Goal: Task Accomplishment & Management: Complete application form

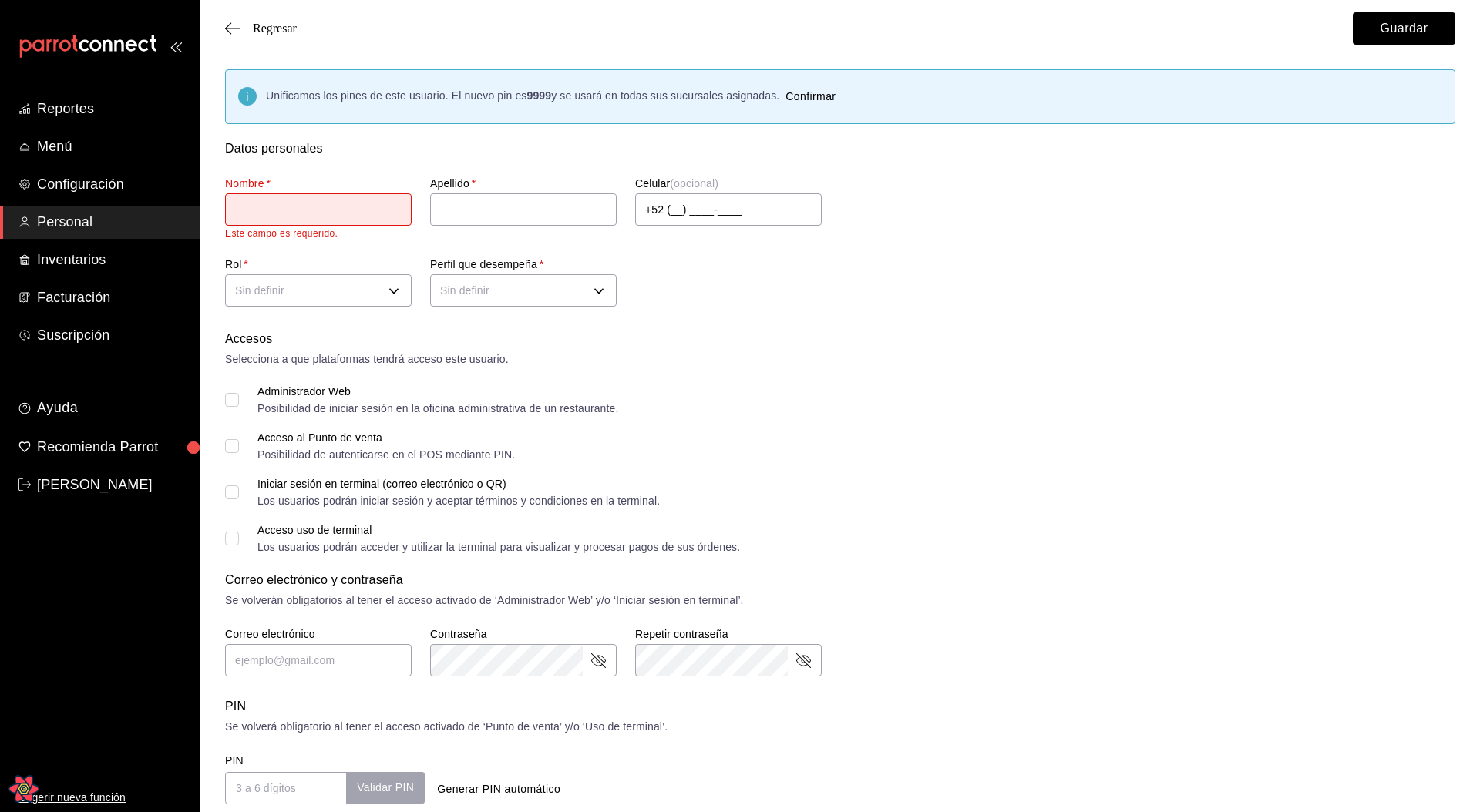
scroll to position [123, 0]
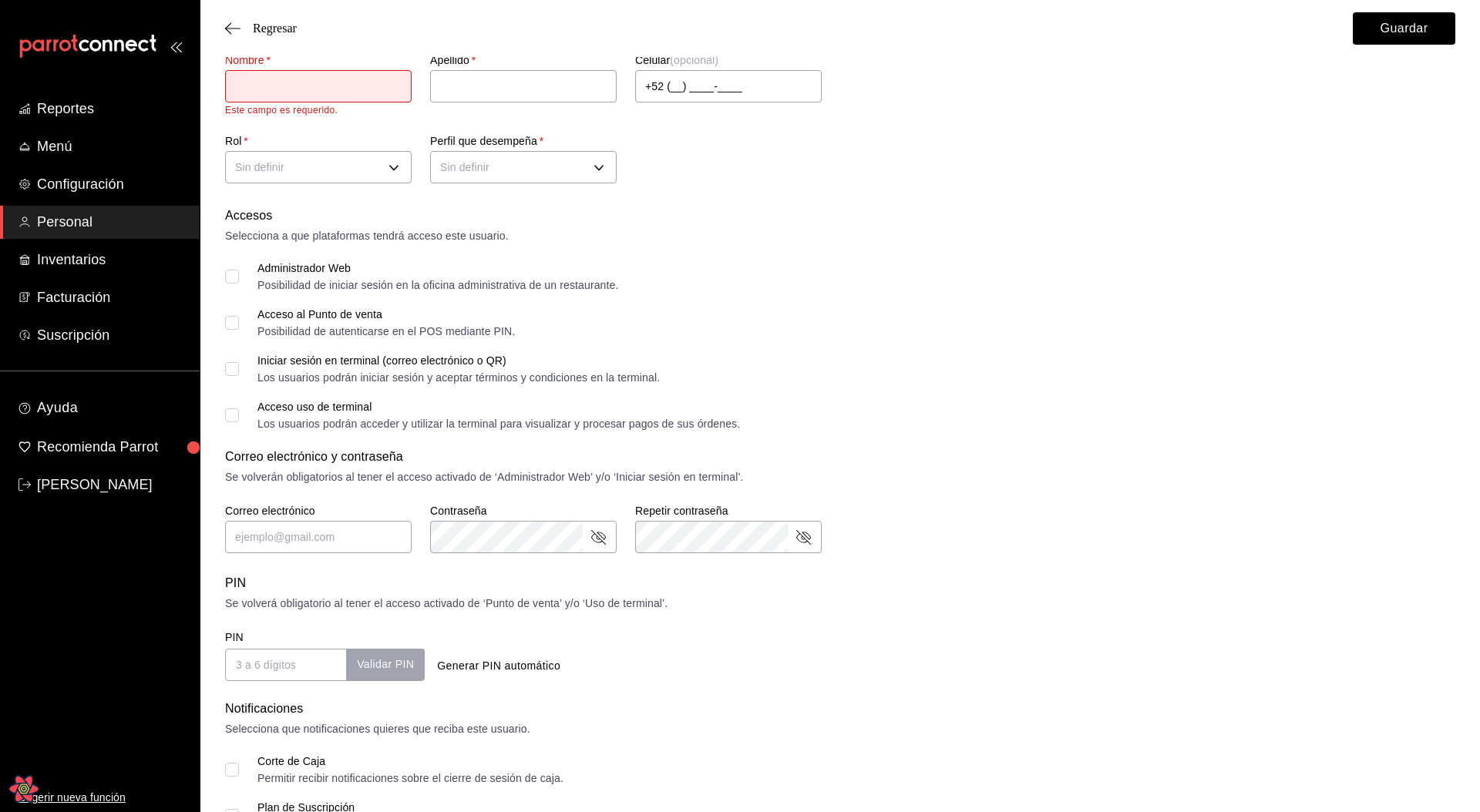
click at [1196, 357] on div "Iniciar sesión en terminal (correo electrónico o QR) Los usuarios podrán inicia…" at bounding box center [840, 369] width 1230 height 27
click at [904, 360] on div "Iniciar sesión en terminal (correo electrónico o QR) Los usuarios podrán inicia…" at bounding box center [840, 369] width 1230 height 27
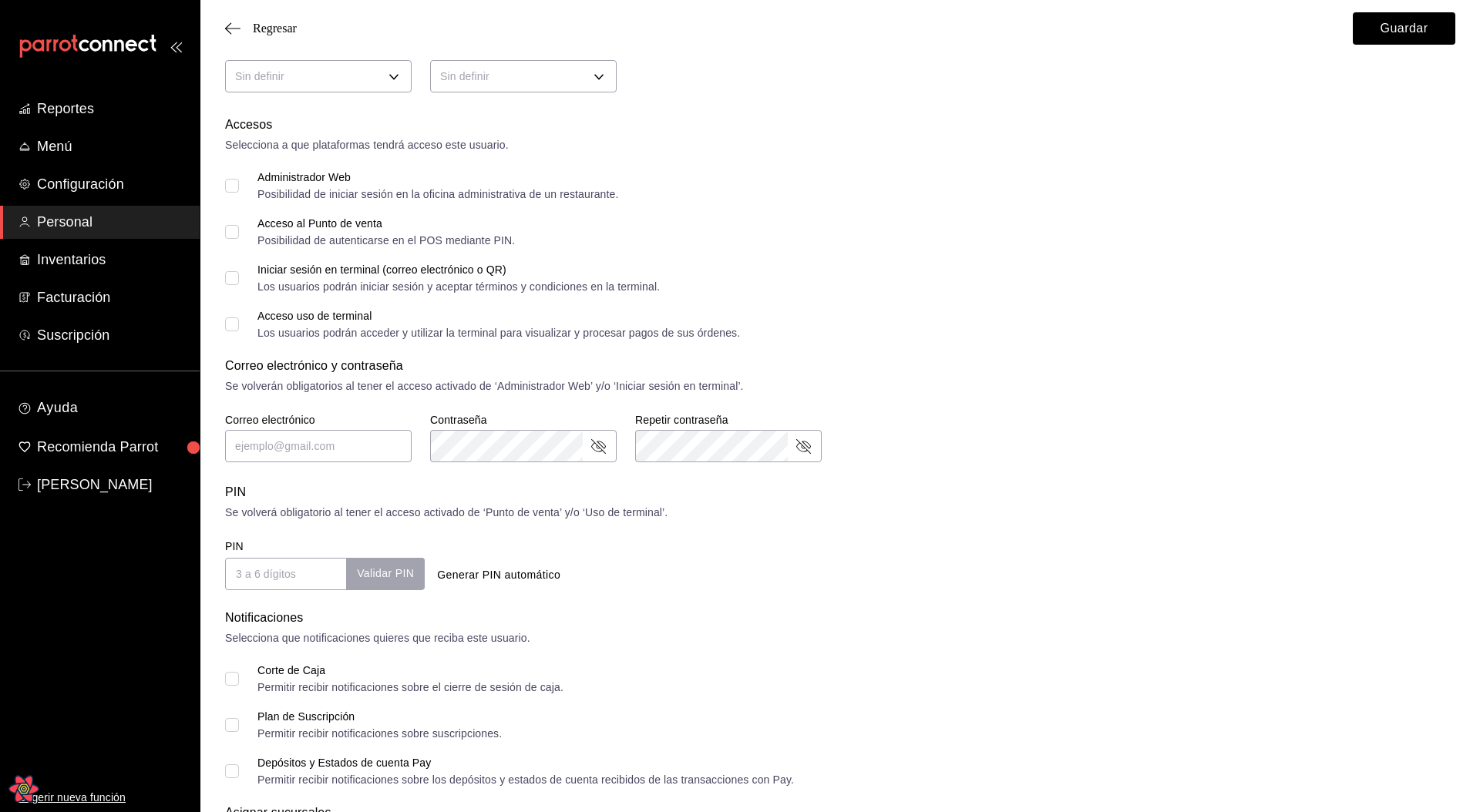
scroll to position [212, 0]
click at [487, 581] on button "Generar PIN automático" at bounding box center [499, 577] width 135 height 28
type input "7914"
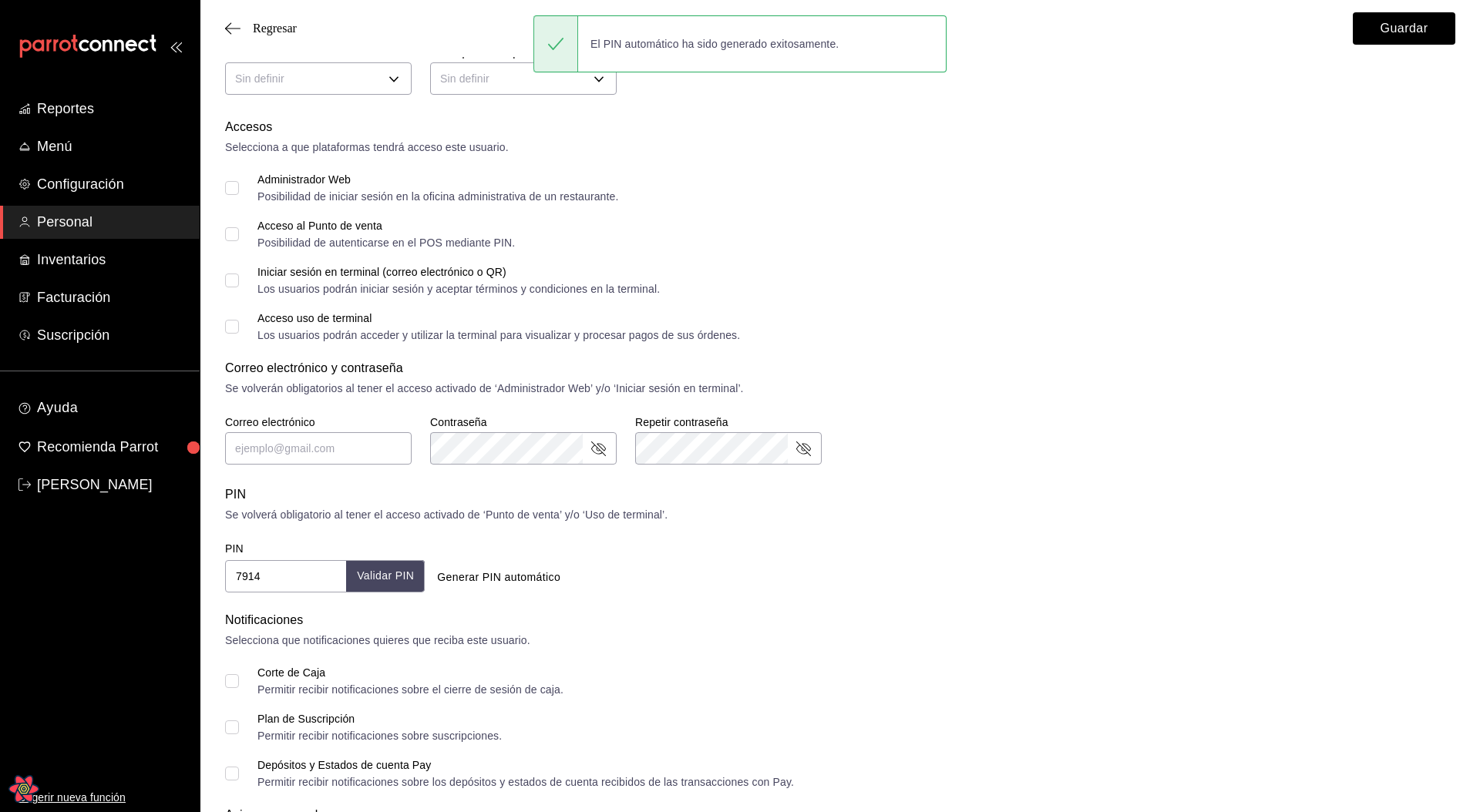
click at [1008, 528] on div "PIN Se volverá obligatorio al tener el acceso activado de ‘Punto de venta’ y/o …" at bounding box center [840, 539] width 1230 height 107
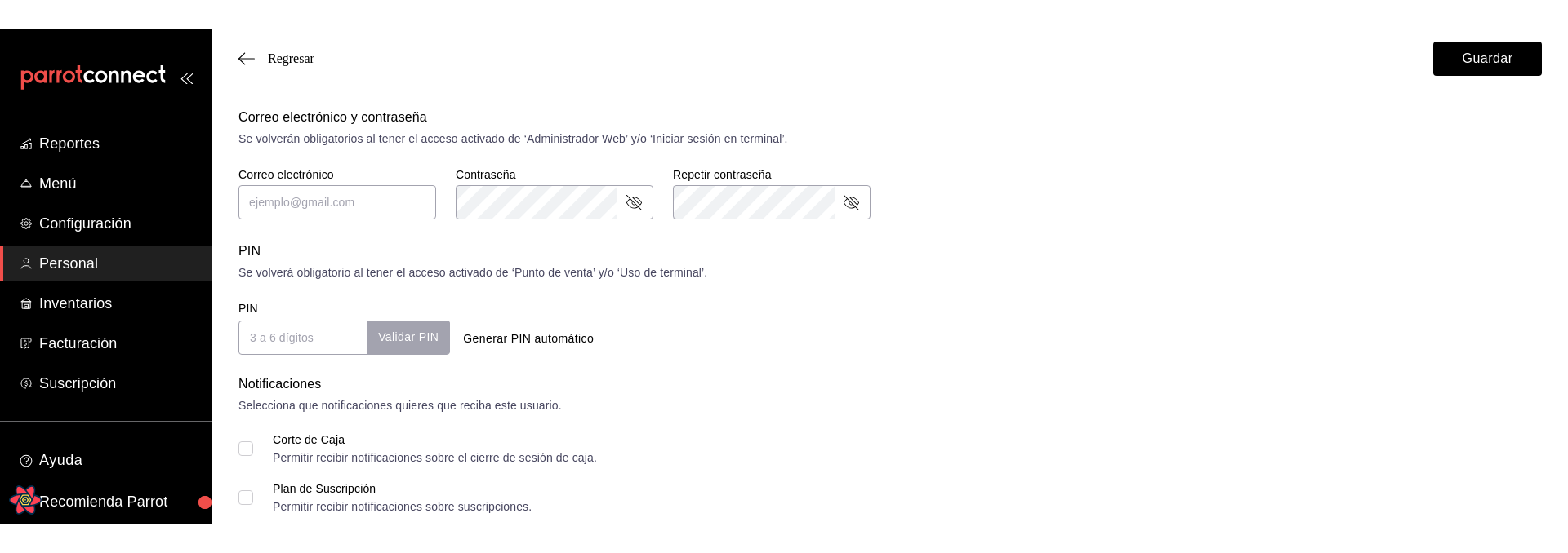
scroll to position [553, 0]
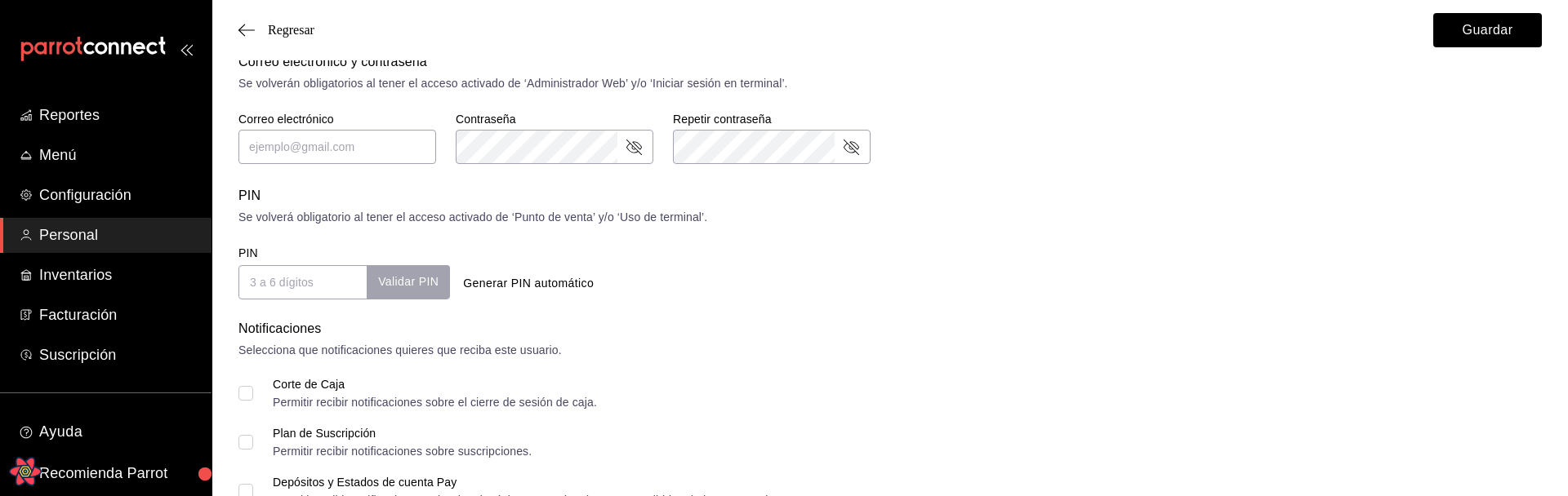
click at [736, 287] on div "Generar PIN automático" at bounding box center [672, 283] width 430 height 30
click at [518, 290] on button "Generar PIN automático" at bounding box center [528, 283] width 143 height 30
type input "2953"
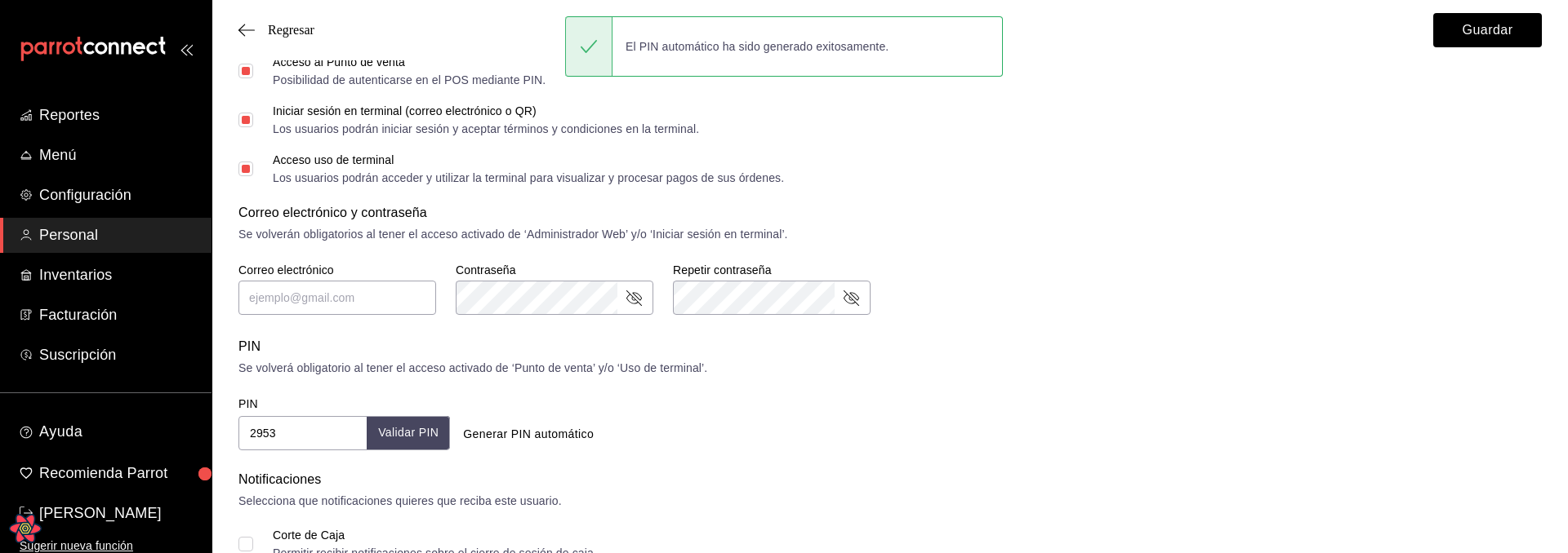
scroll to position [408, 0]
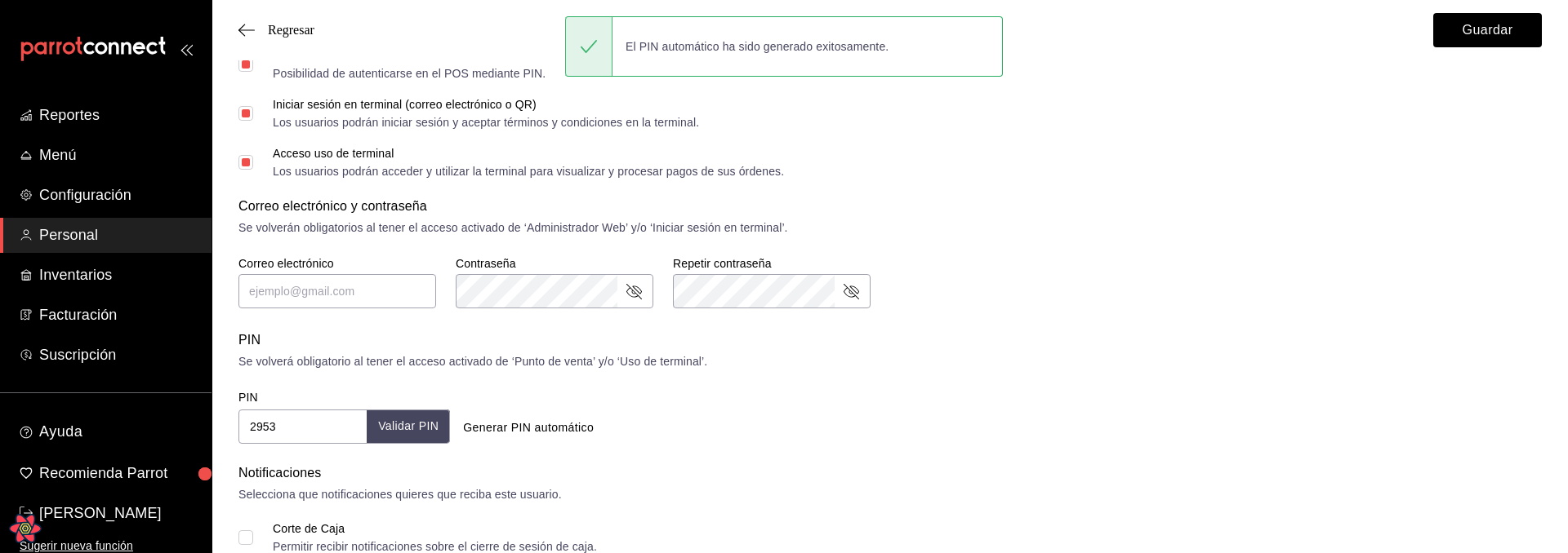
click at [1108, 461] on form "Datos personales Nombre   * Este campo es requerido. Apellido   * Celular (opci…" at bounding box center [890, 298] width 1303 height 1118
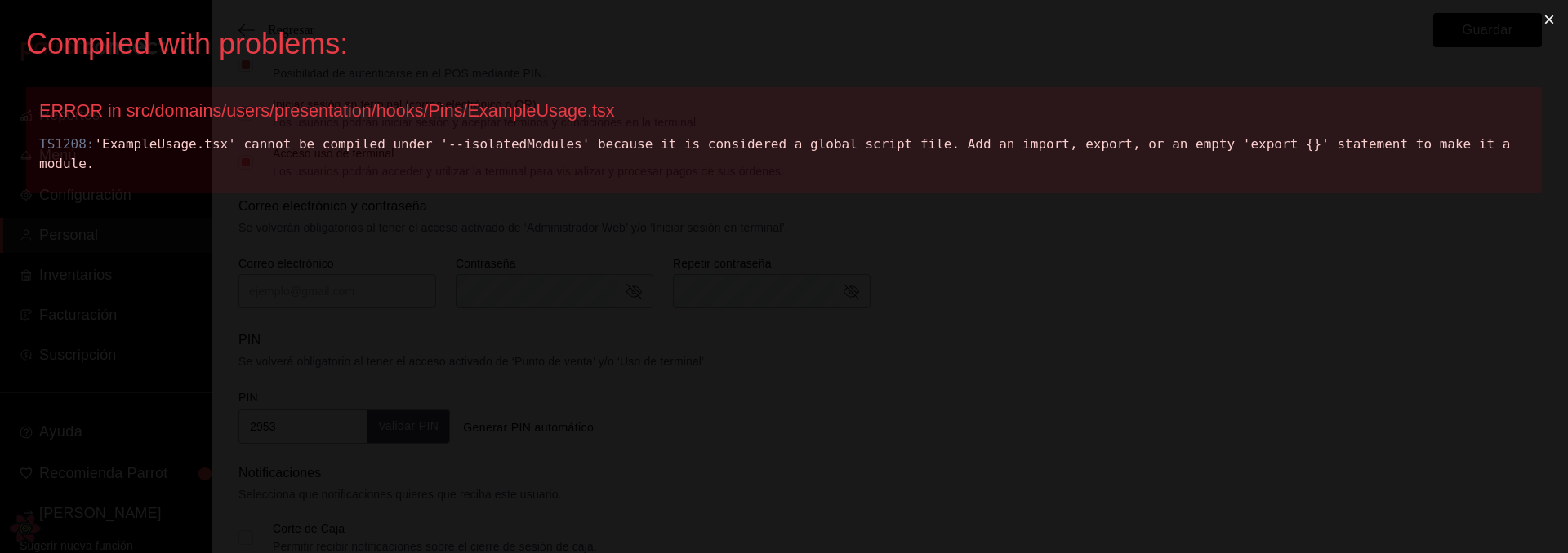
scroll to position [0, 0]
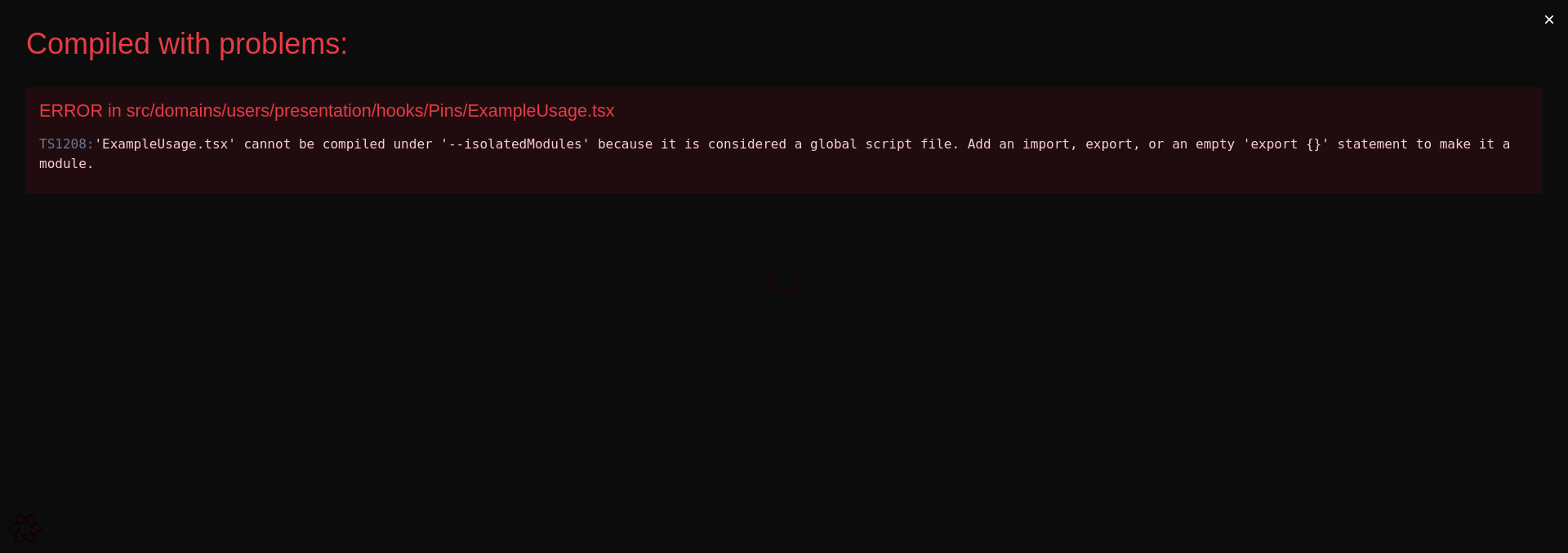
click at [667, 340] on div "Compiled with problems: × ERROR in src/domains/users/presentation/hooks/Pins/Ex…" at bounding box center [784, 276] width 1568 height 553
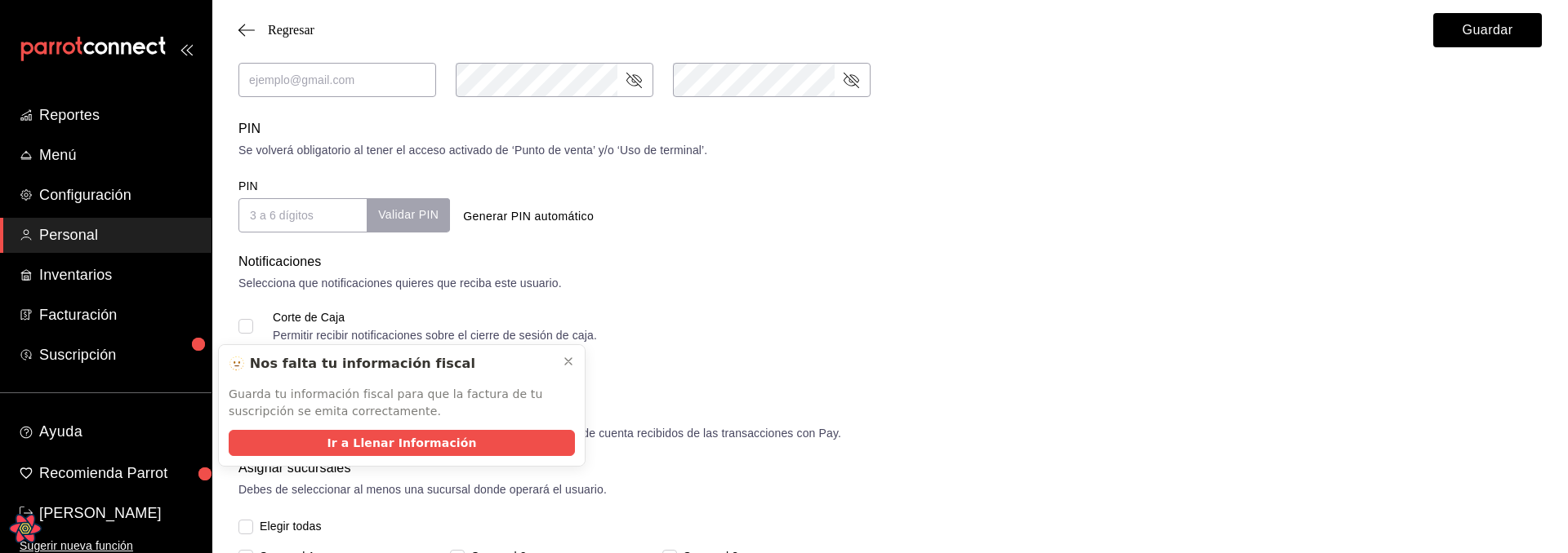
scroll to position [745, 0]
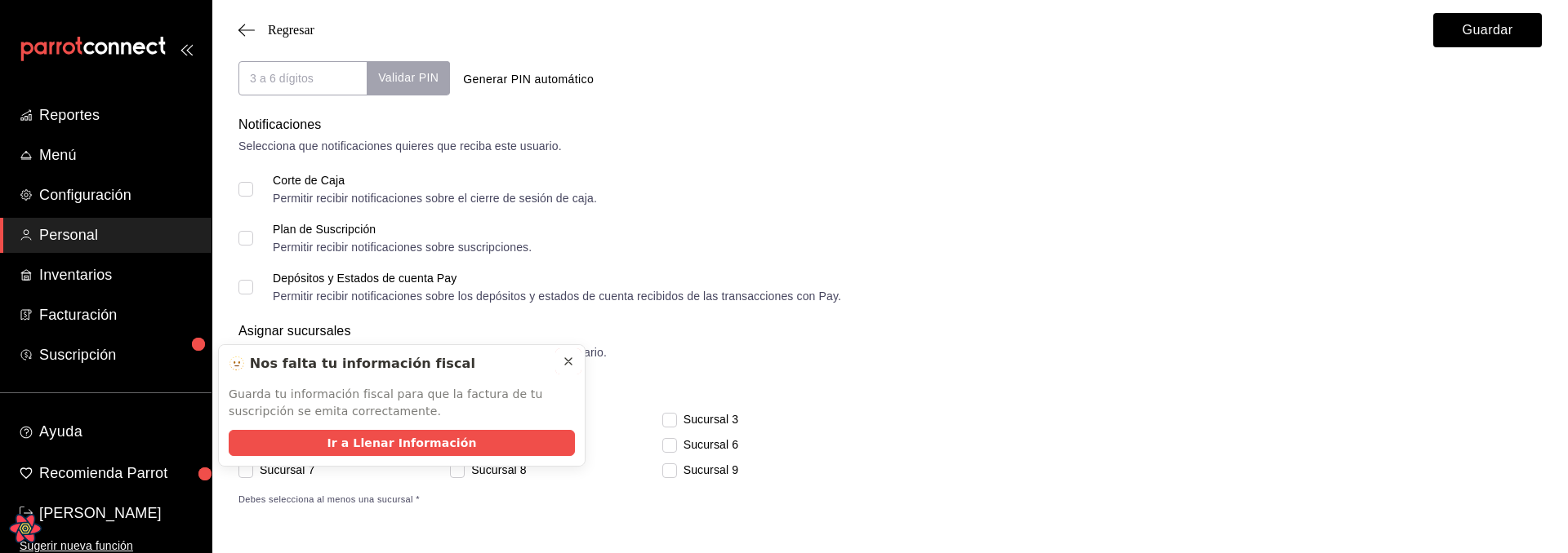
click at [569, 361] on icon at bounding box center [568, 361] width 7 height 7
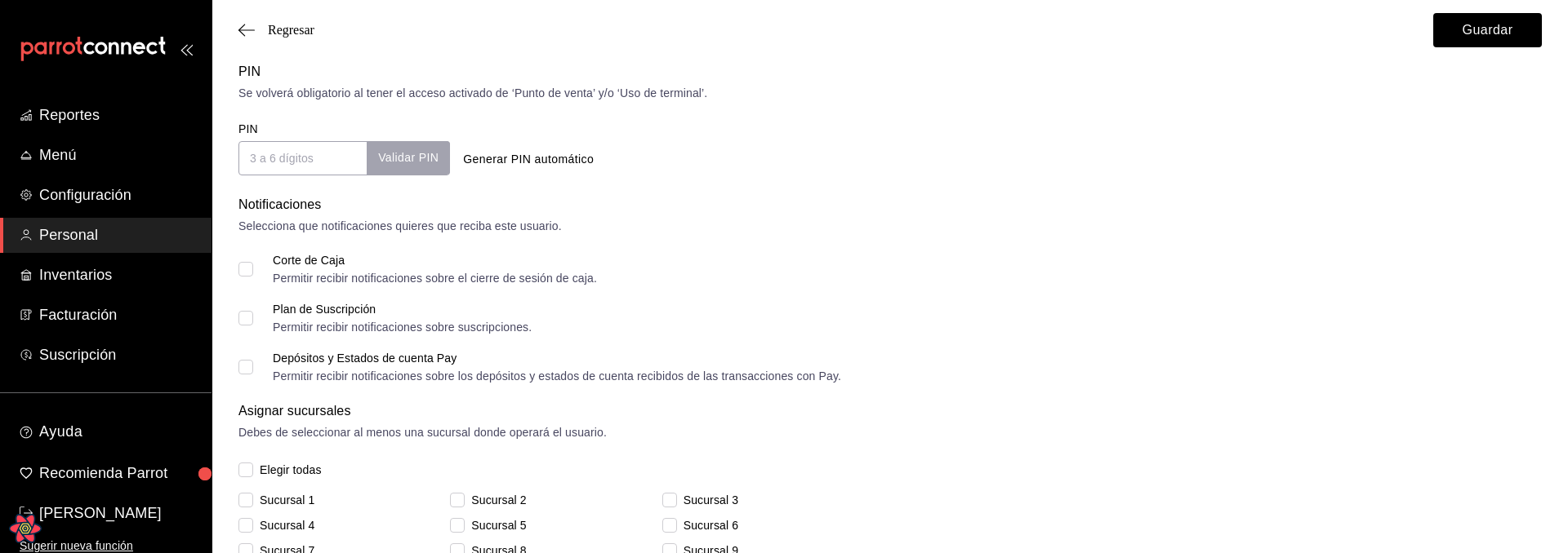
scroll to position [557, 0]
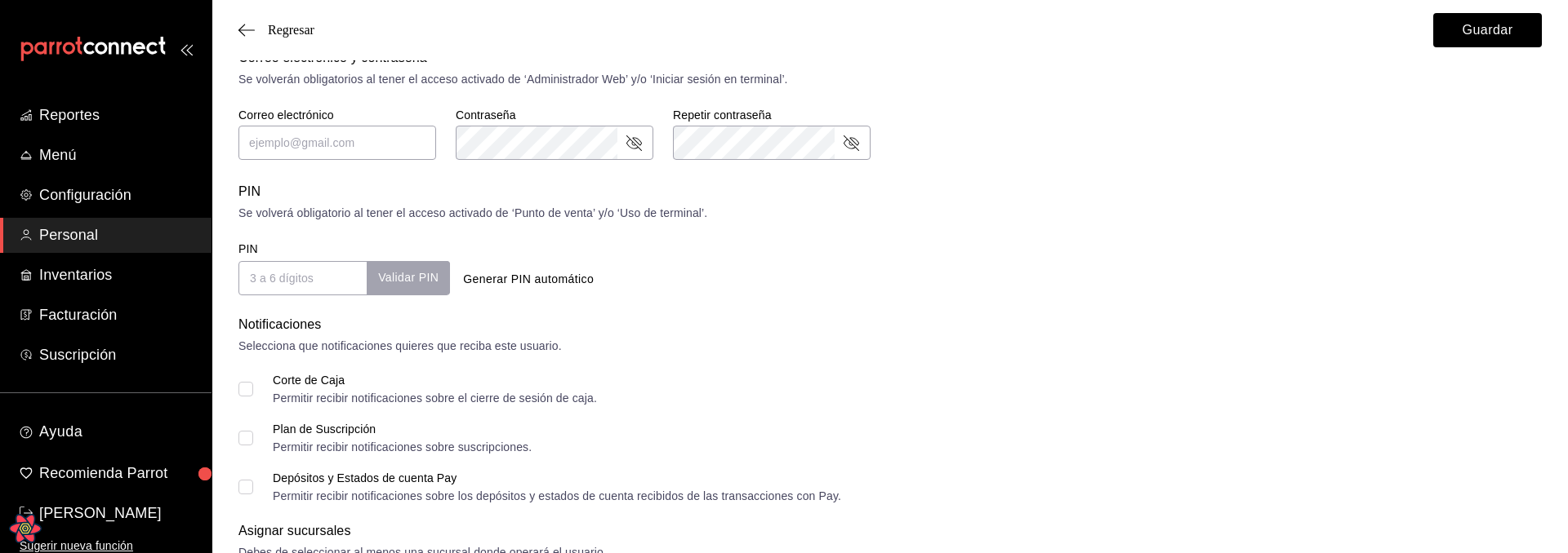
click at [549, 284] on button "Generar PIN automático" at bounding box center [528, 279] width 143 height 30
type input "4399"
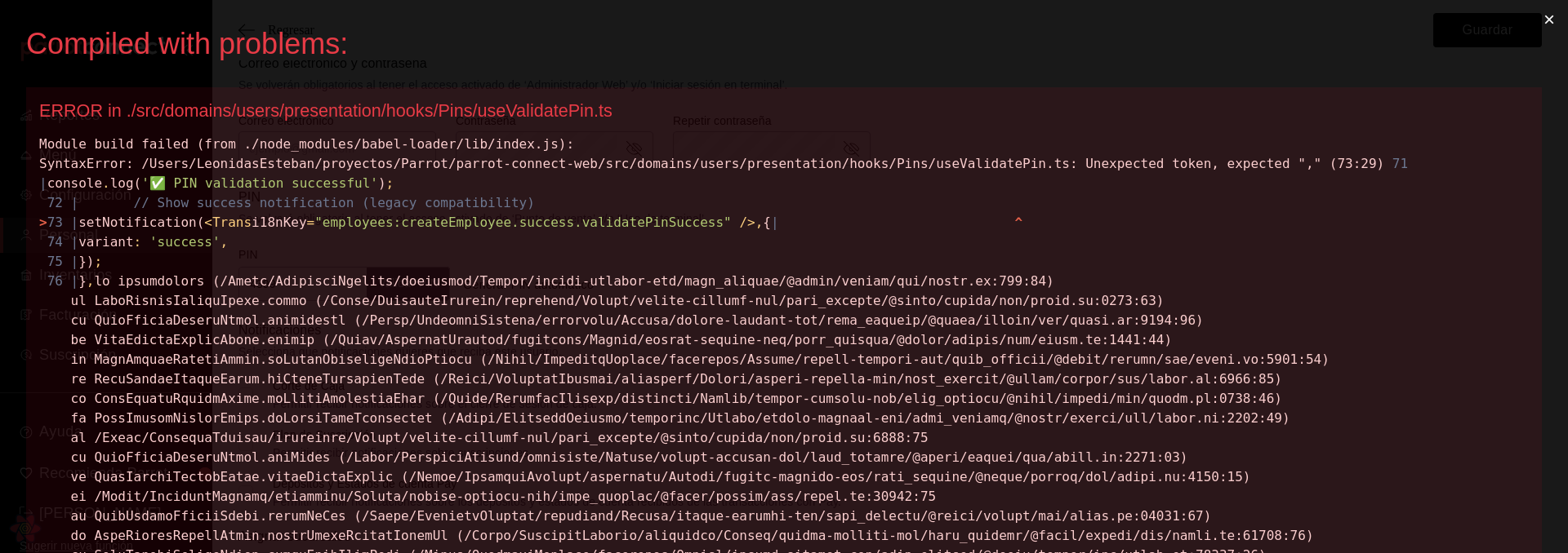
scroll to position [531, 0]
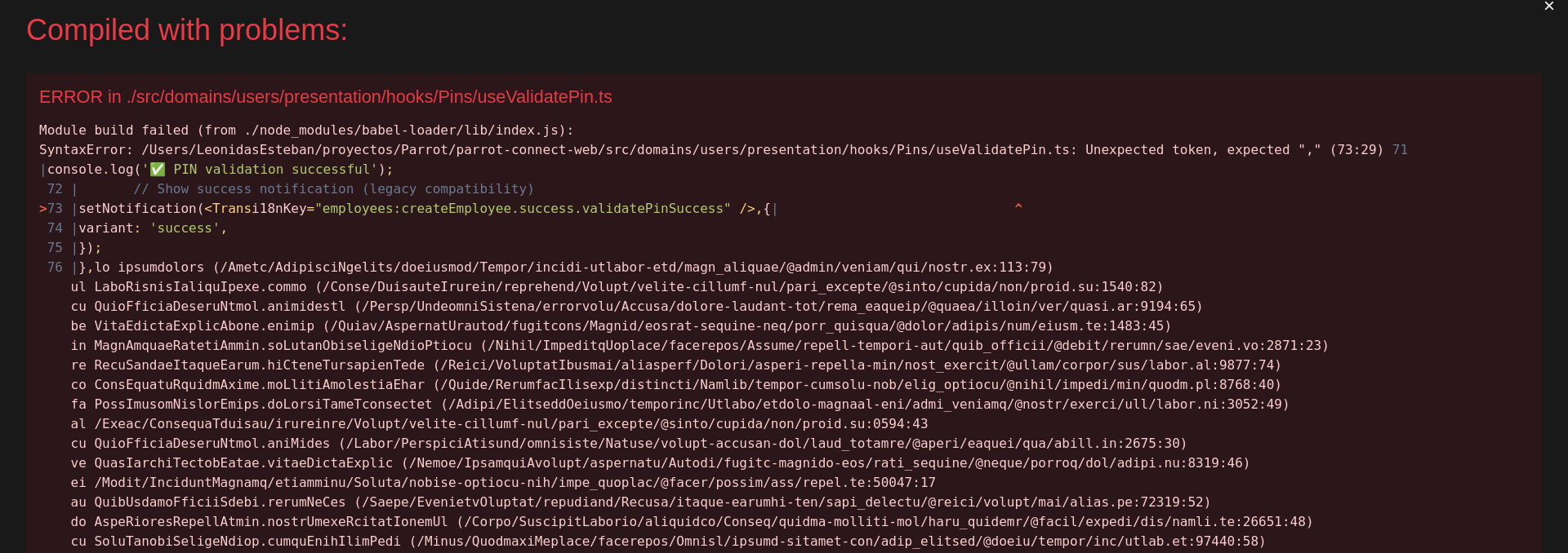
scroll to position [30, 0]
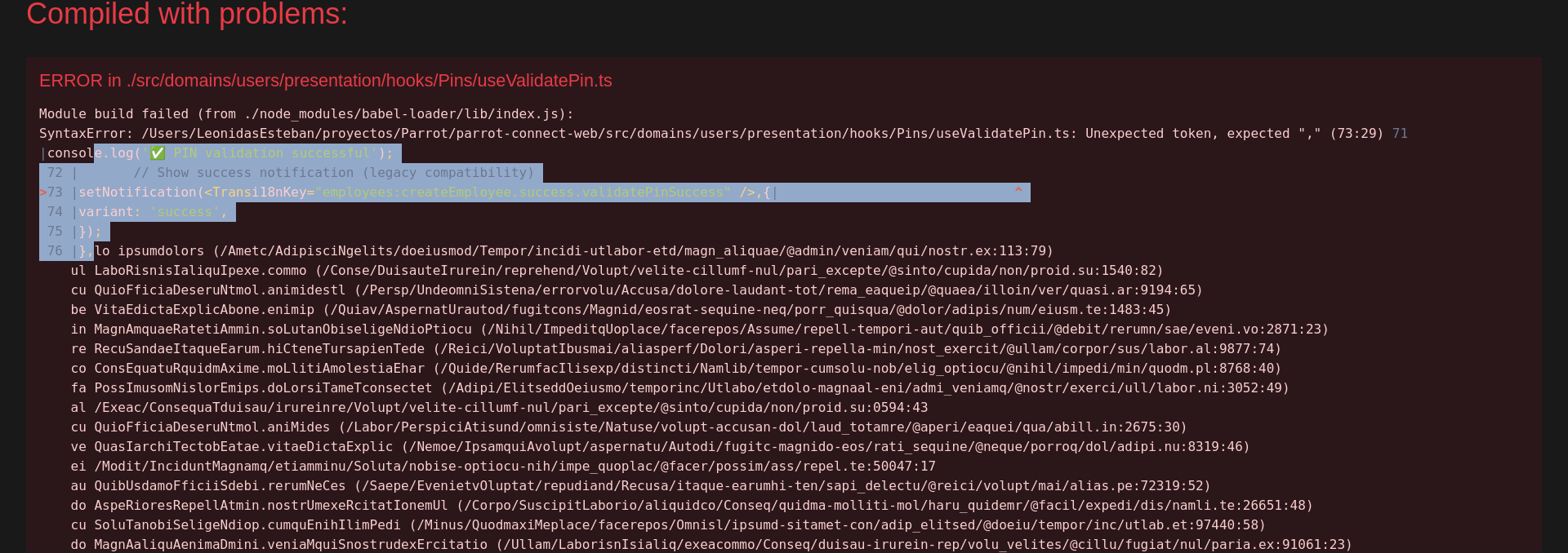
drag, startPoint x: 169, startPoint y: 282, endPoint x: 133, endPoint y: 180, distance: 108.2
copy span "console . log( '✅ PIN validation successful' ) ; 72 | // Show success notificat…"
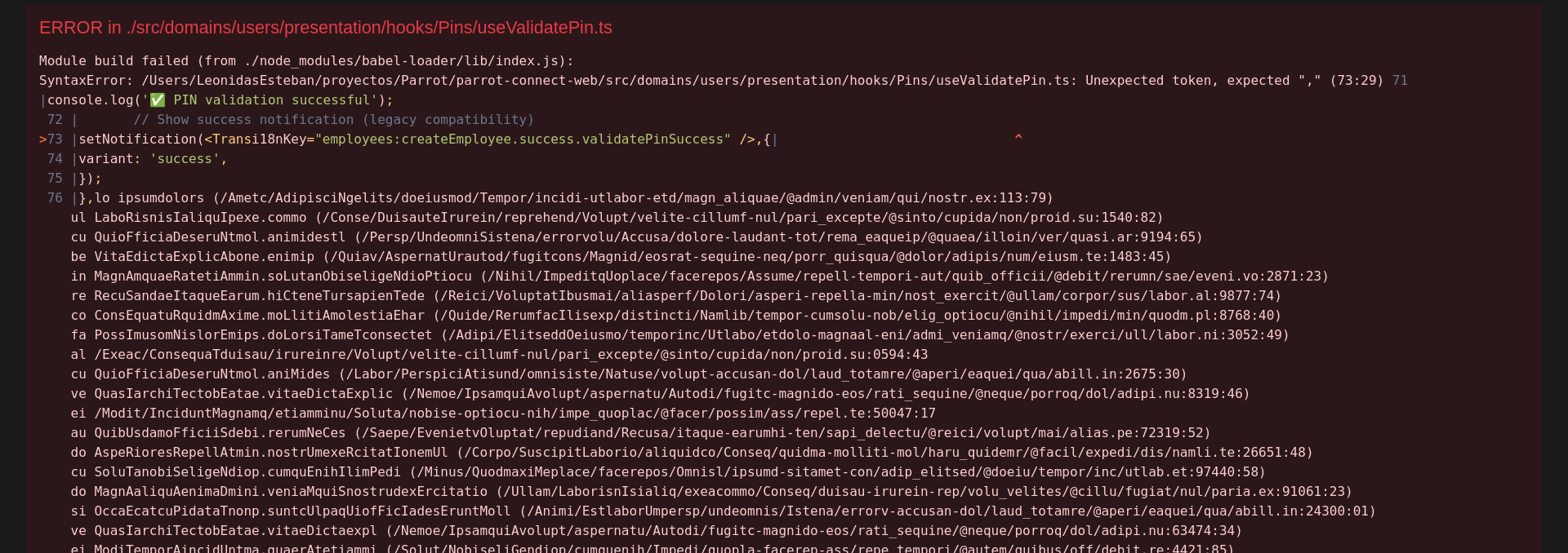
scroll to position [0, 0]
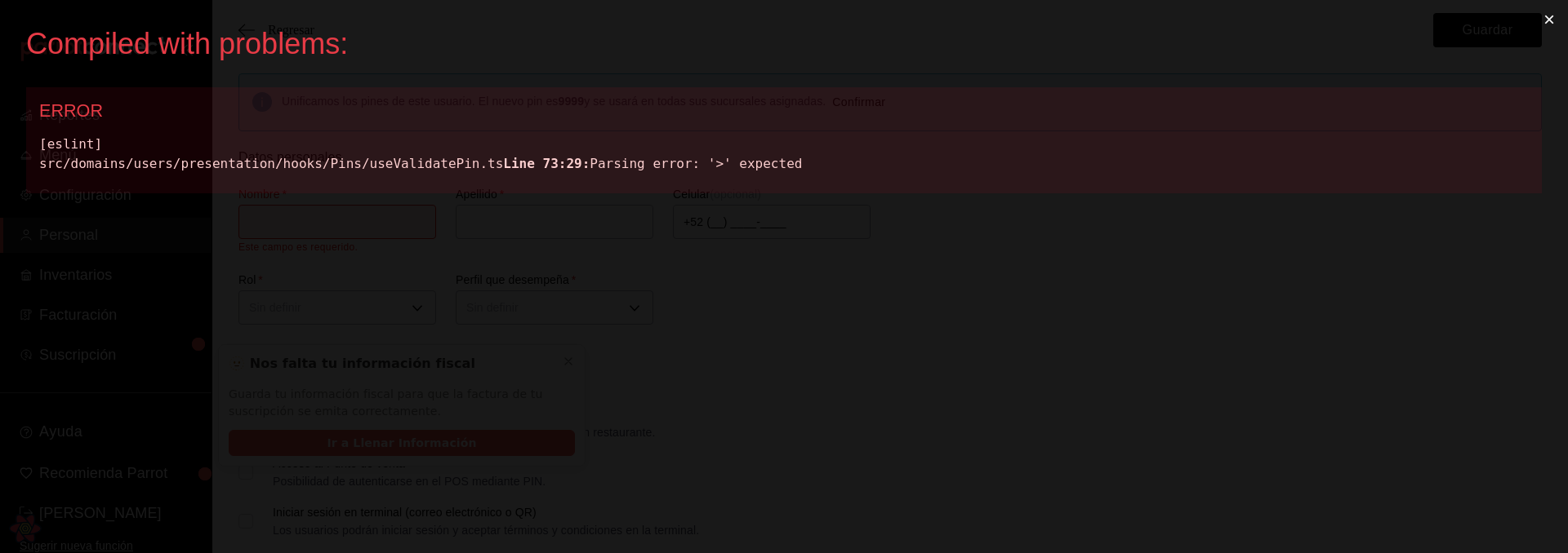
click at [439, 166] on div "[eslint] src/domains/users/presentation/hooks/Pins/useValidatePin.ts Line 73:29…" at bounding box center [783, 154] width 1490 height 39
click at [503, 171] on span "Line 73:29:" at bounding box center [546, 164] width 86 height 15
click at [288, 174] on div "[eslint] src/domains/users/presentation/hooks/Pins/useValidatePin.ts Line 73:29…" at bounding box center [783, 154] width 1490 height 39
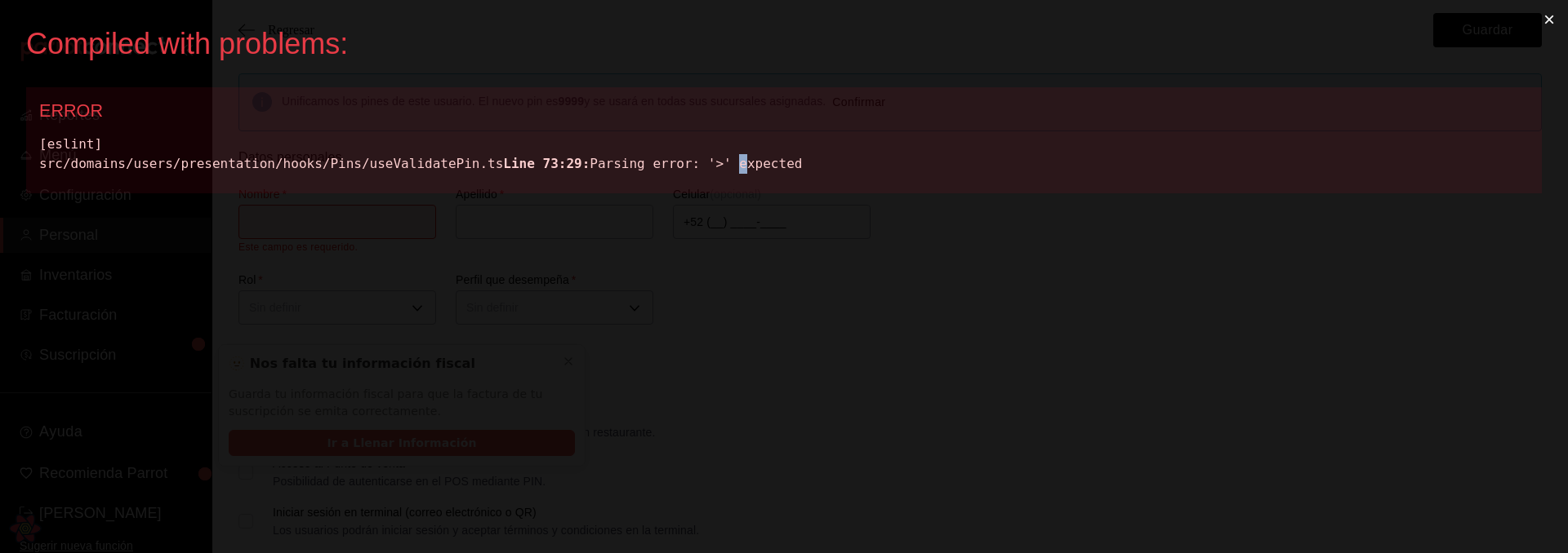
click at [288, 174] on div "[eslint] src/domains/users/presentation/hooks/Pins/useValidatePin.ts Line 73:29…" at bounding box center [783, 154] width 1490 height 39
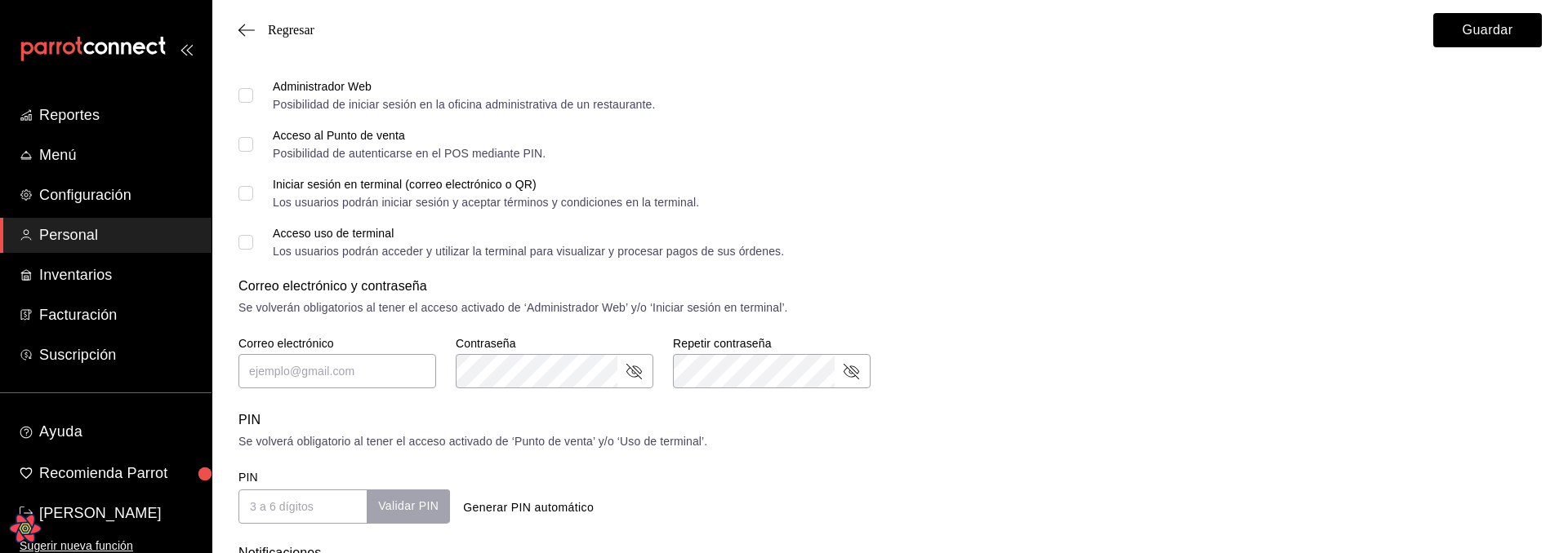
scroll to position [501, 0]
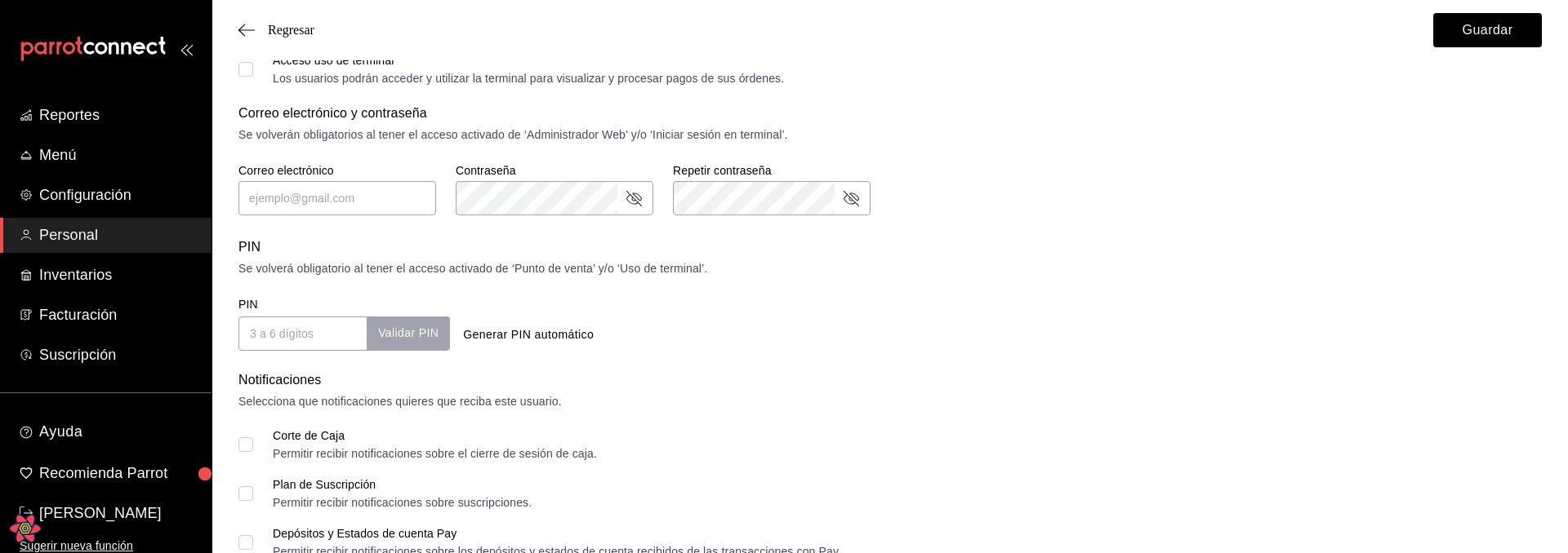
click at [502, 338] on button "Generar PIN automático" at bounding box center [528, 334] width 143 height 30
type input "7764"
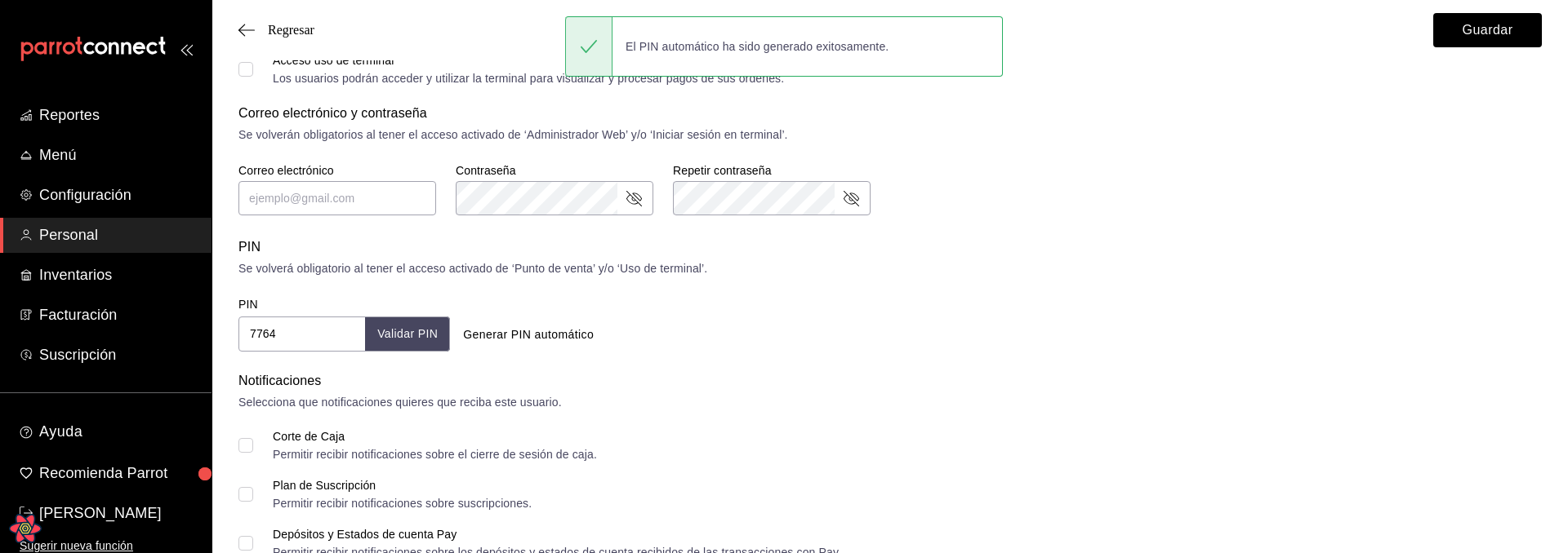
click at [433, 339] on button "Validar PIN" at bounding box center [408, 334] width 85 height 35
click at [439, 337] on button "Validar PIN" at bounding box center [408, 334] width 85 height 35
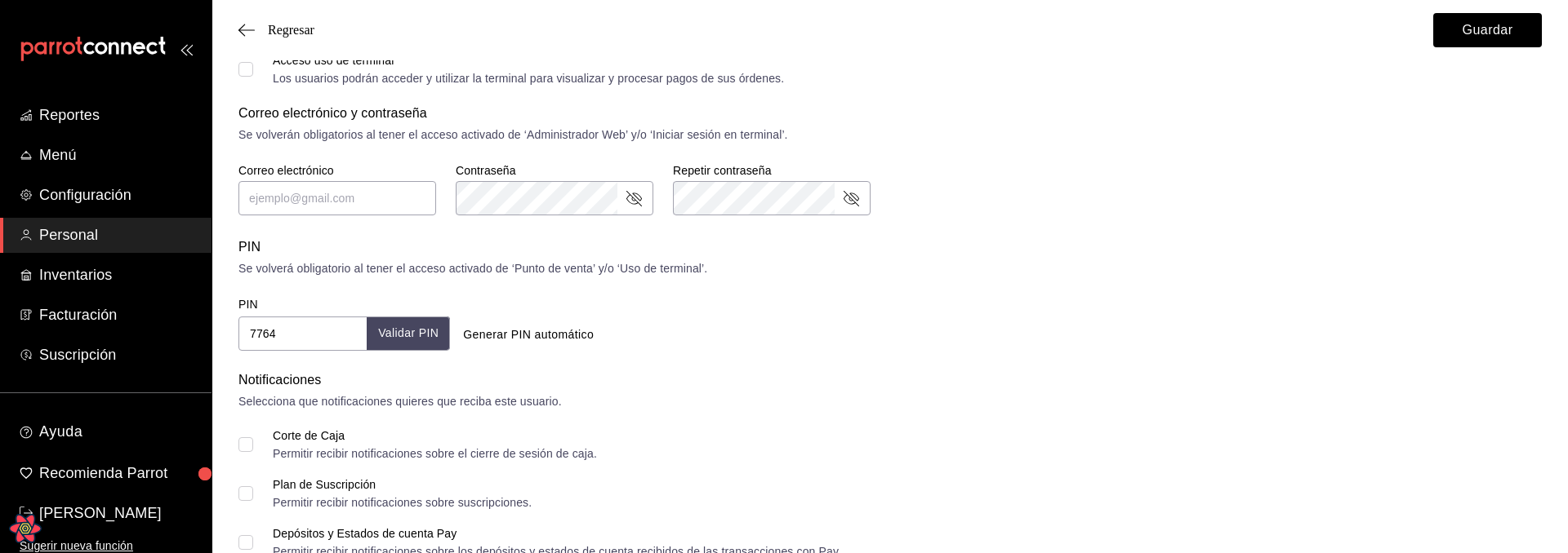
click at [1035, 408] on div "Selecciona que notificaciones quieres que reciba este usuario." at bounding box center [890, 402] width 1303 height 17
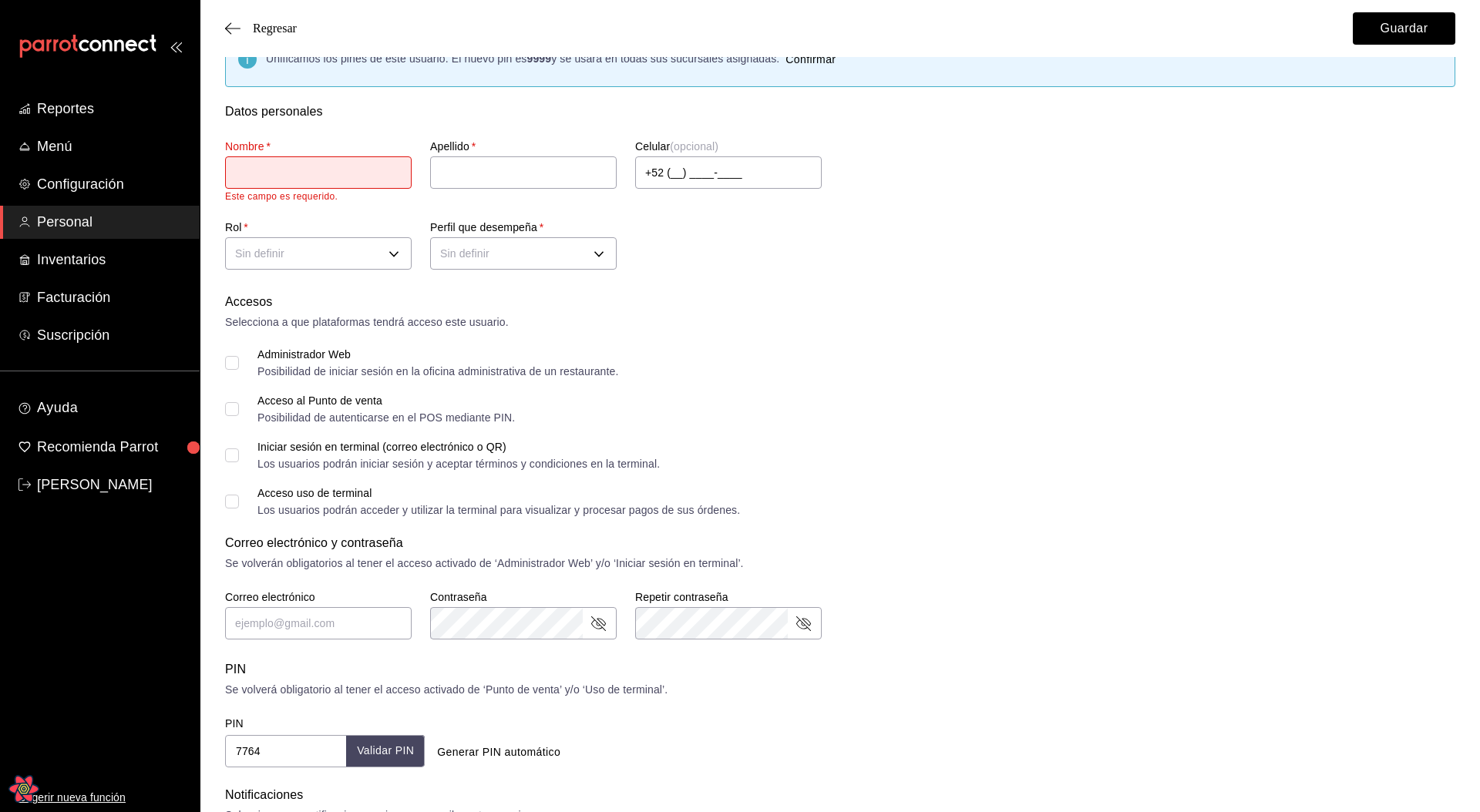
scroll to position [0, 0]
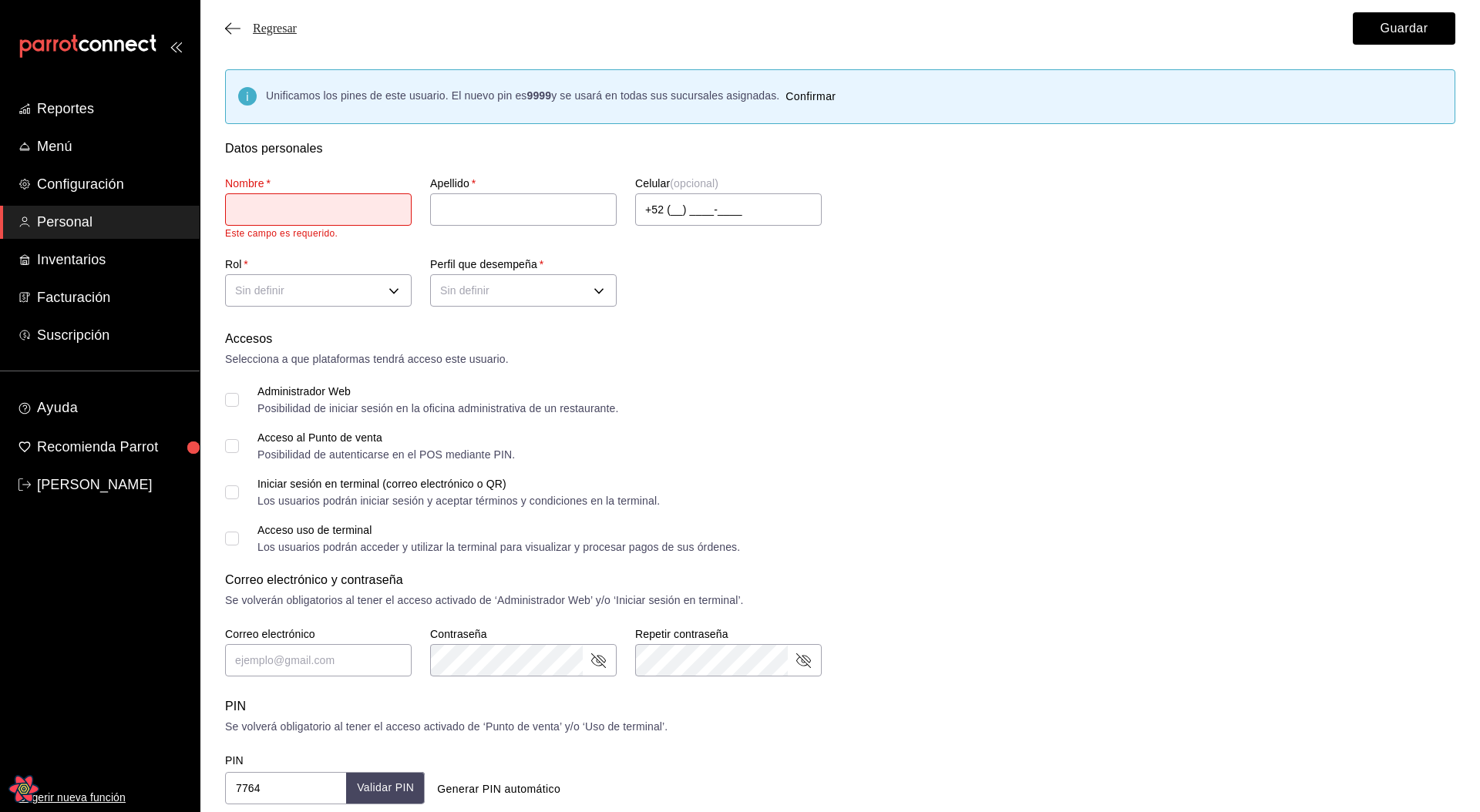
click at [281, 29] on span "Regresar" at bounding box center [274, 28] width 44 height 14
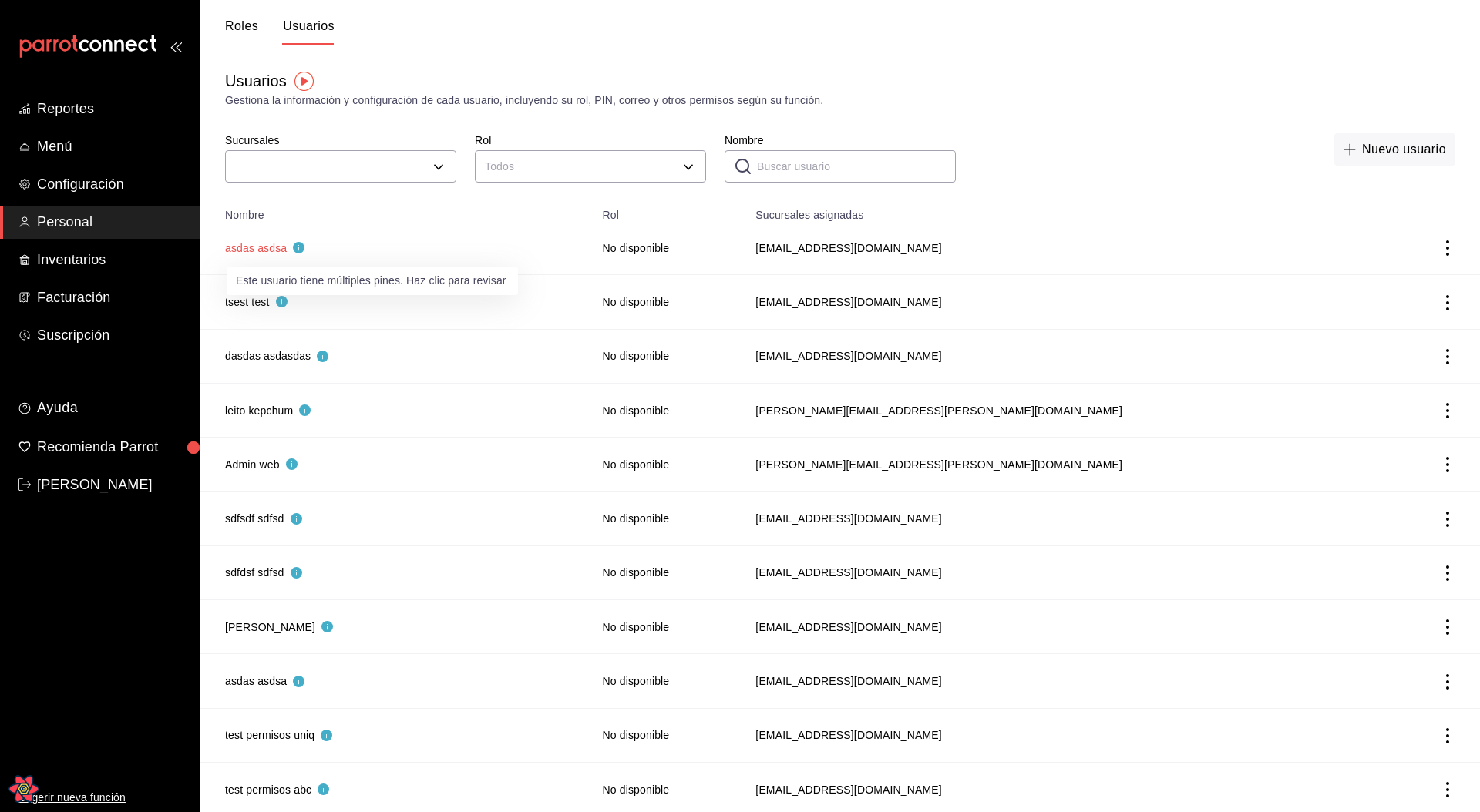
click at [269, 252] on button "asdas asdsa" at bounding box center [264, 248] width 80 height 16
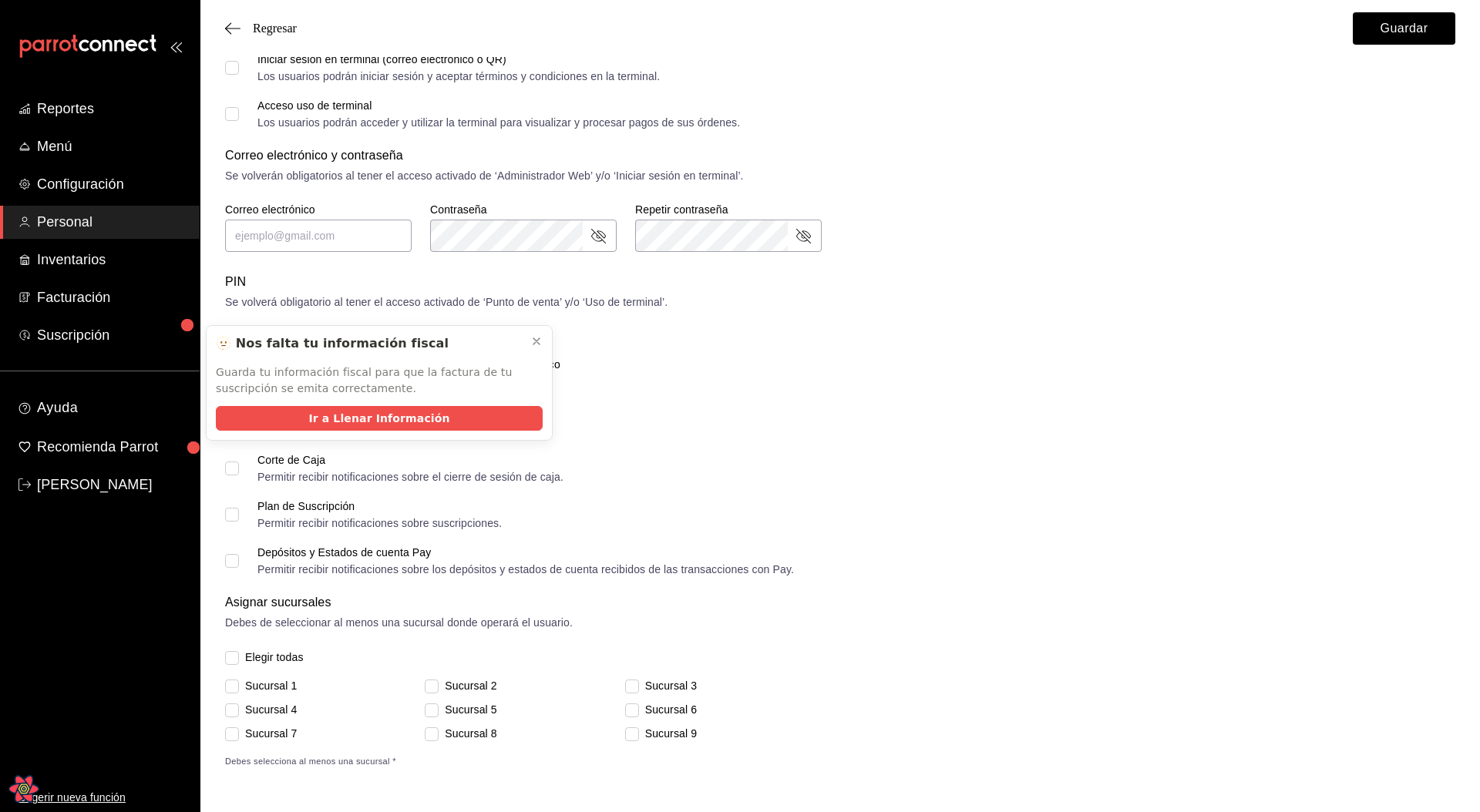
scroll to position [411, 0]
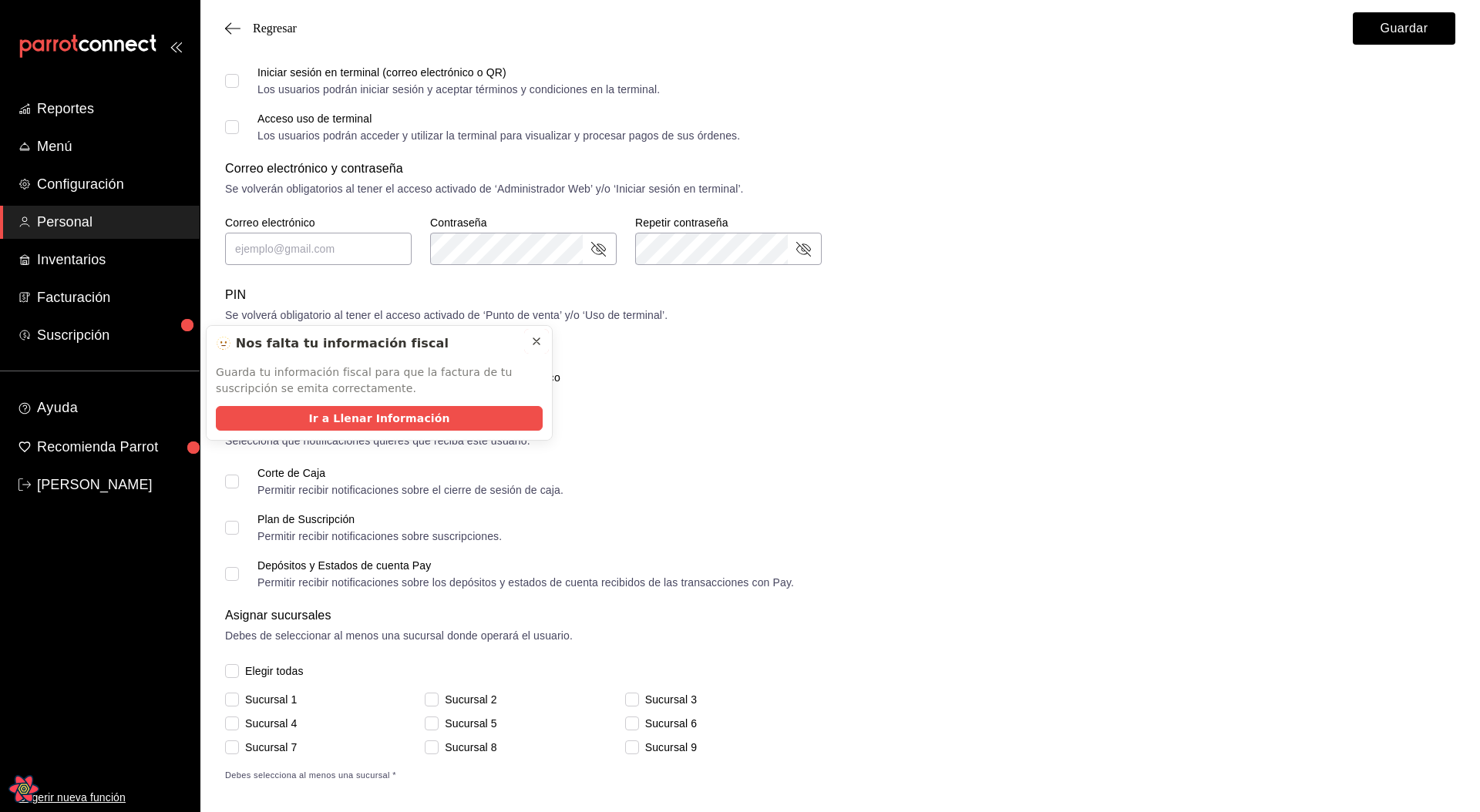
click at [540, 337] on icon at bounding box center [536, 341] width 12 height 12
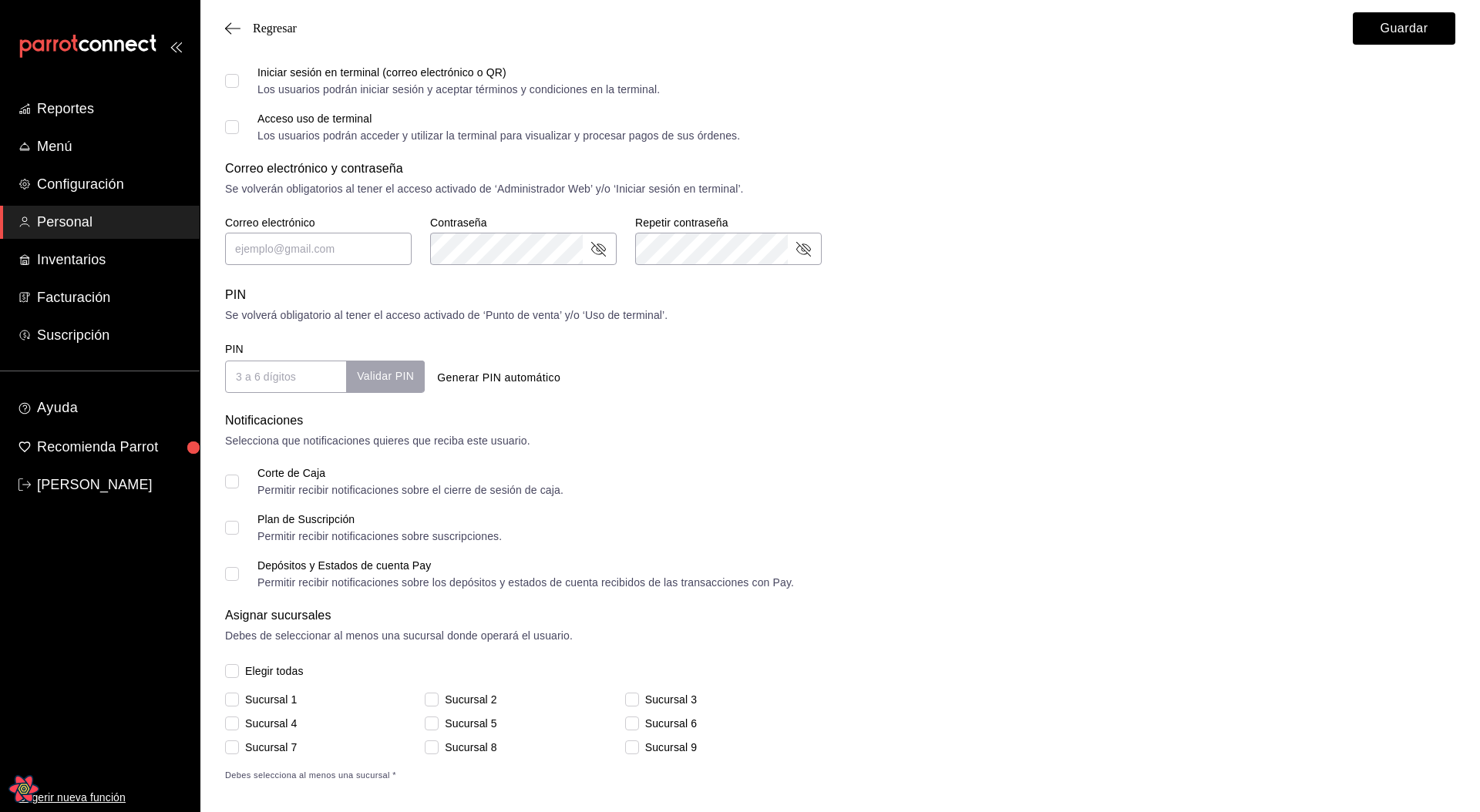
scroll to position [0, 0]
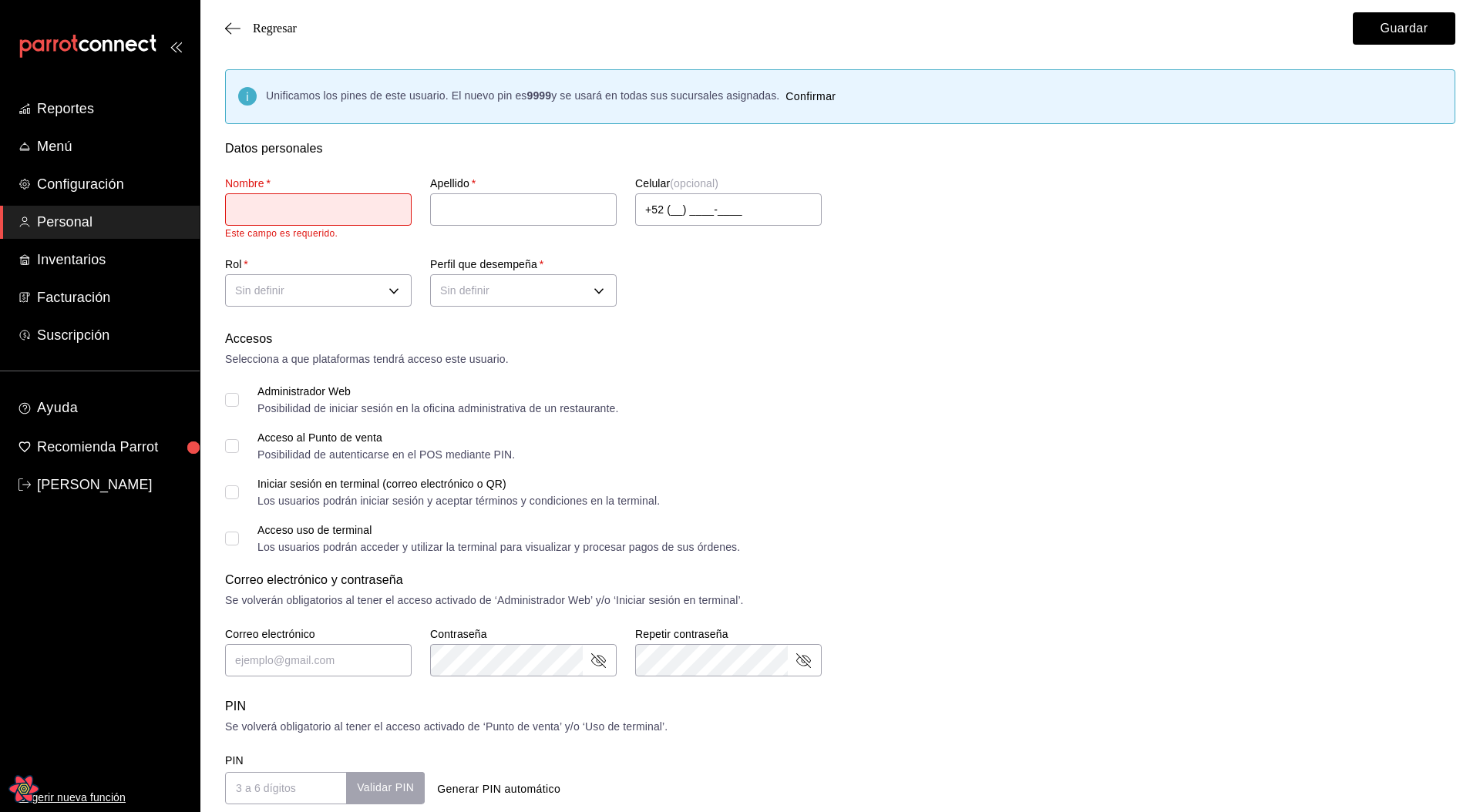
click at [848, 396] on div "Administrador Web Posibilidad de iniciar sesión en la oficina administrativa de…" at bounding box center [840, 400] width 1230 height 27
drag, startPoint x: 238, startPoint y: 147, endPoint x: 299, endPoint y: 149, distance: 61.0
click at [299, 149] on div "Datos personales" at bounding box center [840, 149] width 1230 height 18
click at [314, 149] on div "Datos personales" at bounding box center [840, 149] width 1230 height 18
drag, startPoint x: 314, startPoint y: 149, endPoint x: 228, endPoint y: 148, distance: 86.0
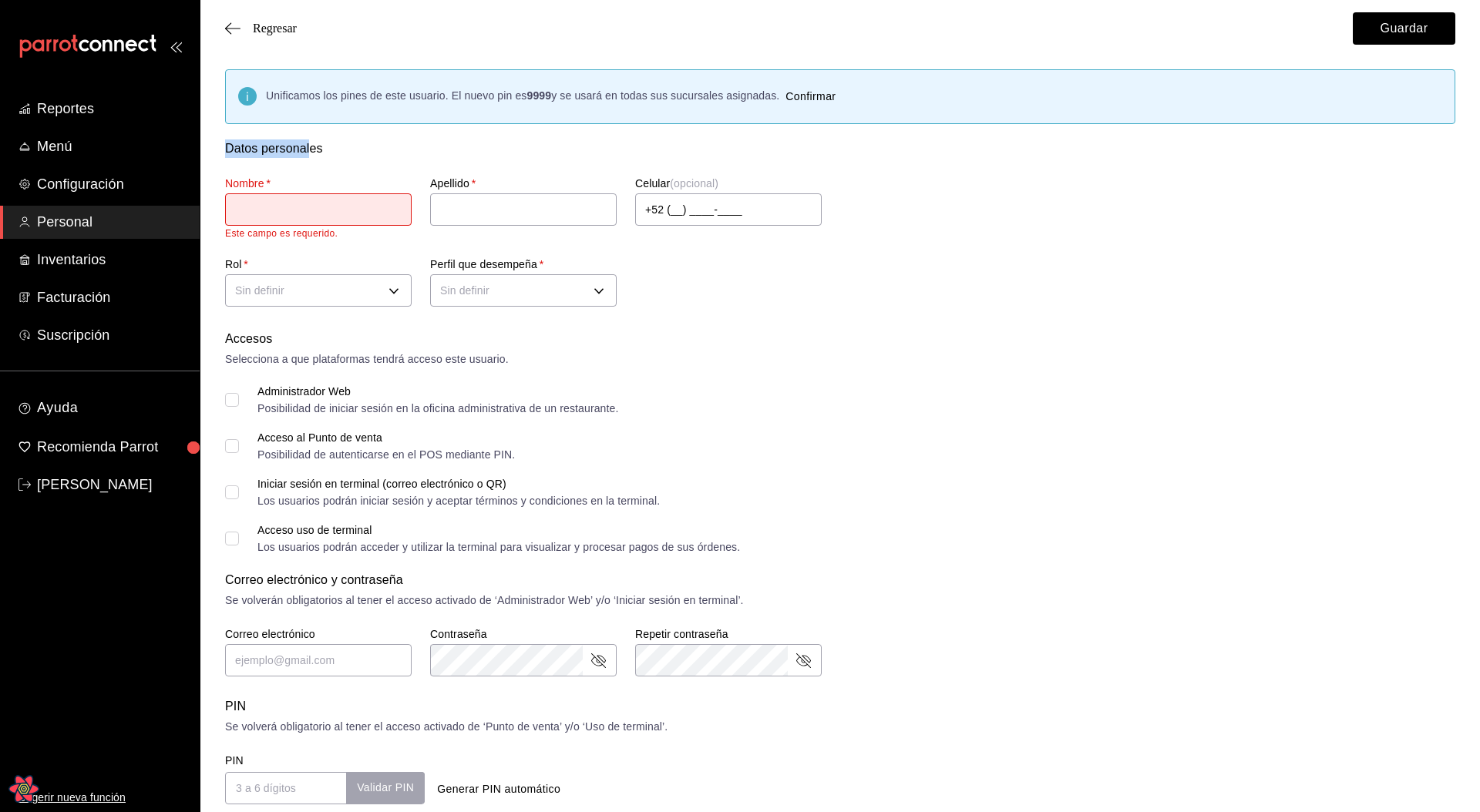
click at [228, 148] on div "Datos personales" at bounding box center [840, 149] width 1230 height 18
click at [294, 155] on div "Datos personales" at bounding box center [840, 149] width 1230 height 18
drag, startPoint x: 234, startPoint y: 145, endPoint x: 308, endPoint y: 147, distance: 74.0
click at [308, 147] on div "Datos personales" at bounding box center [840, 149] width 1230 height 18
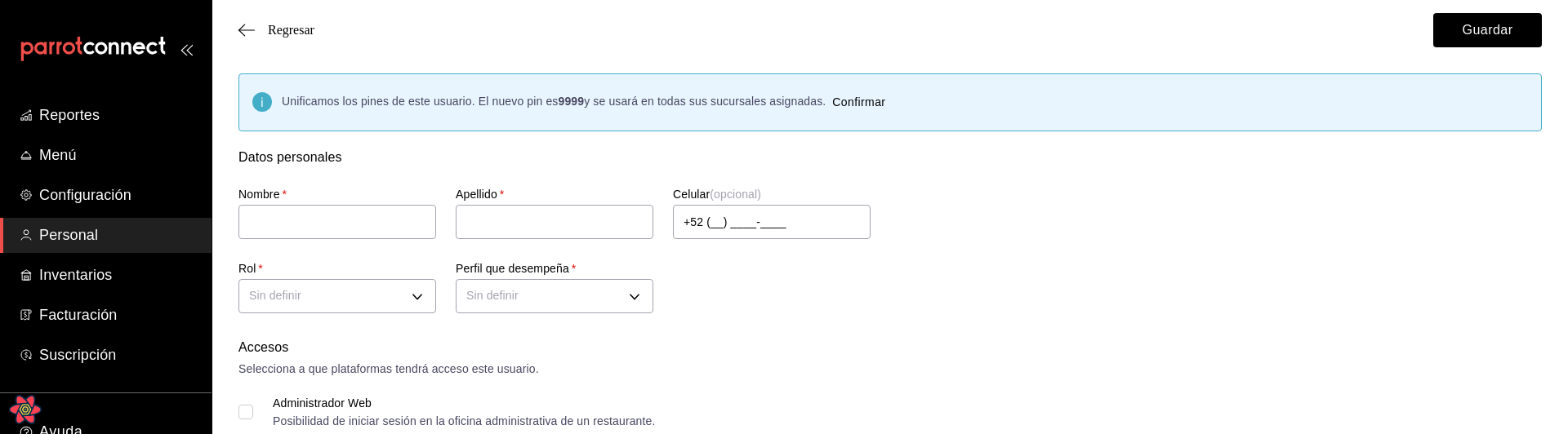
click at [768, 281] on div "Nombre   * Apellido   * Celular (opcional) +52 (__) ____-____ Rol   * Sin defin…" at bounding box center [870, 243] width 1303 height 151
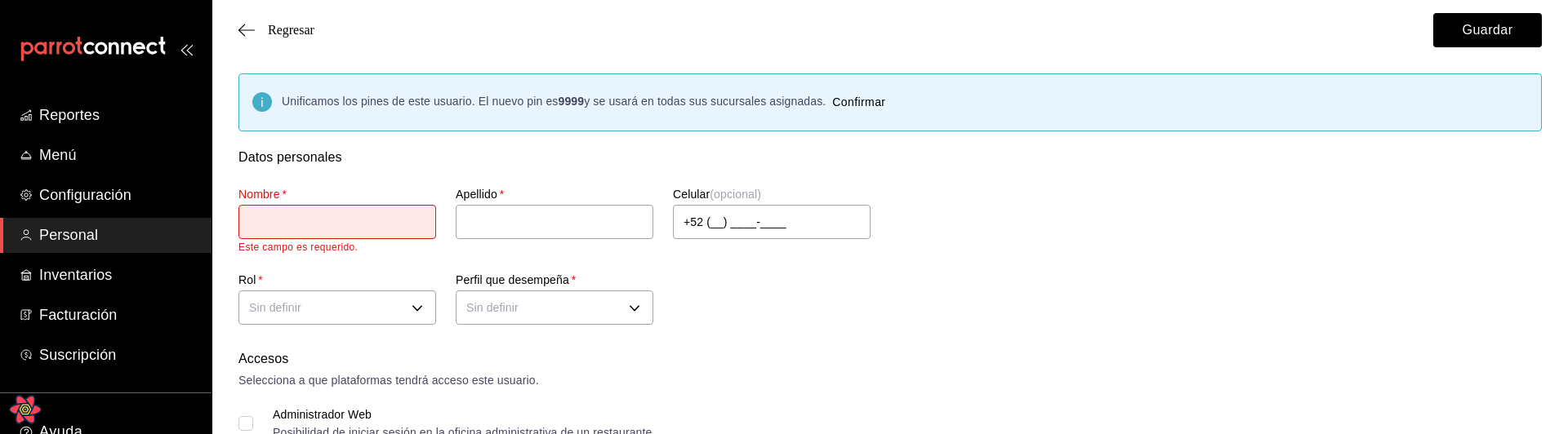
click at [774, 298] on div "Nombre   * Este campo es requerido. Apellido   * Celular (opcional) +52 (__) __…" at bounding box center [870, 249] width 1303 height 163
click at [254, 27] on icon "button" at bounding box center [246, 30] width 16 height 15
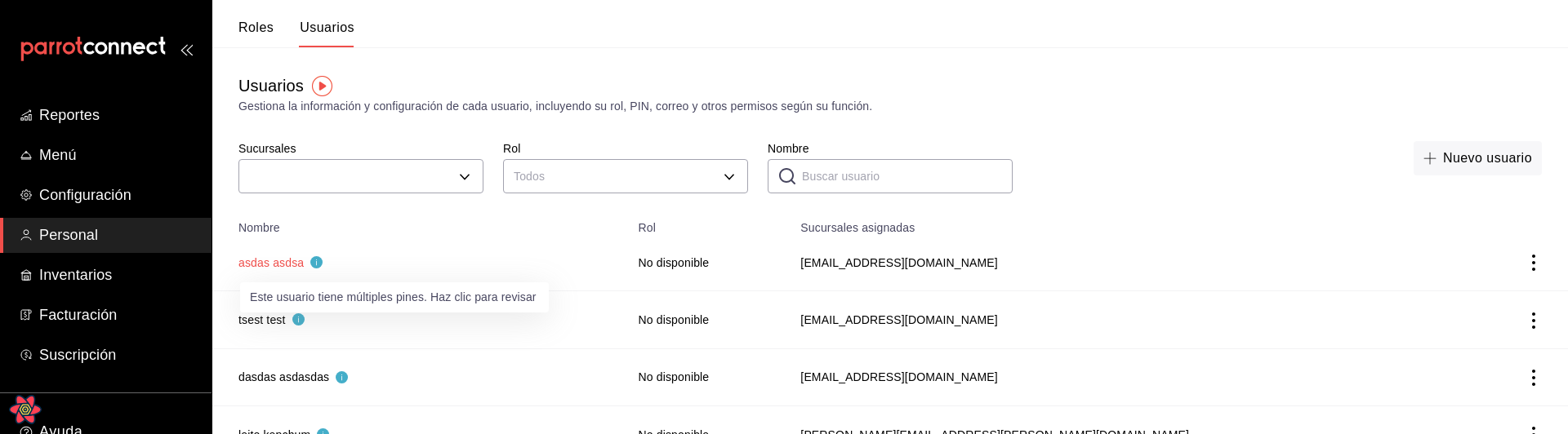
click at [280, 267] on button "asdas asdsa" at bounding box center [280, 263] width 84 height 16
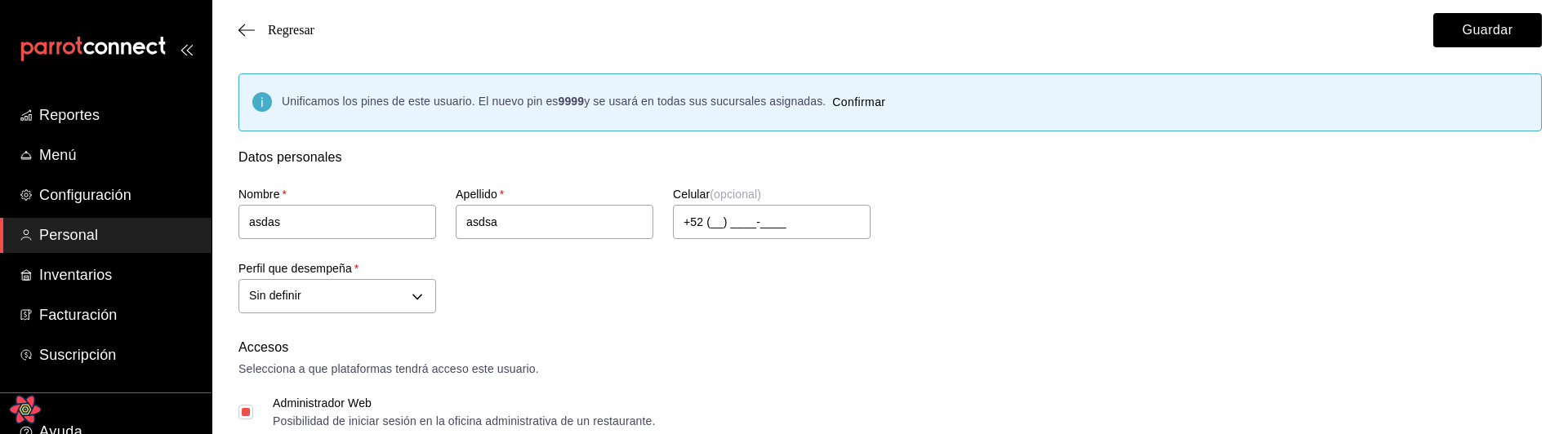
click at [29, 413] on icon "Open React Query Devtools" at bounding box center [25, 410] width 33 height 29
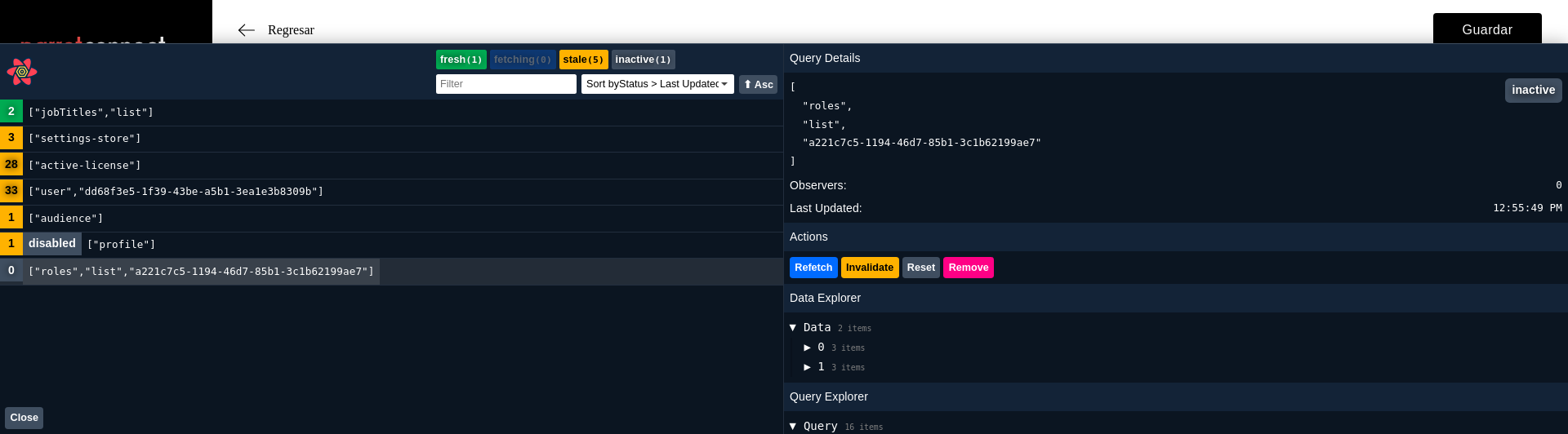
click at [120, 273] on code "["roles","list","a221c7c5-1194-46d7-85b1-3c1b62199ae7"]" at bounding box center [202, 271] width 357 height 25
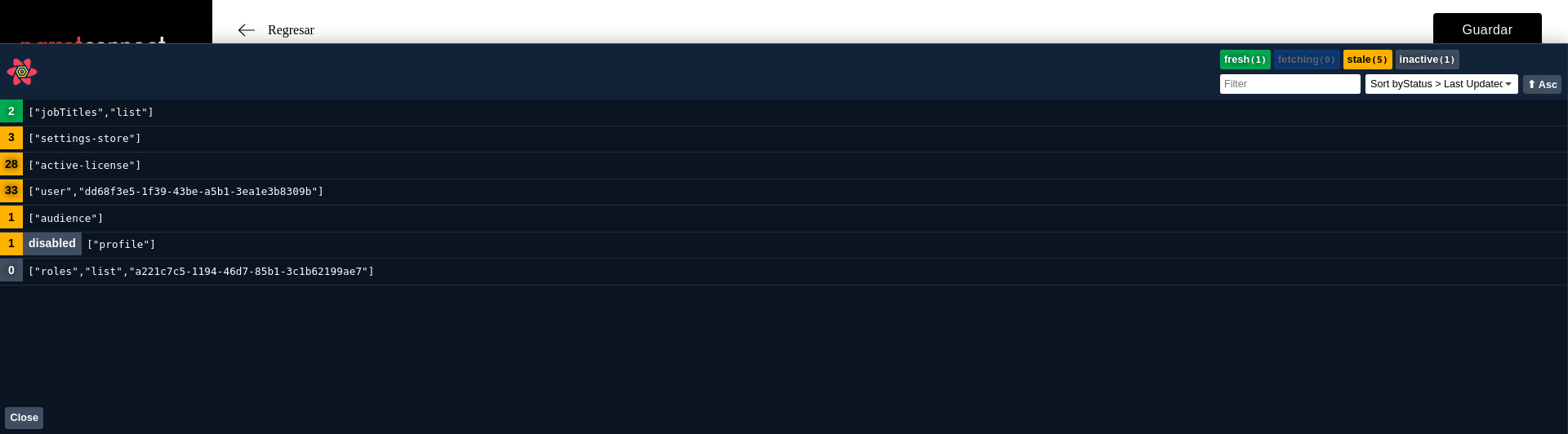
click at [141, 266] on code "["roles","list","a221c7c5-1194-46d7-85b1-3c1b62199ae7"]" at bounding box center [202, 271] width 357 height 25
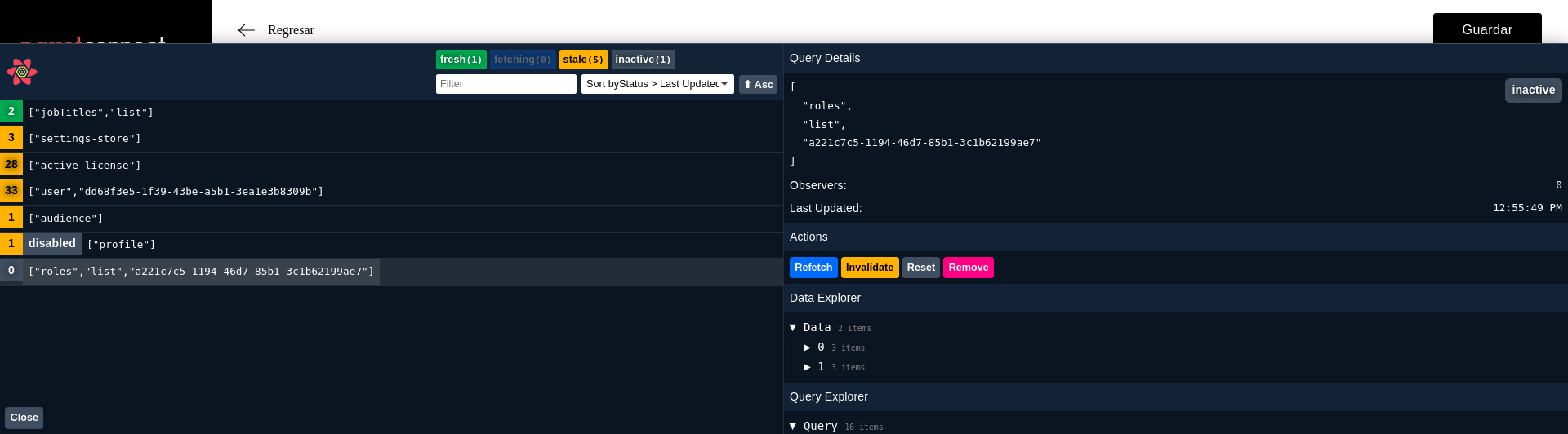
click at [810, 352] on span "▶" at bounding box center [806, 348] width 7 height 19
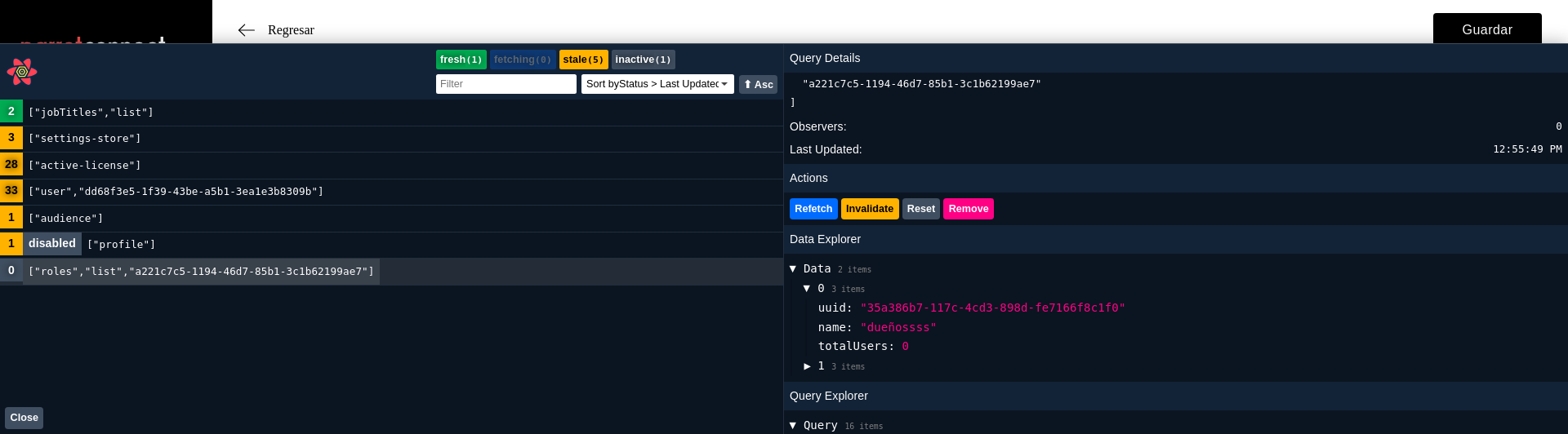
scroll to position [54, 0]
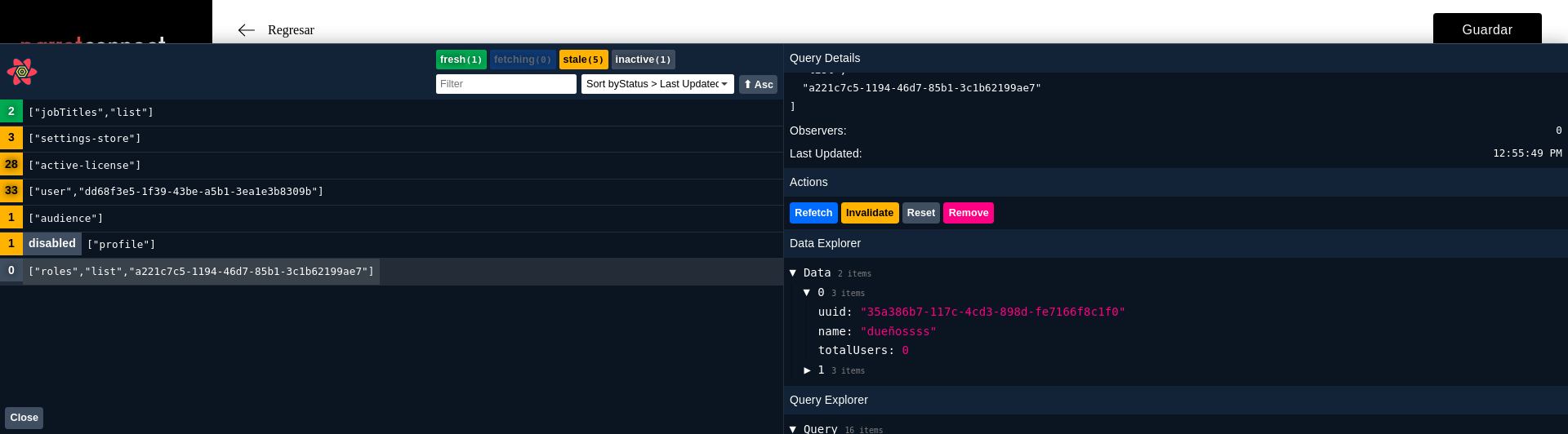
click at [808, 369] on span "▶" at bounding box center [806, 371] width 7 height 19
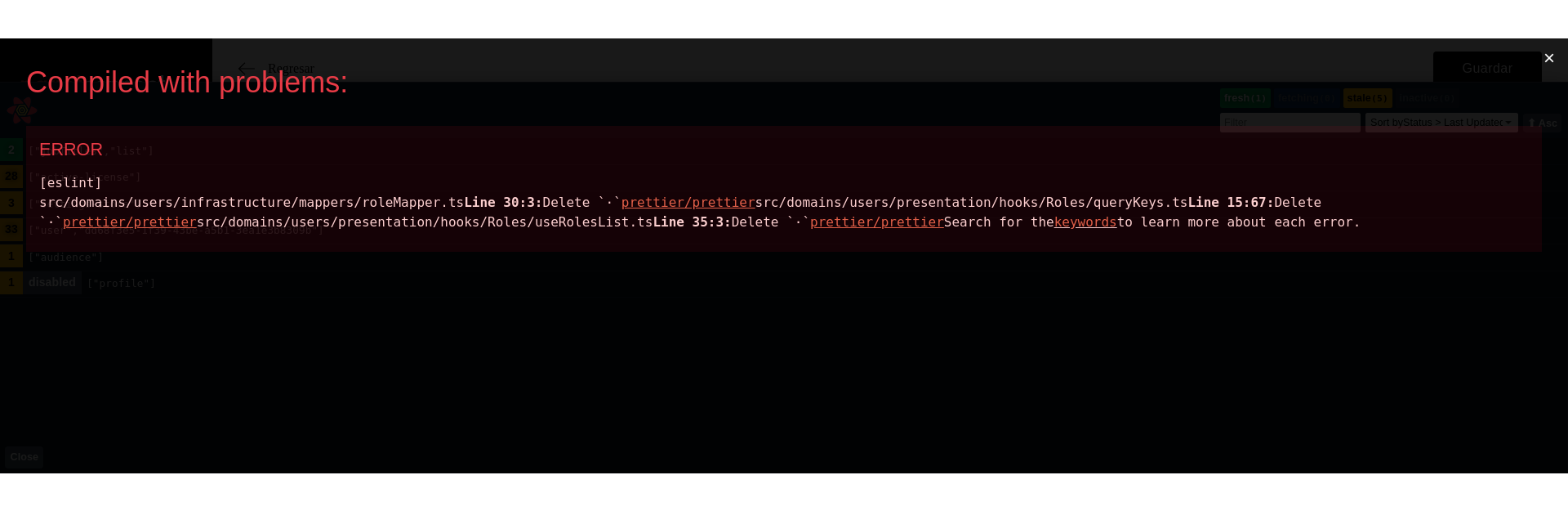
scroll to position [109, 0]
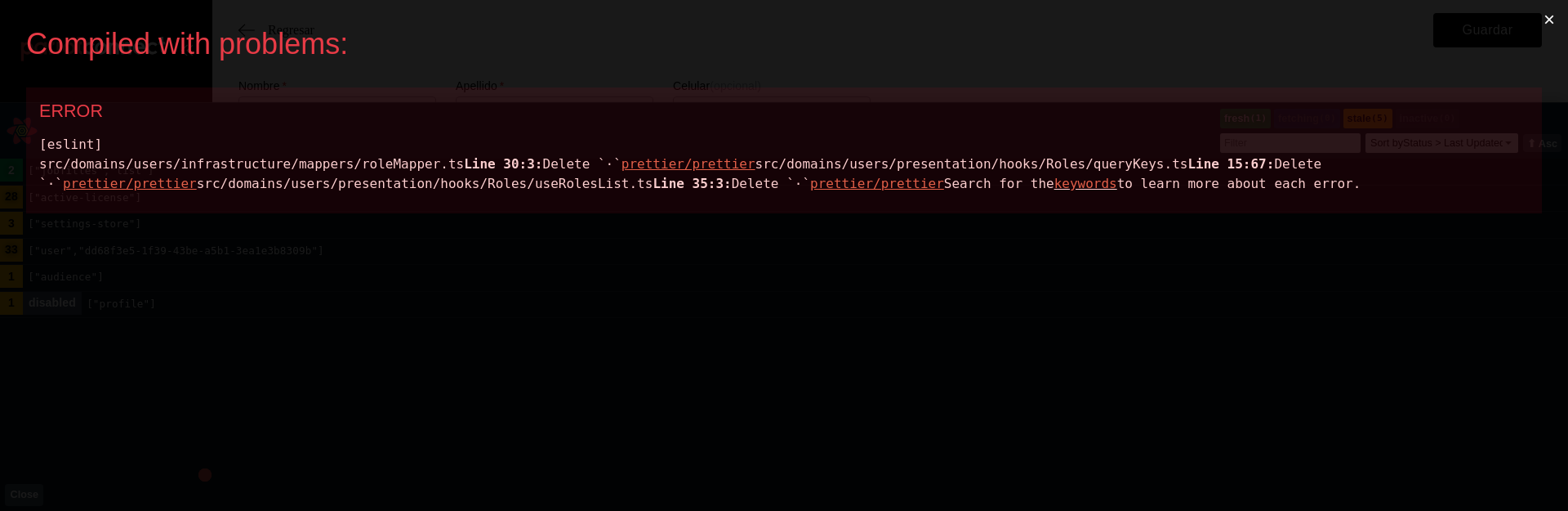
click at [412, 158] on div "[eslint] src/domains/users/infrastructure/mappers/roleMapper.ts Line 30:3: Dele…" at bounding box center [783, 164] width 1490 height 59
copy div "roleMapper"
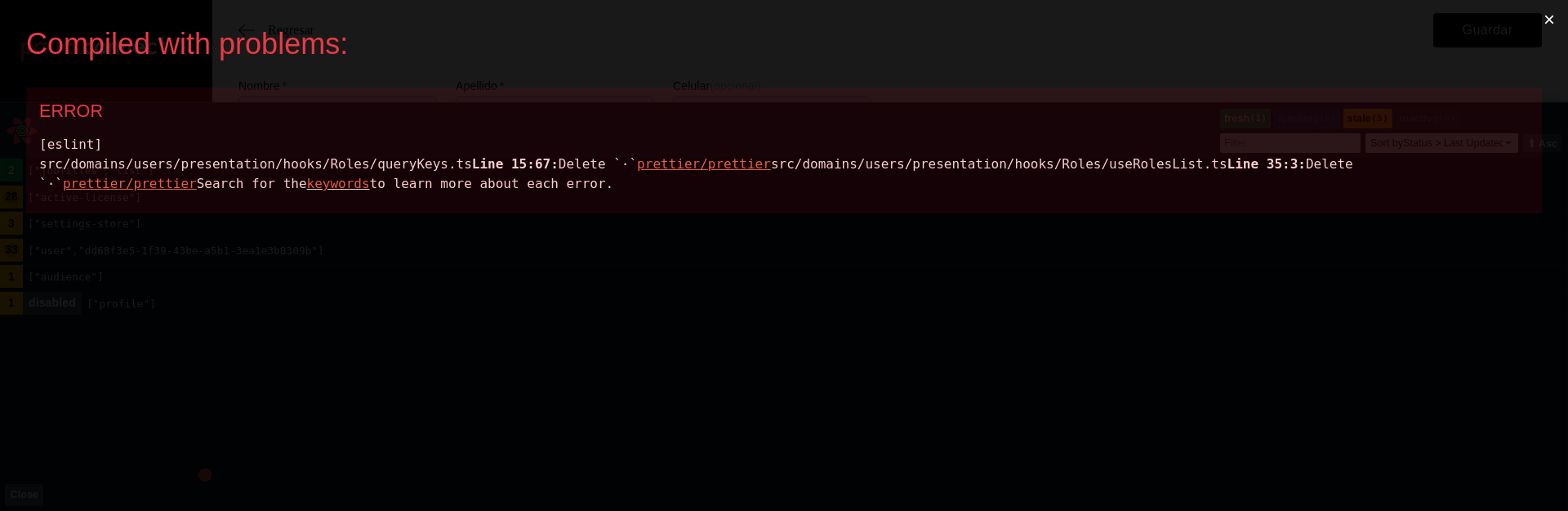
scroll to position [0, 0]
drag, startPoint x: 391, startPoint y: 164, endPoint x: 458, endPoint y: 165, distance: 67.0
click at [458, 165] on div "[eslint] src/domains/users/presentation/hooks/Roles/queryKeys.ts Line 15:67: [P…" at bounding box center [783, 164] width 1490 height 59
drag, startPoint x: 505, startPoint y: 165, endPoint x: 329, endPoint y: 161, distance: 176.0
click at [329, 161] on div "[eslint] src/domains/users/presentation/hooks/Roles/queryKeys.ts Line 15:67: [P…" at bounding box center [783, 164] width 1490 height 59
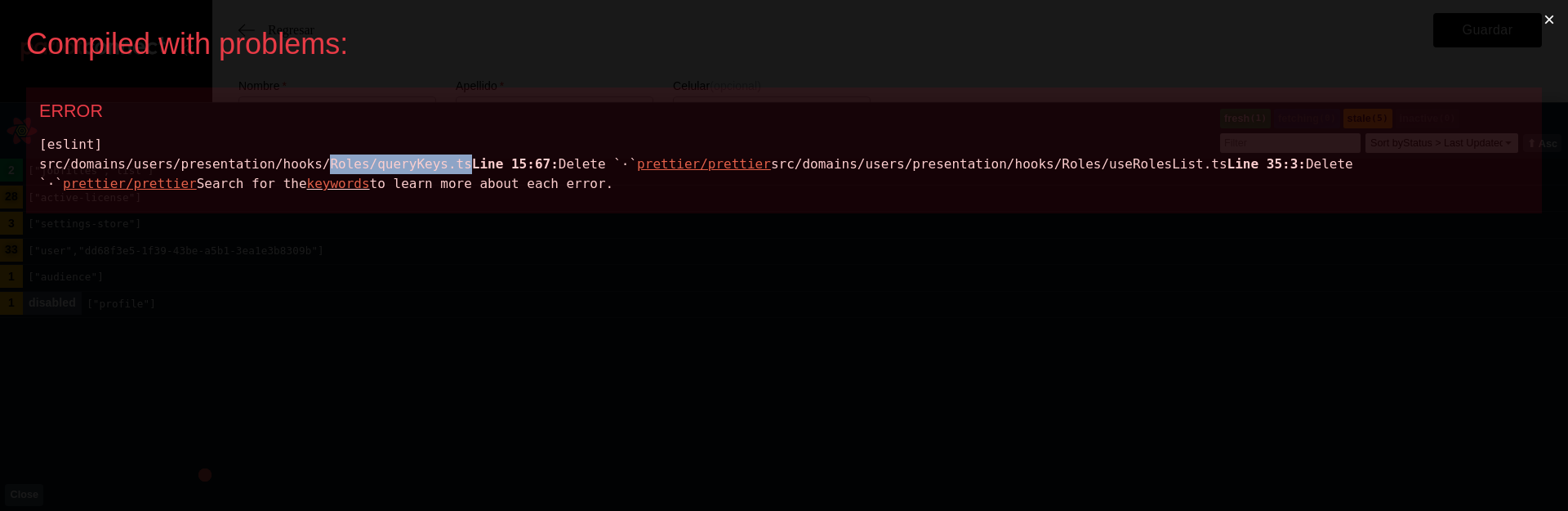
copy div "Roles/queryKeys.ts"
drag, startPoint x: 458, startPoint y: 153, endPoint x: 290, endPoint y: 161, distance: 168.2
click at [290, 161] on div "[eslint] src/domains/users/presentation/hooks/Roles/queryKeys.ts Line 15:67: [P…" at bounding box center [783, 164] width 1490 height 59
copy div "ooks/Roles/queryKeys.ts"
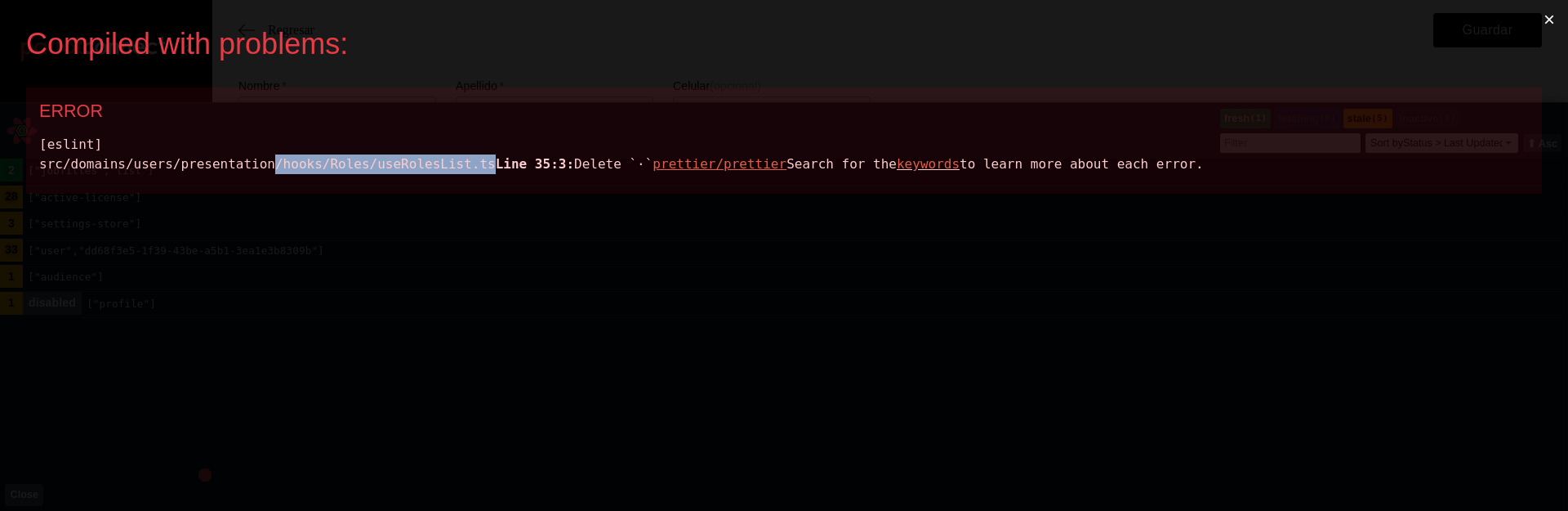
drag, startPoint x: 530, startPoint y: 159, endPoint x: 271, endPoint y: 164, distance: 259.0
click at [271, 164] on div "[eslint] src/domains/users/presentation/hooks/Roles/useRolesList.ts Line 35:3: …" at bounding box center [783, 154] width 1490 height 39
copy div "/hooks/Roles/useRolesList.ts"
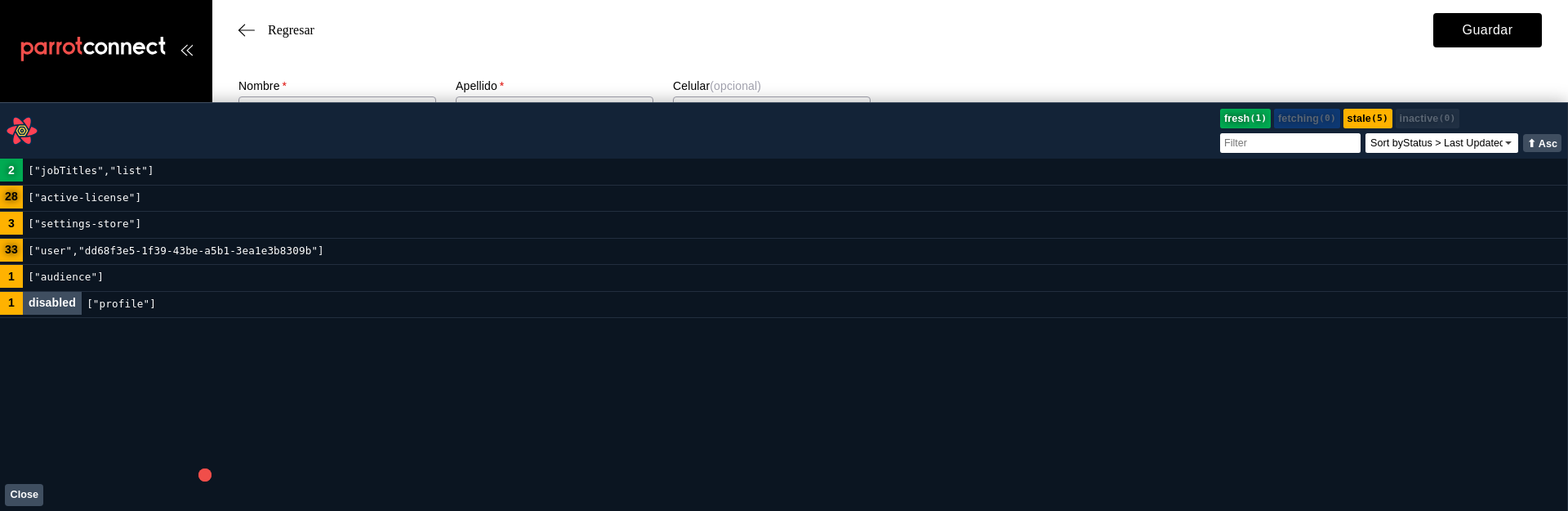
click at [20, 496] on button "Close" at bounding box center [24, 495] width 39 height 22
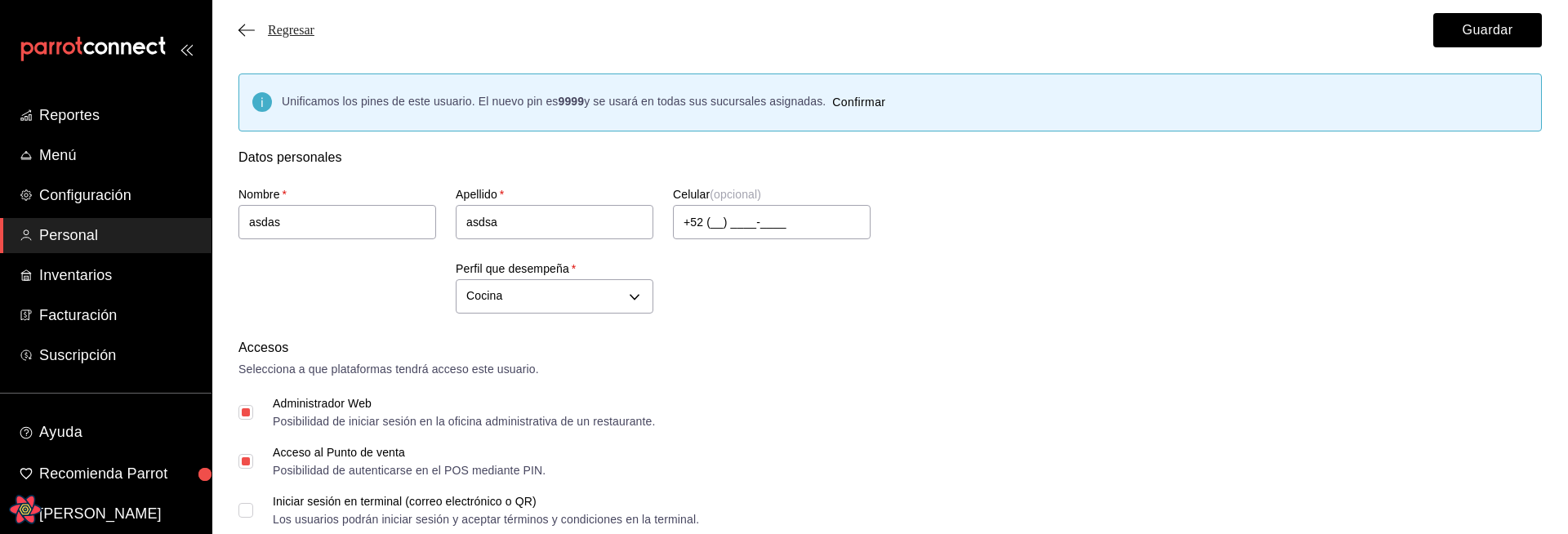
click at [289, 23] on span "Regresar" at bounding box center [291, 30] width 47 height 15
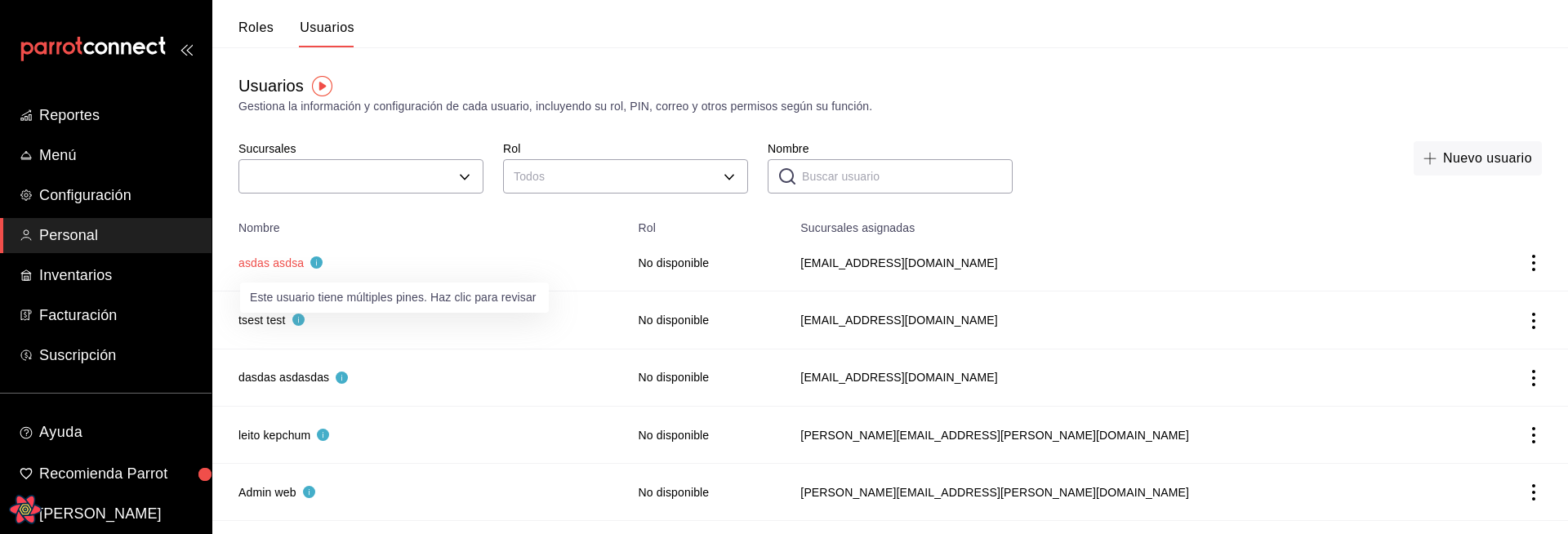
click at [270, 272] on div "Este usuario tiene múltiples pines. Haz clic para revisar" at bounding box center [394, 293] width 312 height 44
click at [272, 267] on button "asdas asdsa" at bounding box center [280, 263] width 84 height 16
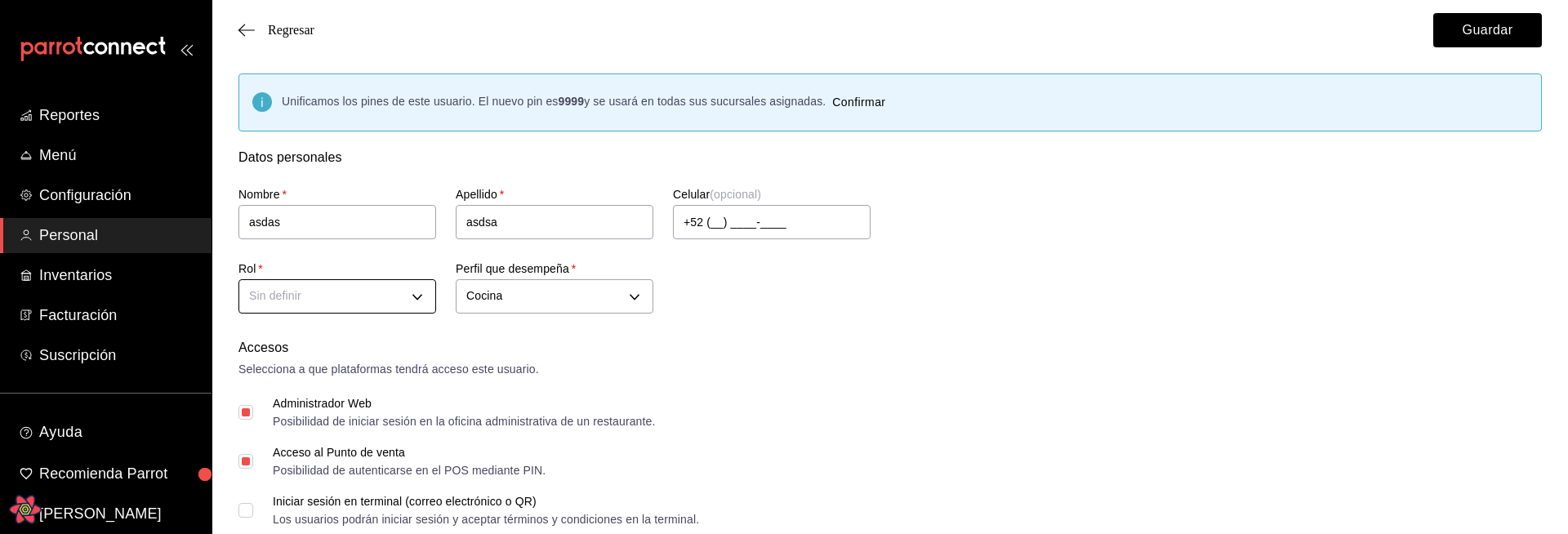
click at [820, 325] on div at bounding box center [784, 267] width 1568 height 534
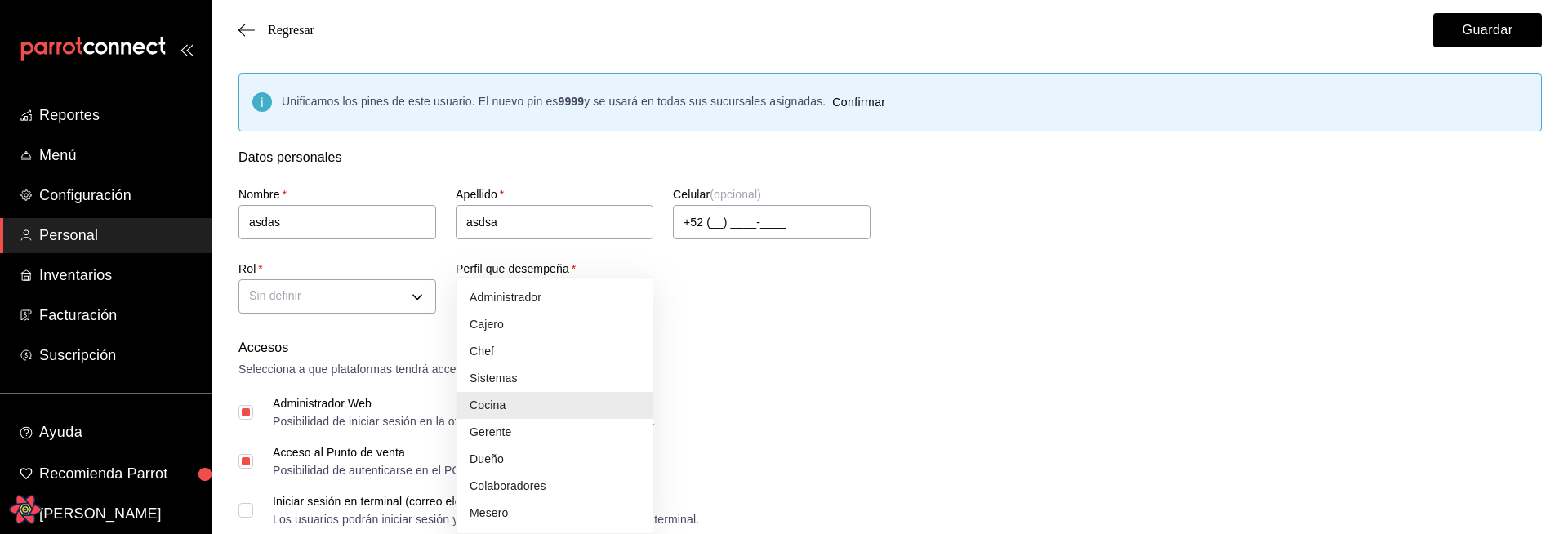
click at [858, 375] on div at bounding box center [784, 267] width 1568 height 534
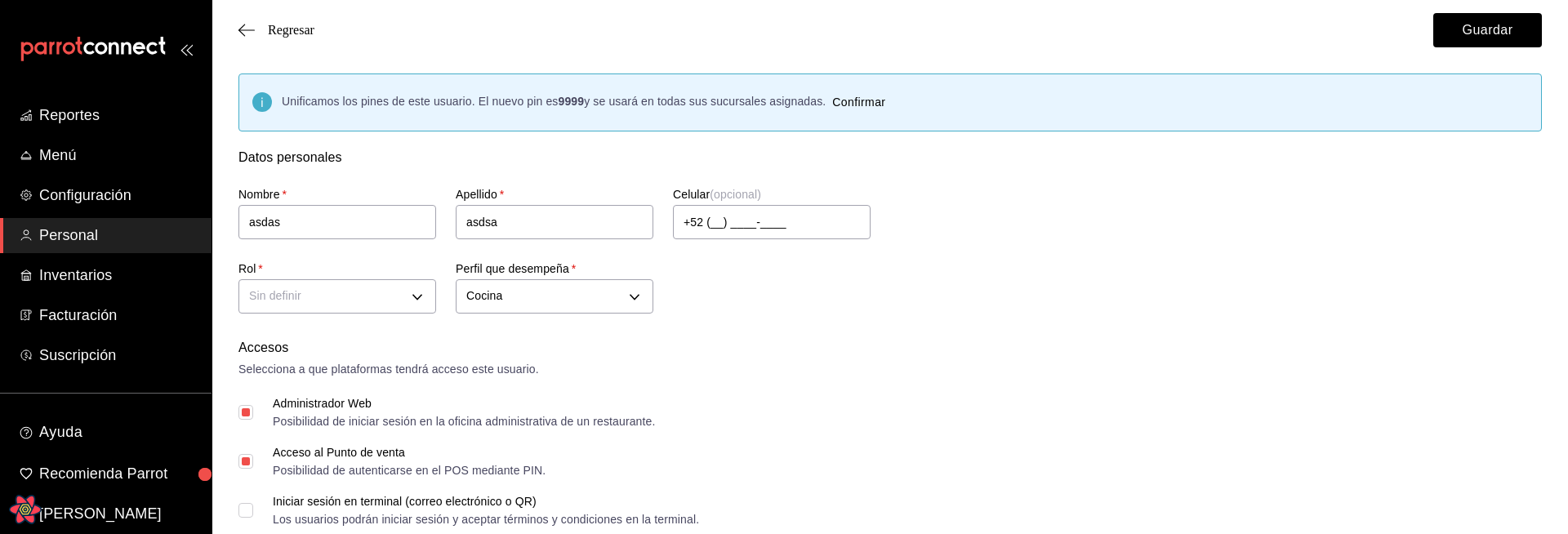
click at [902, 367] on div "Selecciona a que plataformas tendrá acceso este usuario." at bounding box center [890, 370] width 1303 height 17
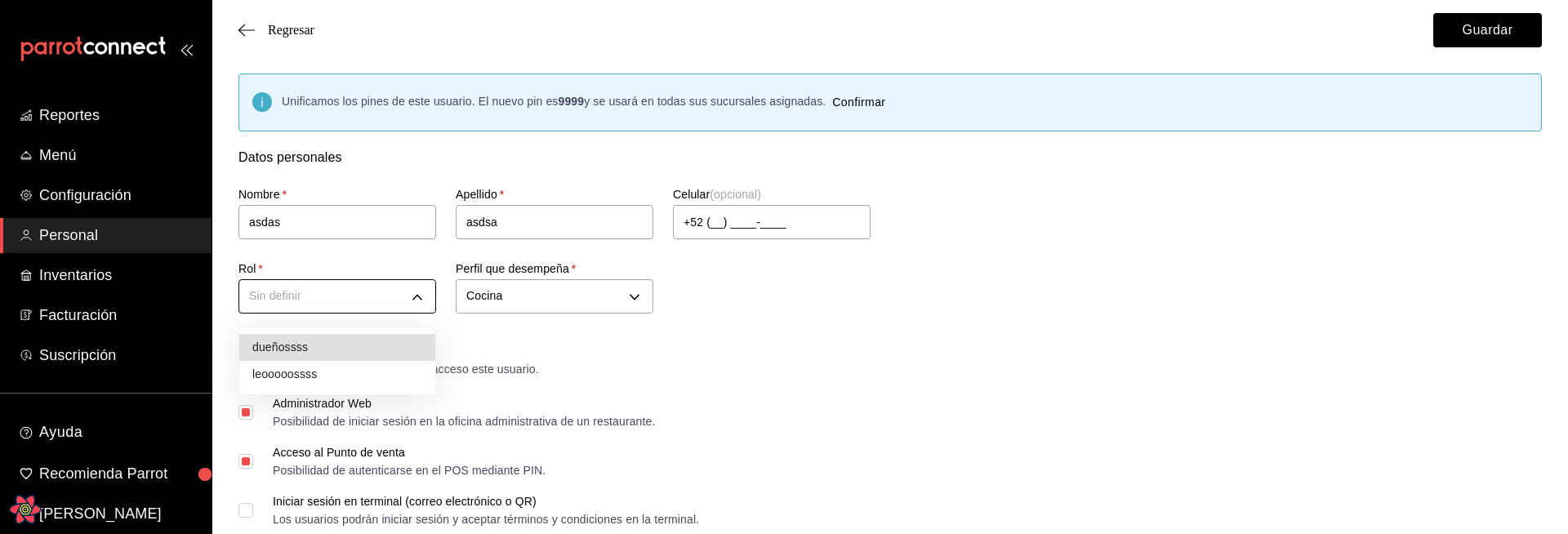
click at [384, 303] on div at bounding box center [784, 267] width 1568 height 534
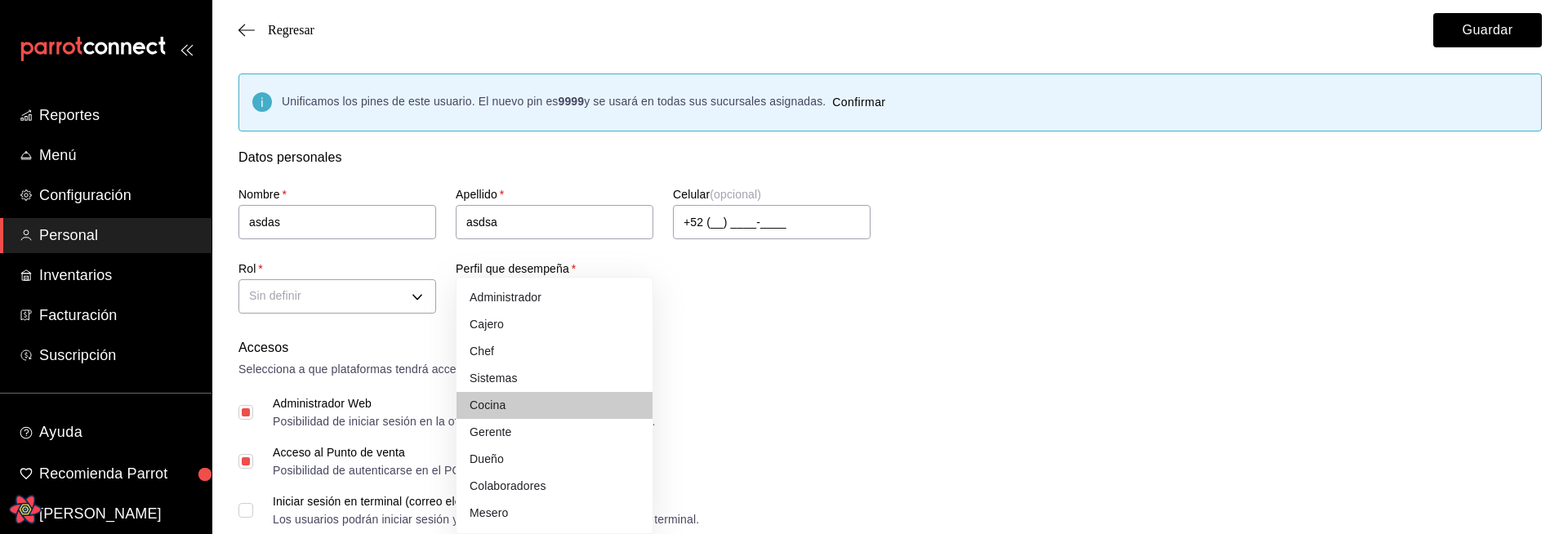
click at [822, 324] on div at bounding box center [784, 267] width 1568 height 534
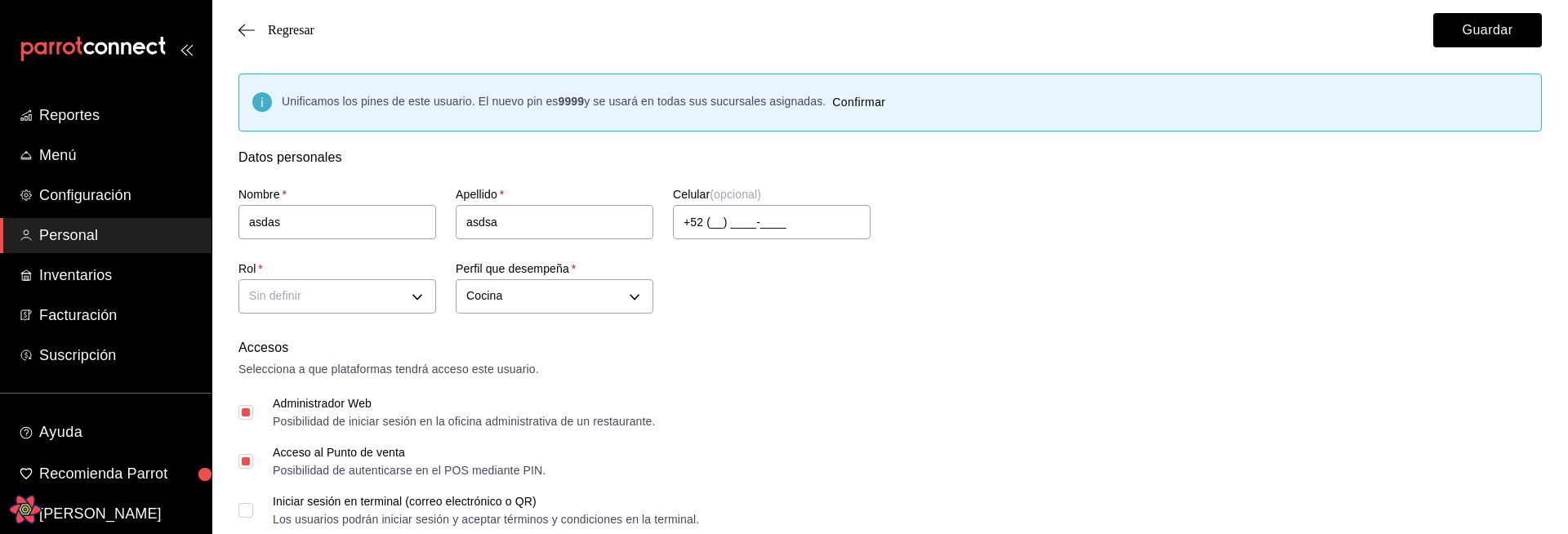
click at [972, 279] on div "Nombre   * asdas Apellido   * asdsa Celular (opcional) +52 (__) ____-____ Rol  …" at bounding box center [870, 243] width 1303 height 151
click at [1474, 35] on button "Guardar" at bounding box center [1488, 29] width 109 height 34
click at [356, 215] on input "asdas" at bounding box center [337, 222] width 198 height 34
click at [725, 229] on input "+52 (__) ____-____" at bounding box center [771, 222] width 198 height 34
click at [374, 269] on label "Rol   *" at bounding box center [337, 268] width 198 height 12
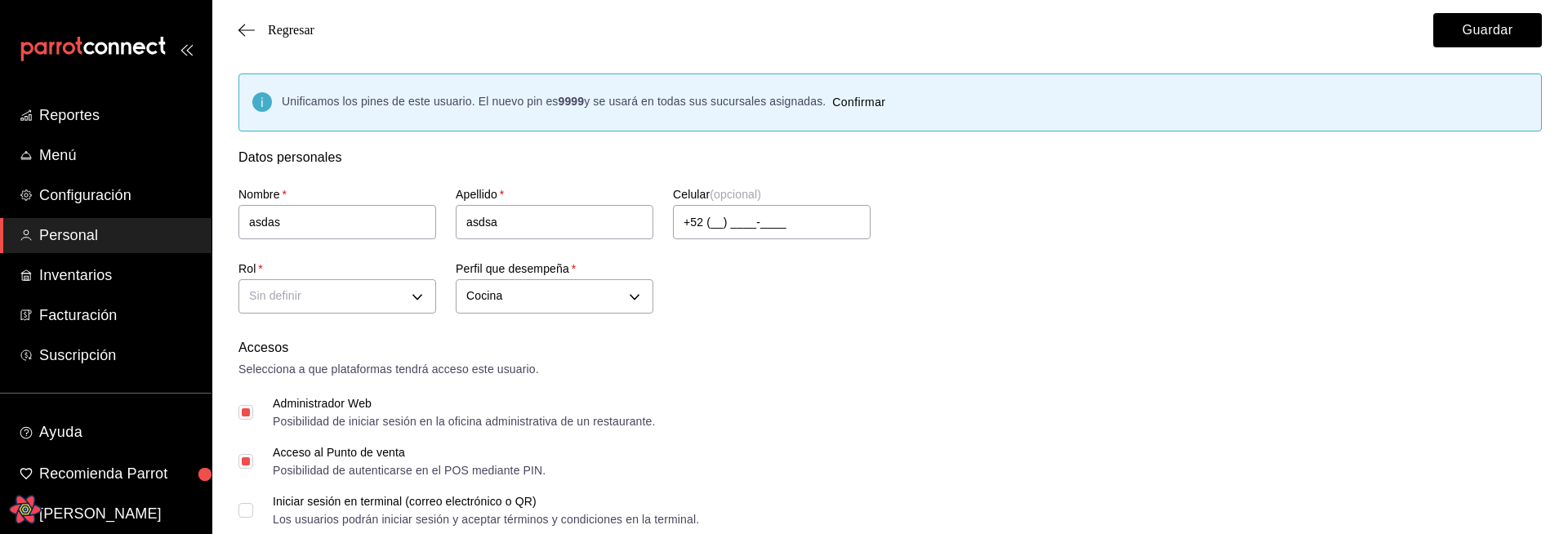
click at [882, 284] on div "Nombre   * asdas Apellido   * asdsa Celular (opcional) +52 (__) ____-____ Rol  …" at bounding box center [870, 243] width 1303 height 151
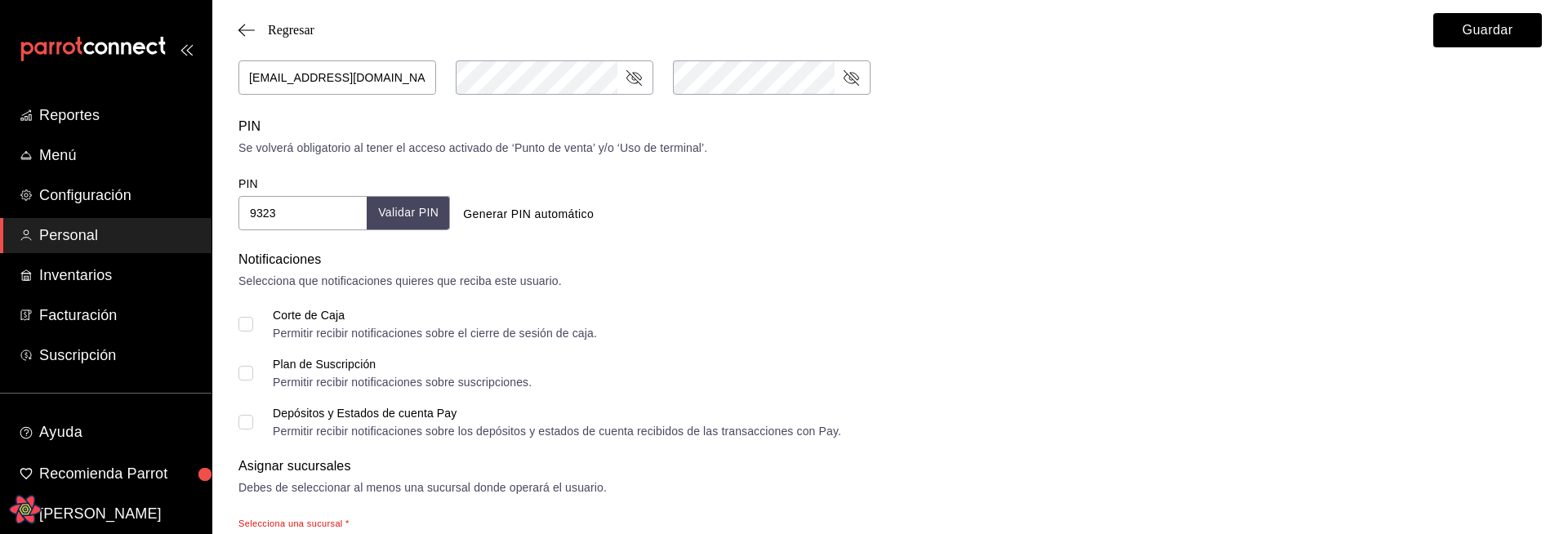
scroll to position [793, 0]
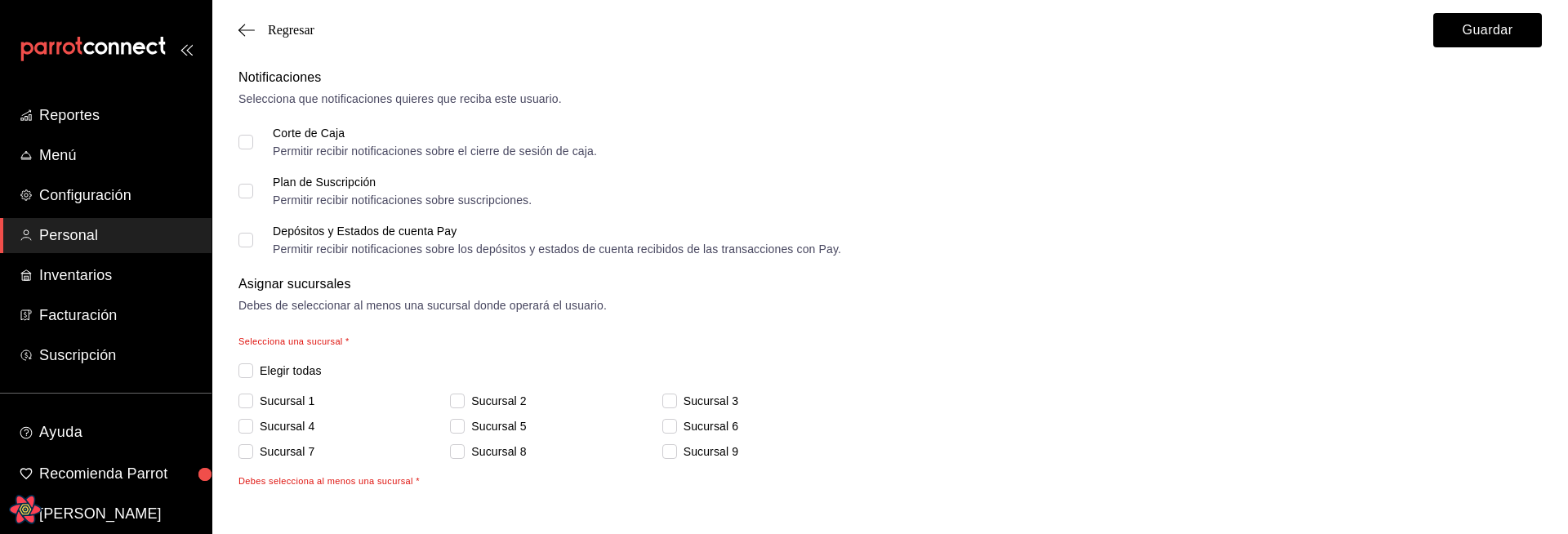
click at [279, 368] on span "Elegir todas" at bounding box center [287, 371] width 69 height 17
click at [253, 368] on input "Elegir todas" at bounding box center [245, 370] width 15 height 15
checkbox input "true"
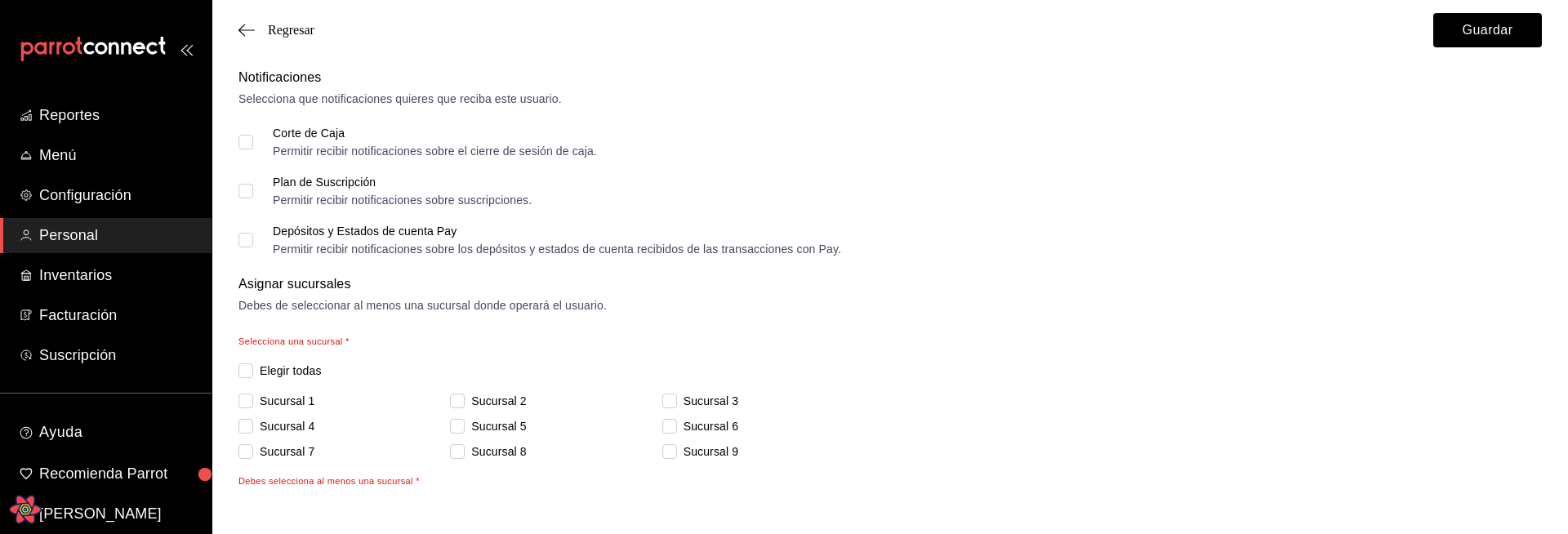
checkbox input "true"
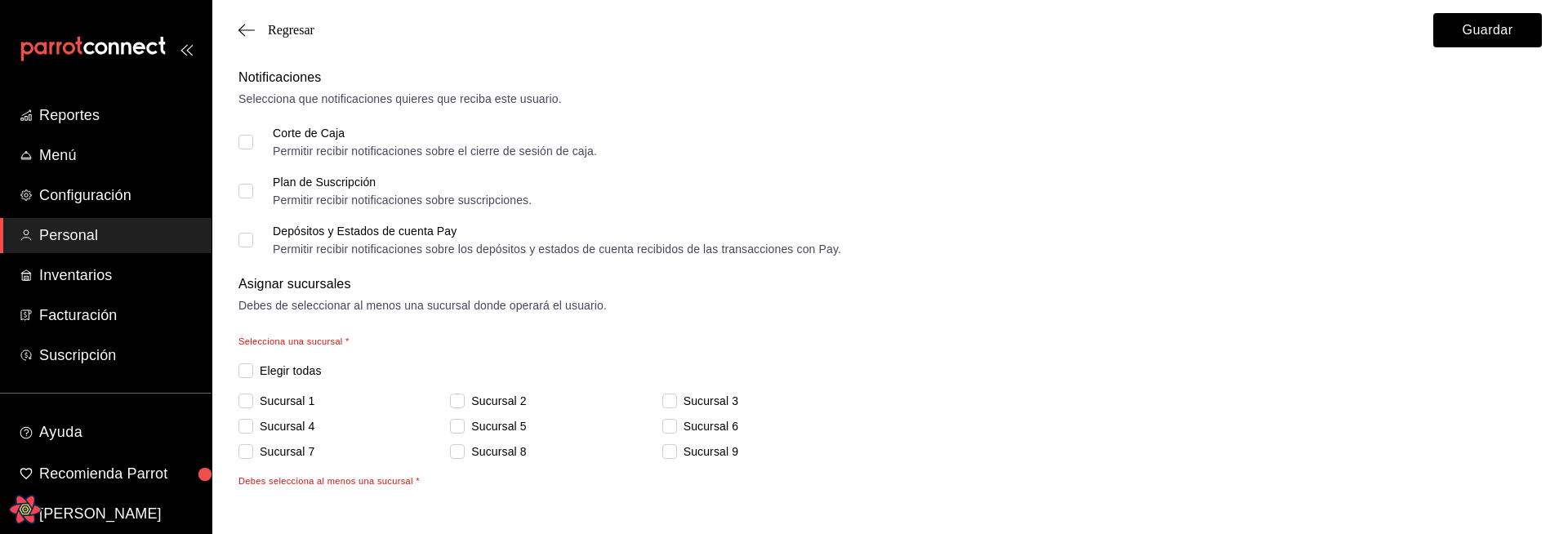
checkbox input "true"
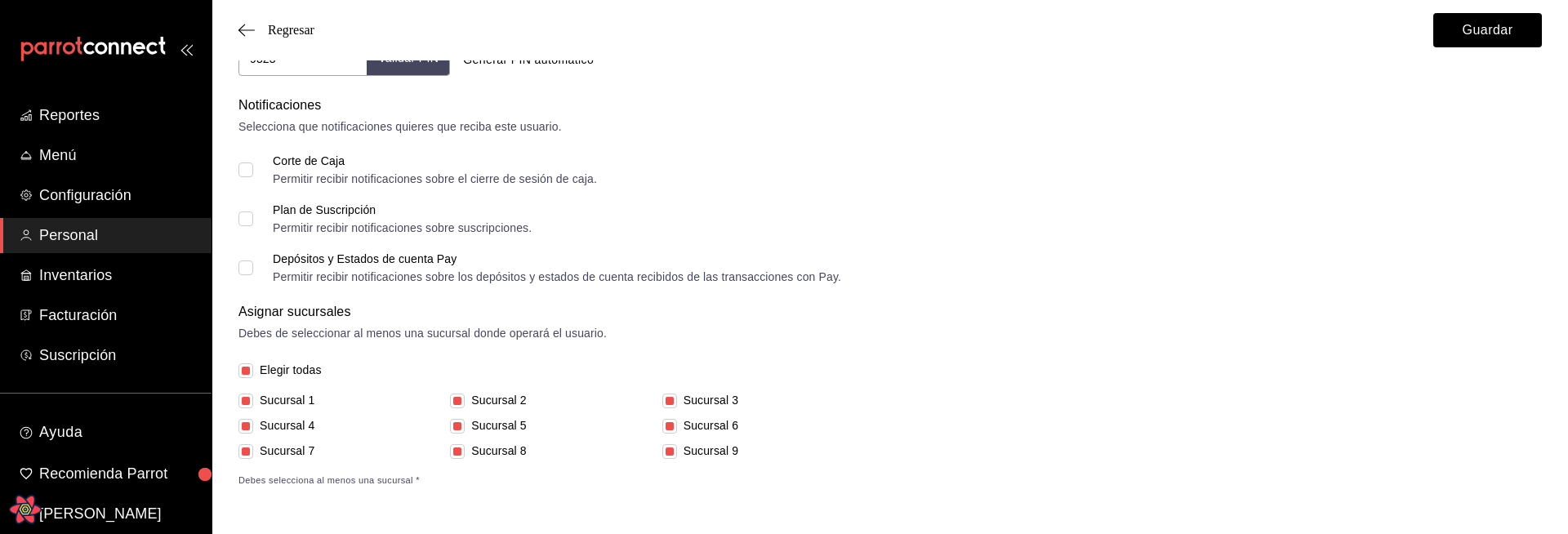
scroll to position [766, 0]
click at [279, 368] on span "Elegir todas" at bounding box center [287, 370] width 69 height 17
click at [253, 368] on input "Elegir todas" at bounding box center [245, 370] width 15 height 15
checkbox input "false"
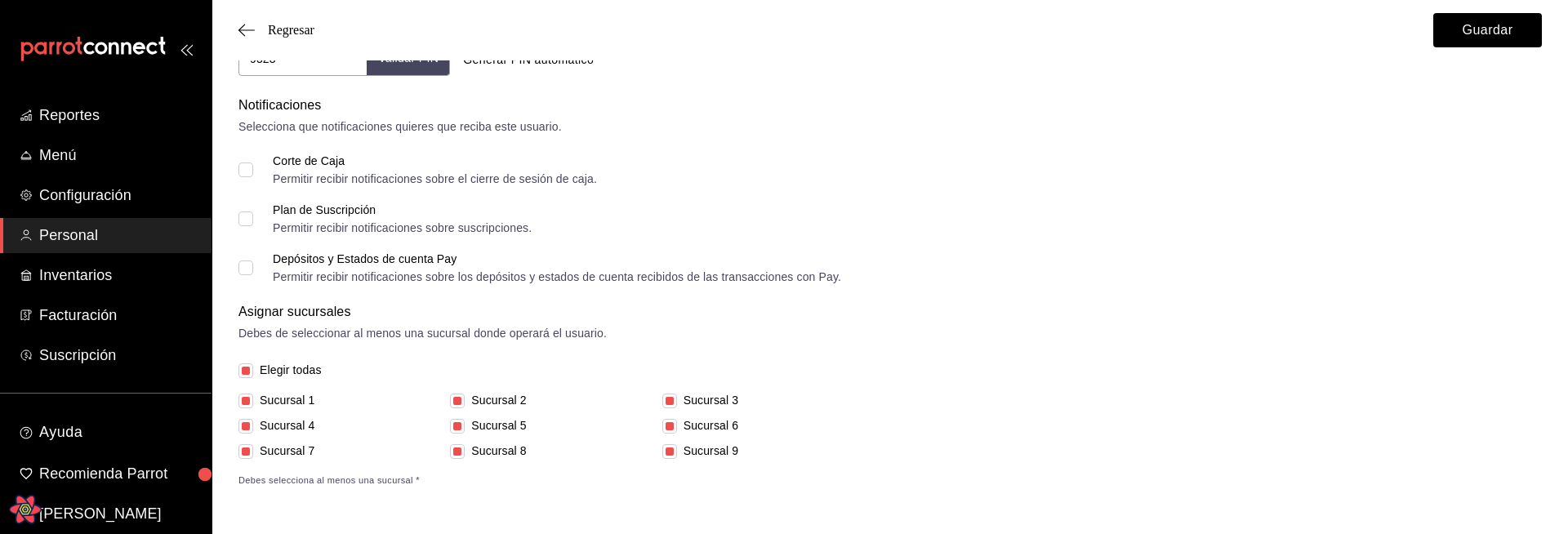
checkbox input "false"
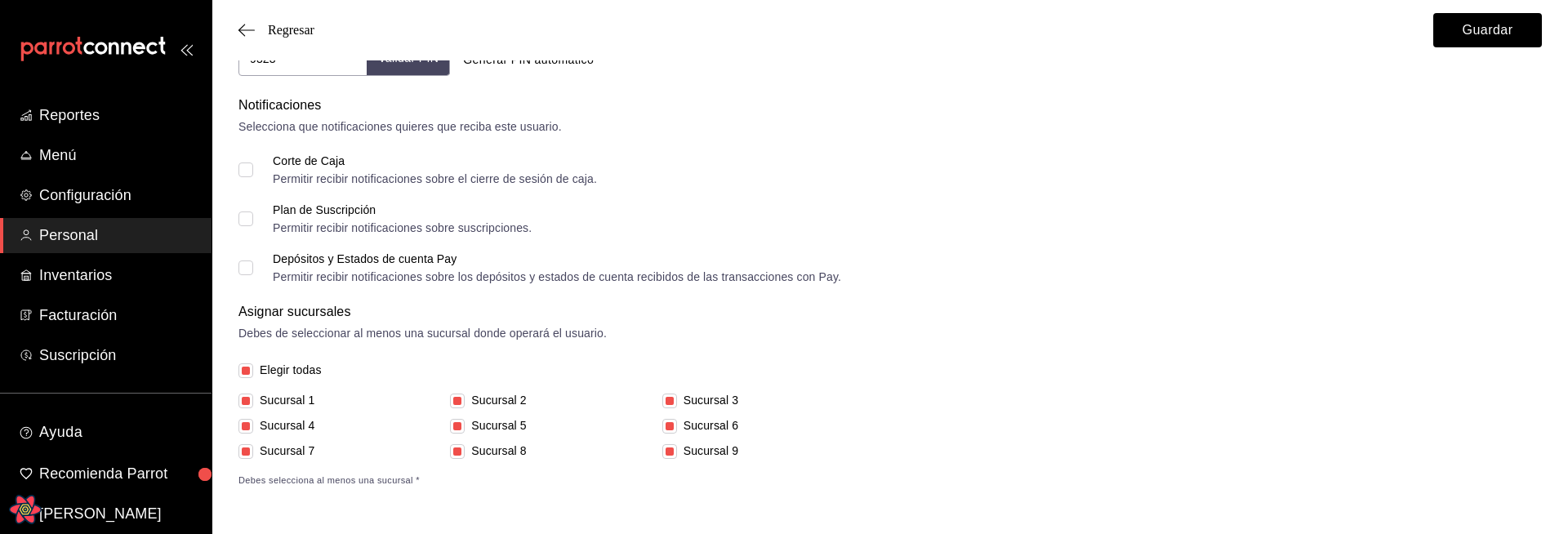
checkbox input "false"
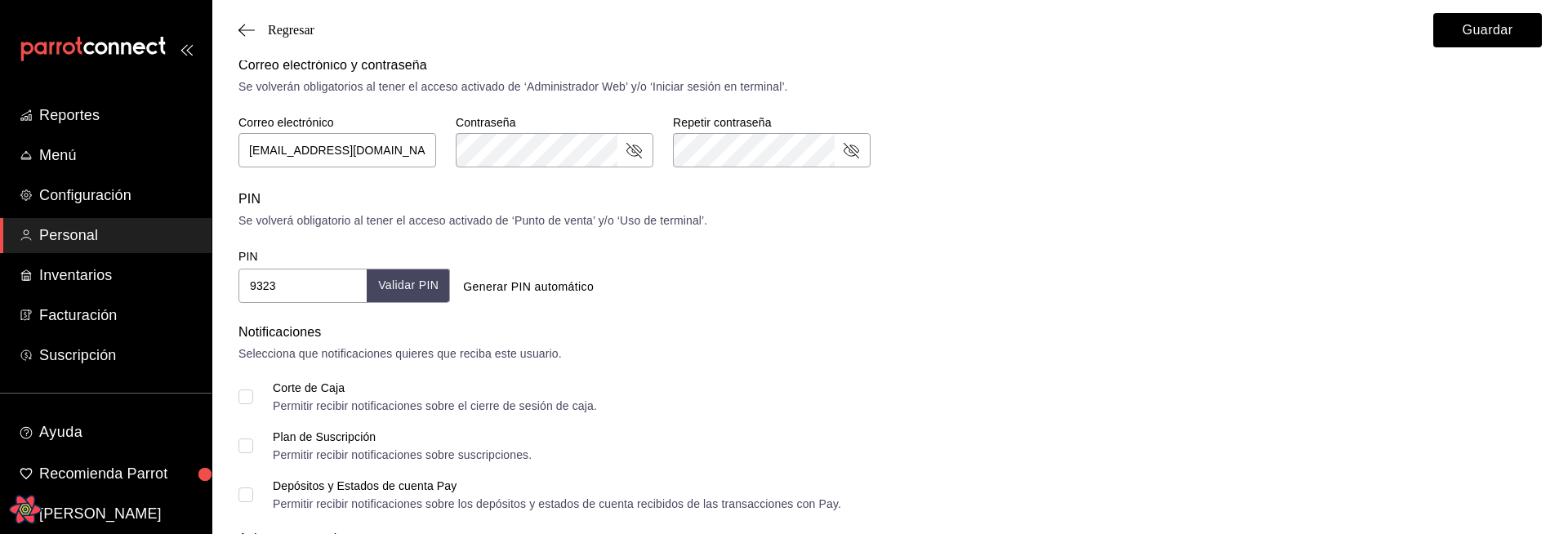
scroll to position [0, 0]
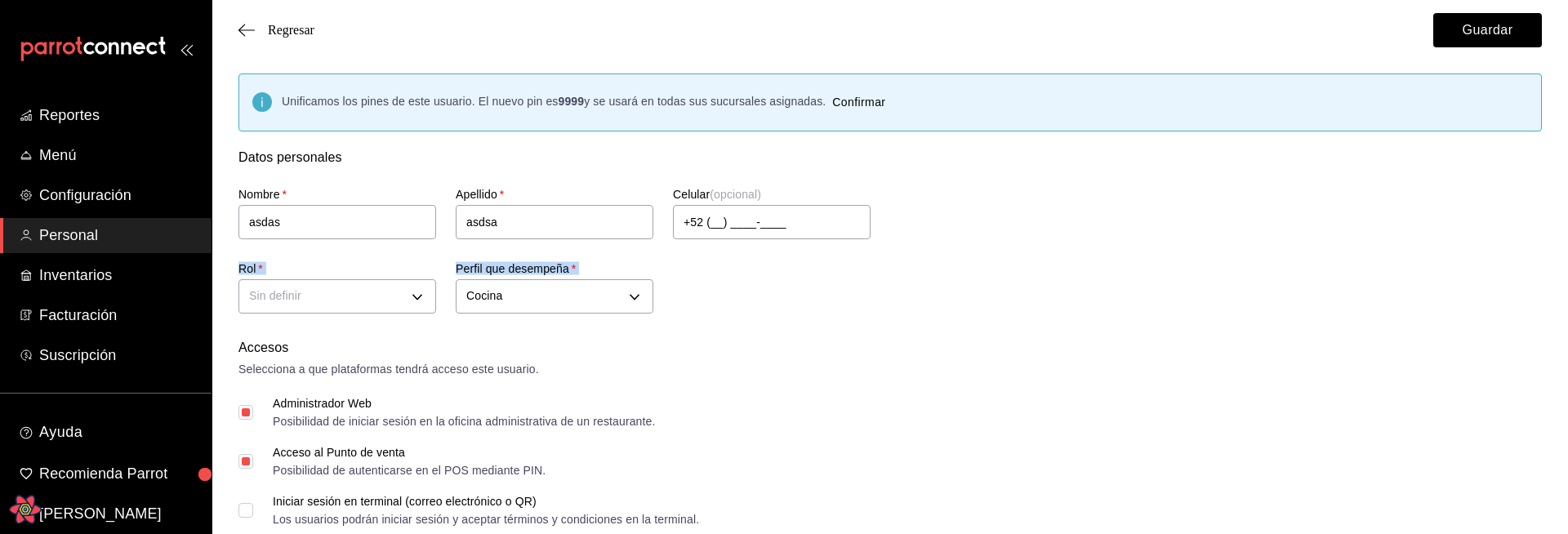
drag, startPoint x: 238, startPoint y: 269, endPoint x: 674, endPoint y: 267, distance: 436.0
click at [674, 267] on div "Nombre   * asdas Apellido   * asdsa Celular (opcional) +52 (__) ____-____ Rol  …" at bounding box center [870, 243] width 1303 height 151
click at [733, 275] on div "Nombre   * asdas Apellido   * asdsa Celular (opcional) +52 (__) ____-____ Rol  …" at bounding box center [870, 243] width 1303 height 151
click at [842, 286] on div "Nombre   * asdas Apellido   * asdsa Celular (opcional) +52 (__) ____-____ Rol  …" at bounding box center [870, 243] width 1303 height 151
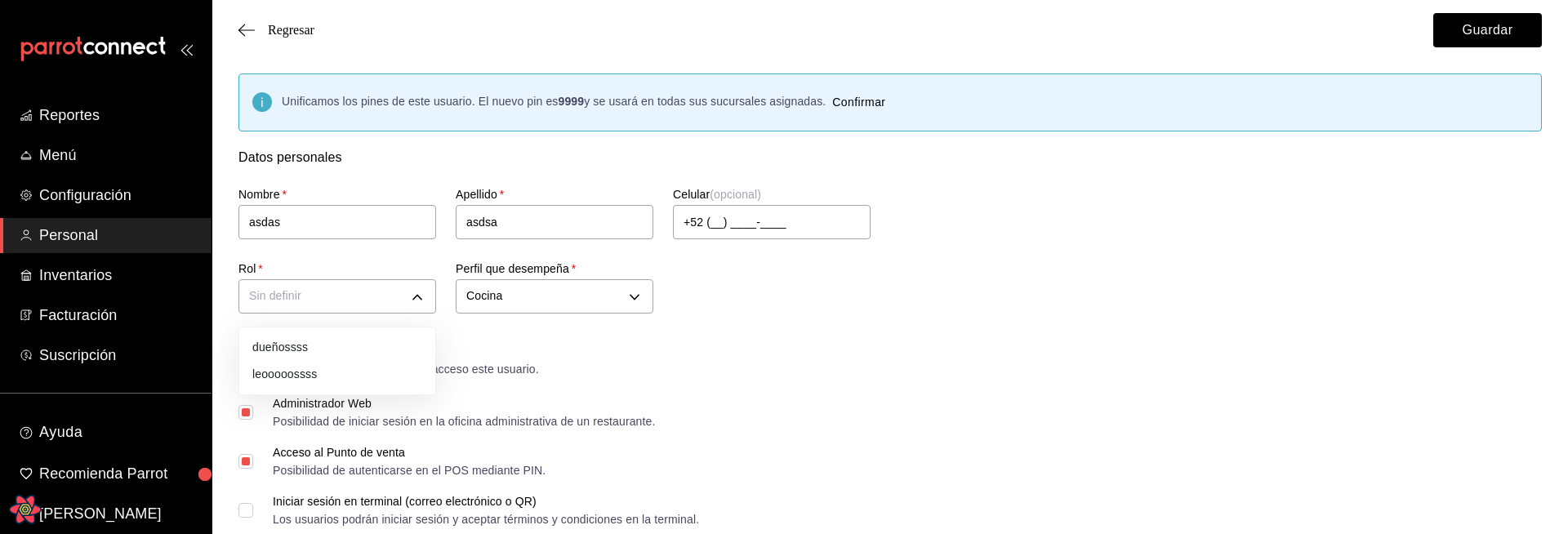
click at [585, 309] on div at bounding box center [784, 267] width 1568 height 534
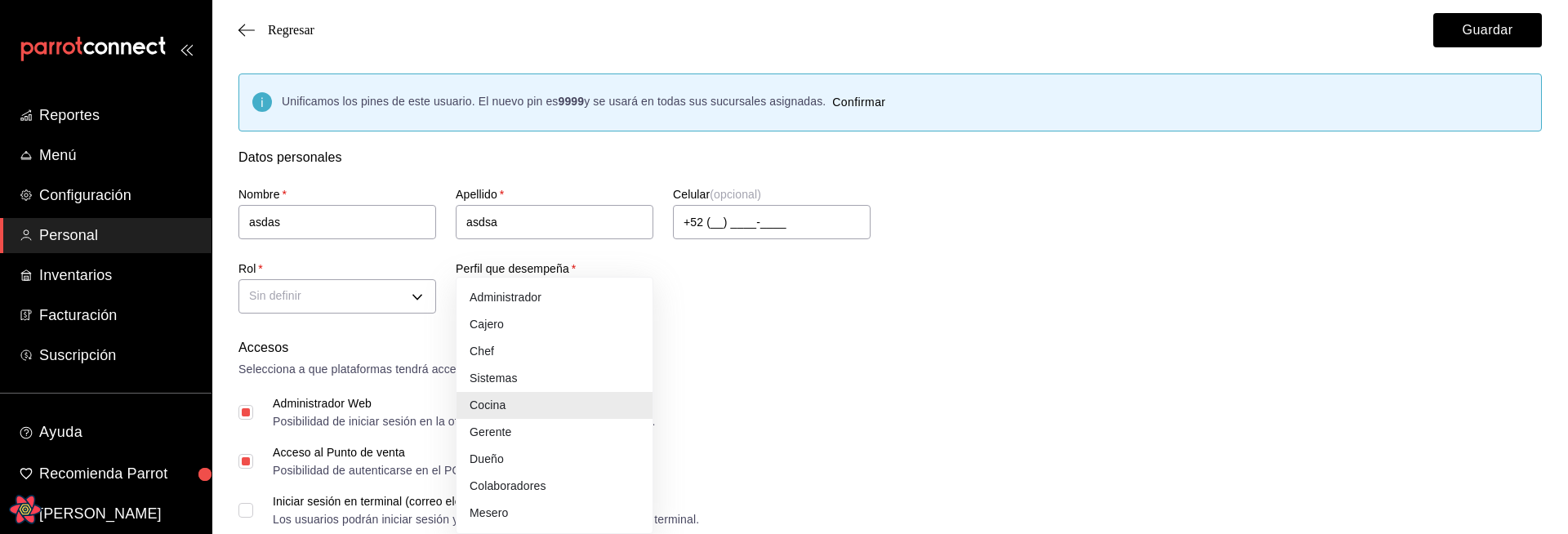
click at [873, 416] on div at bounding box center [784, 267] width 1568 height 534
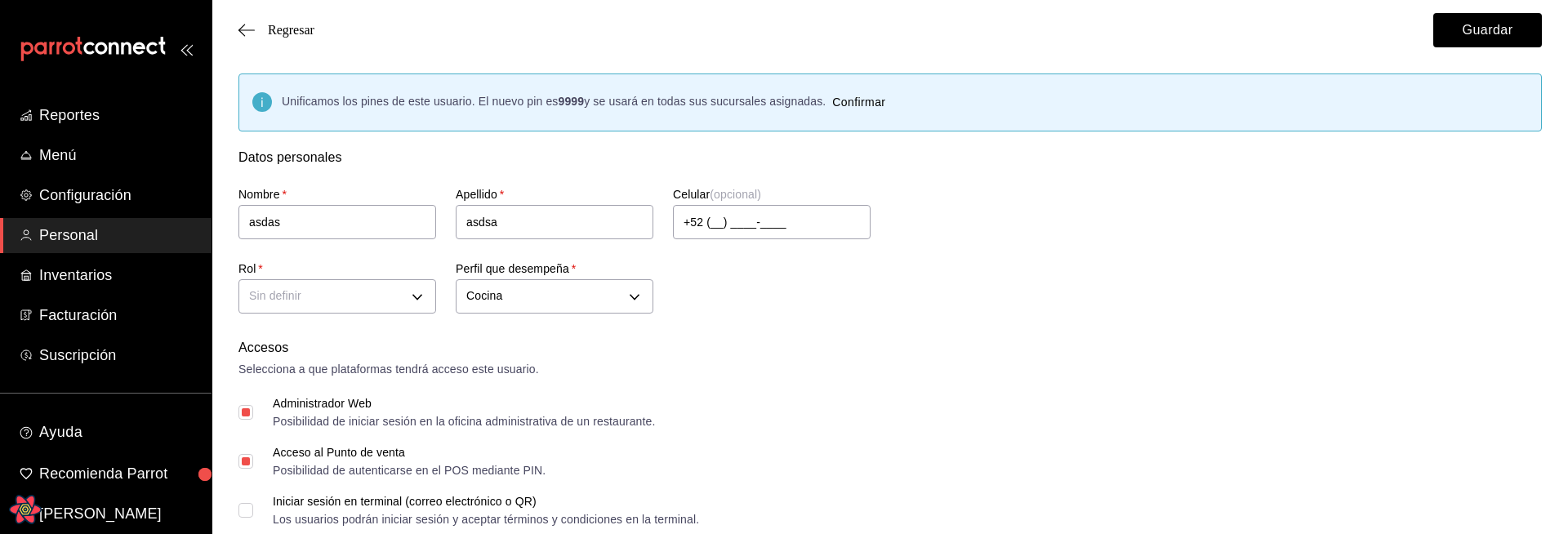
click at [1217, 512] on div "Iniciar sesión en terminal (correo electrónico o QR) Los usuarios podrán inicia…" at bounding box center [890, 511] width 1303 height 29
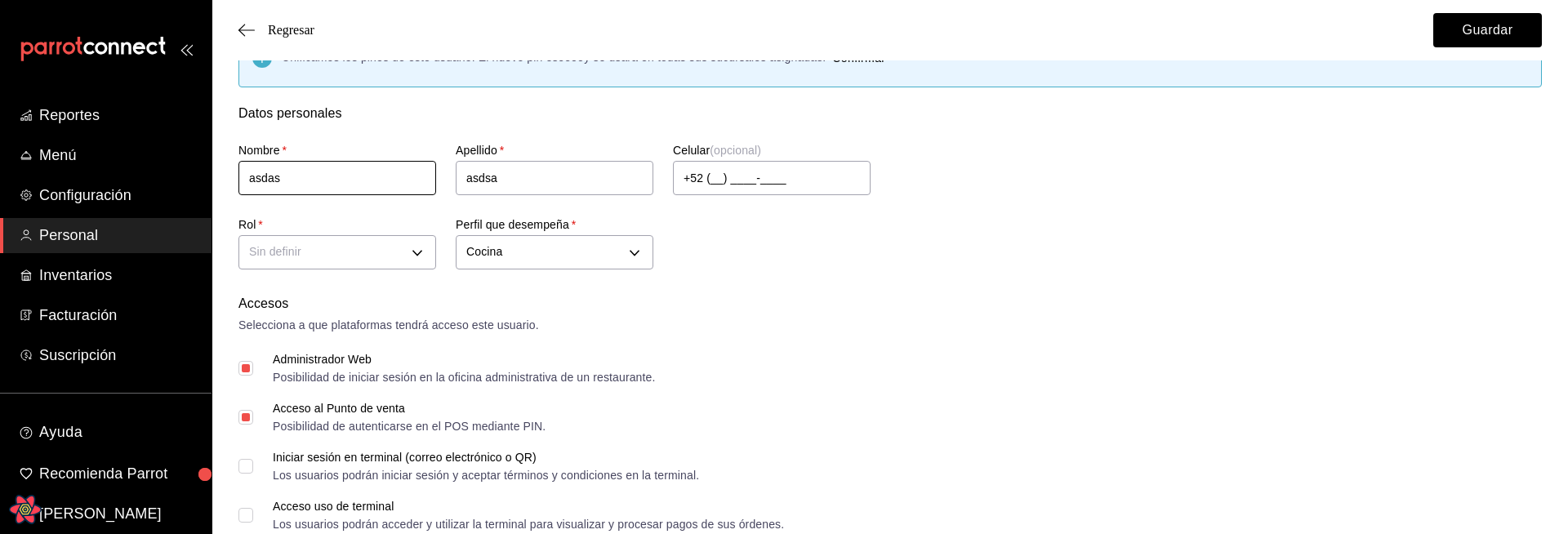
scroll to position [51, 0]
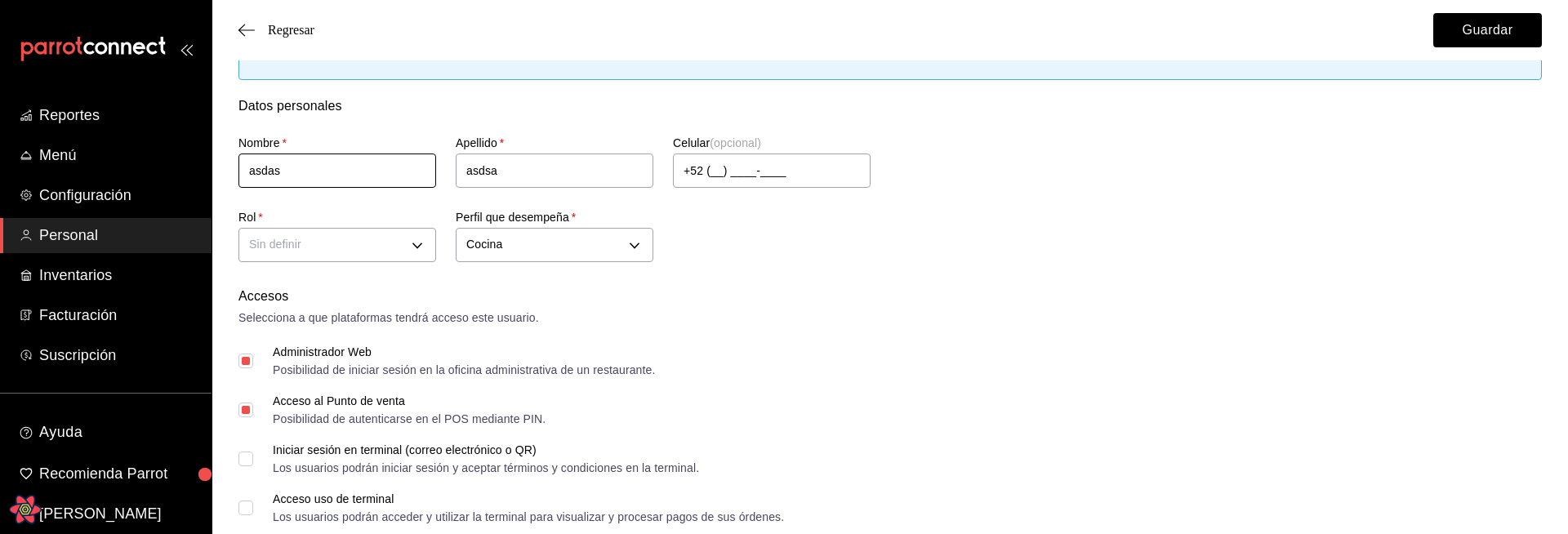
click at [376, 162] on input "asdas" at bounding box center [337, 170] width 198 height 34
click at [365, 174] on input "asdas" at bounding box center [337, 170] width 198 height 34
type input "asdasasdas"
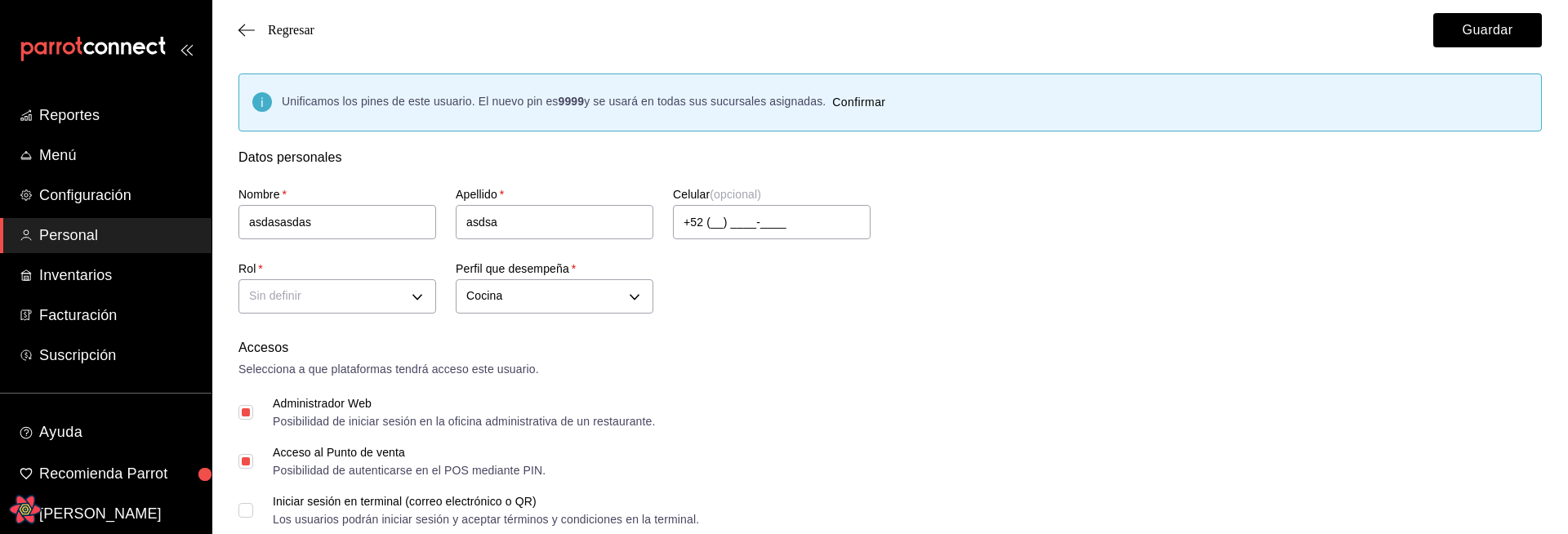
click at [799, 316] on div "Nombre   * asdasasdas Apellido   * asdsa Celular (opcional) +52 (__) ____-____ …" at bounding box center [870, 243] width 1303 height 151
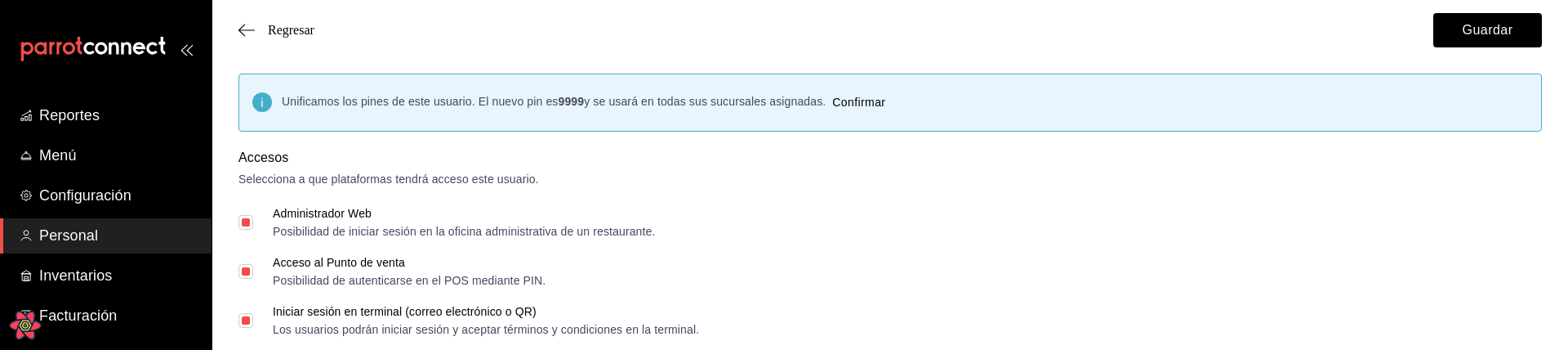
checkbox input "true"
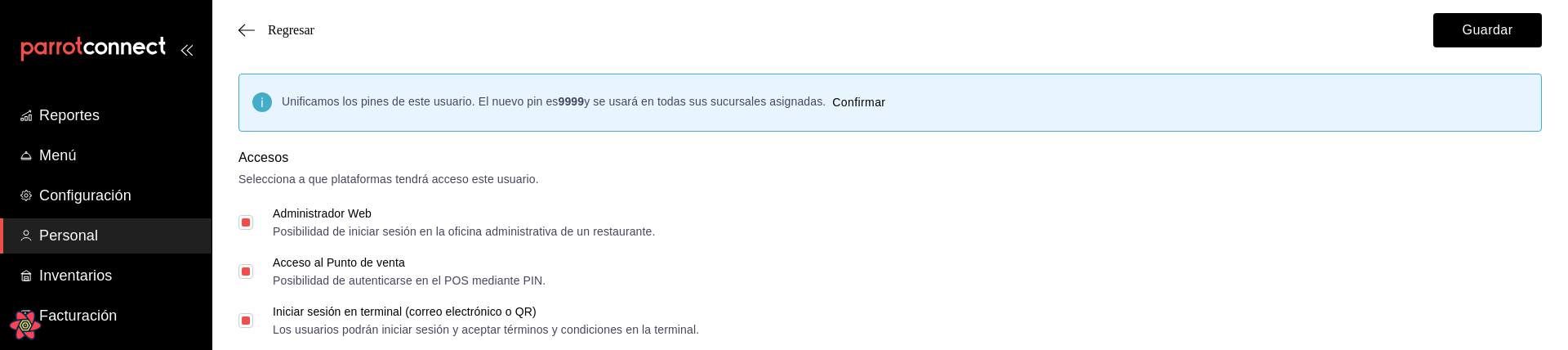
checkbox input "true"
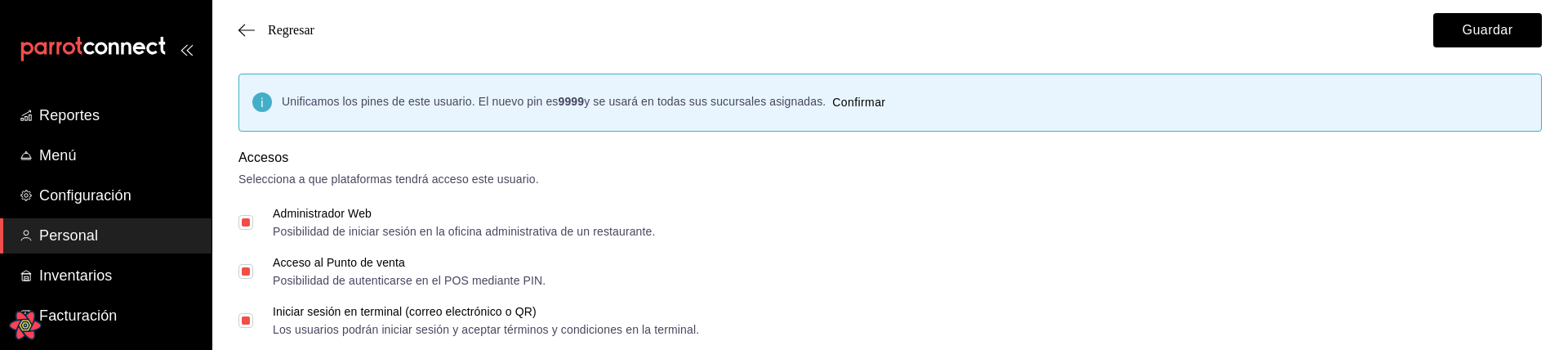
checkbox input "true"
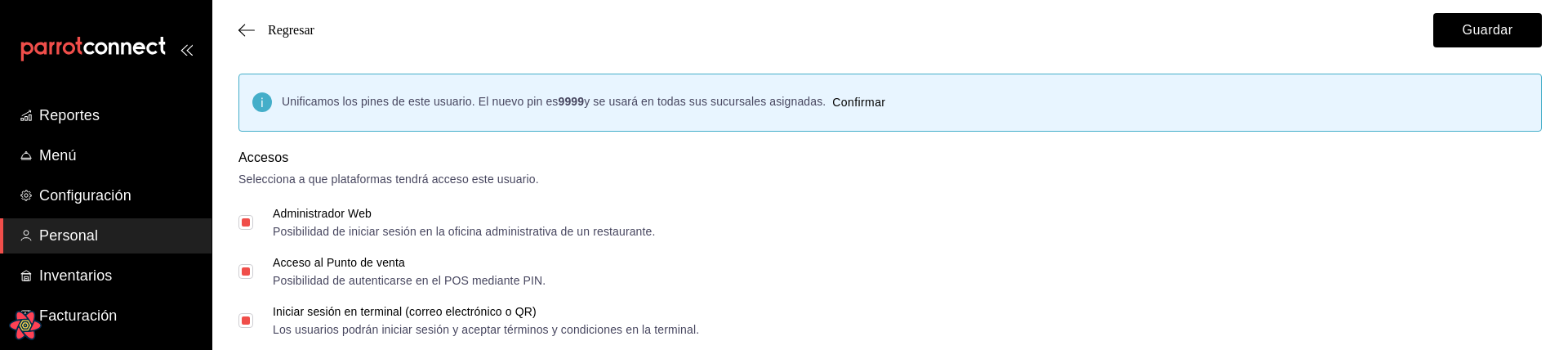
checkbox input "true"
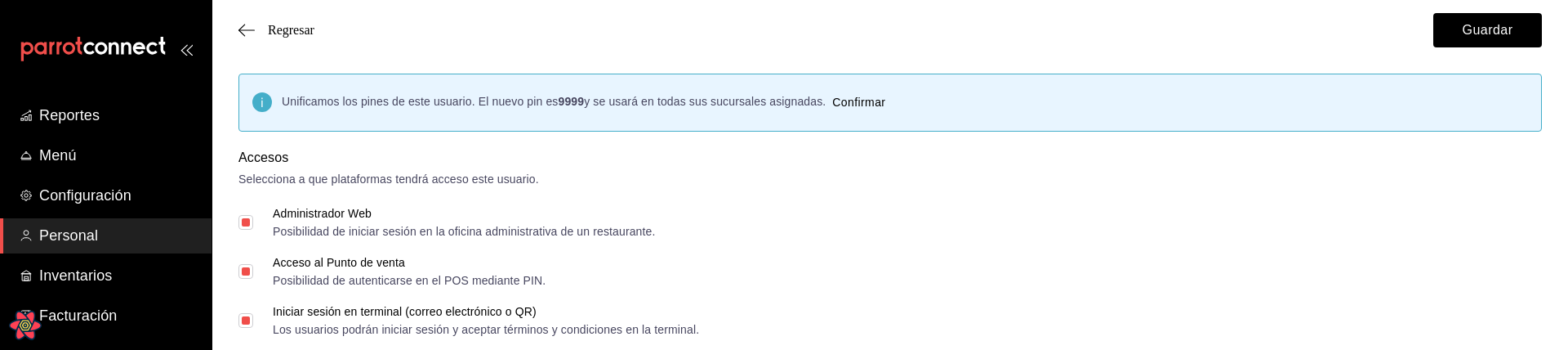
checkbox input "true"
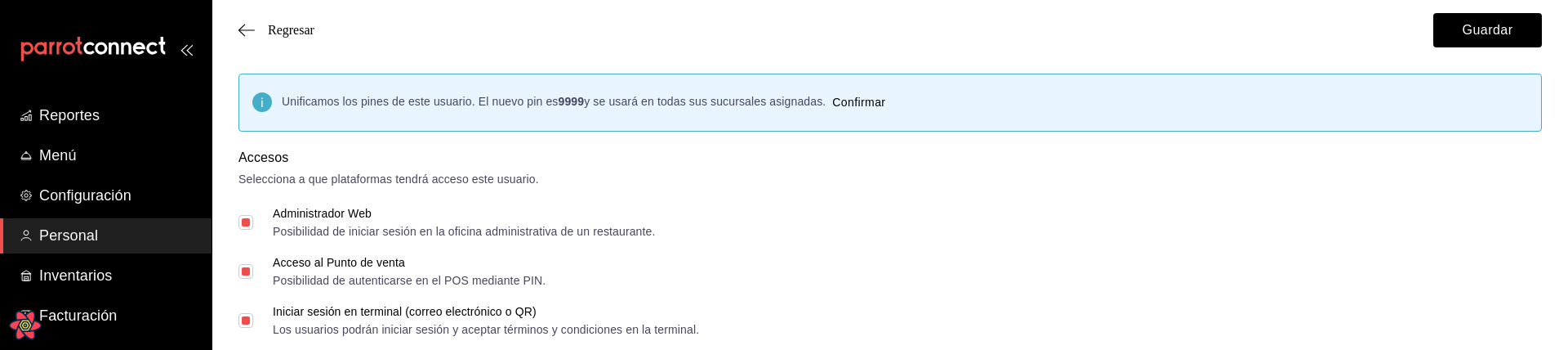
checkbox input "true"
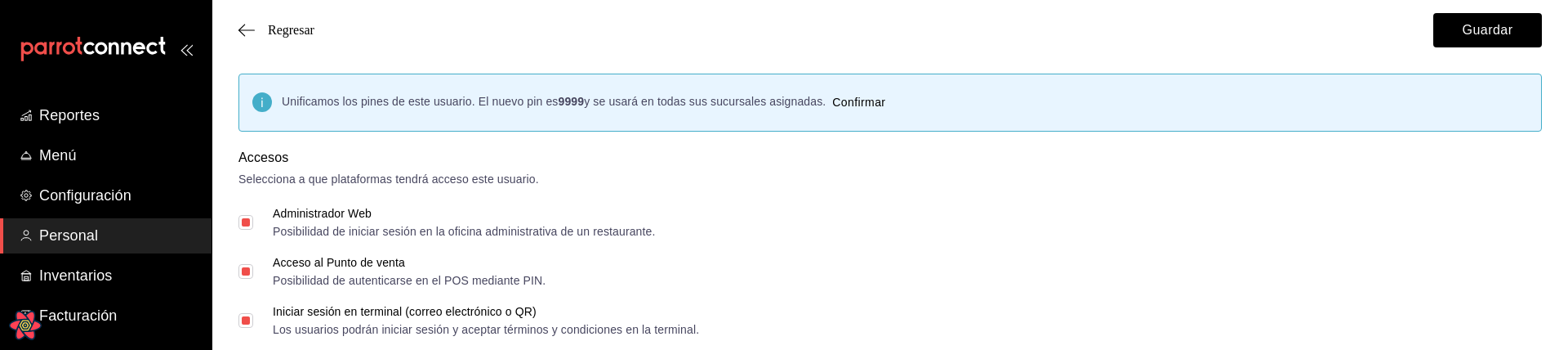
checkbox input "true"
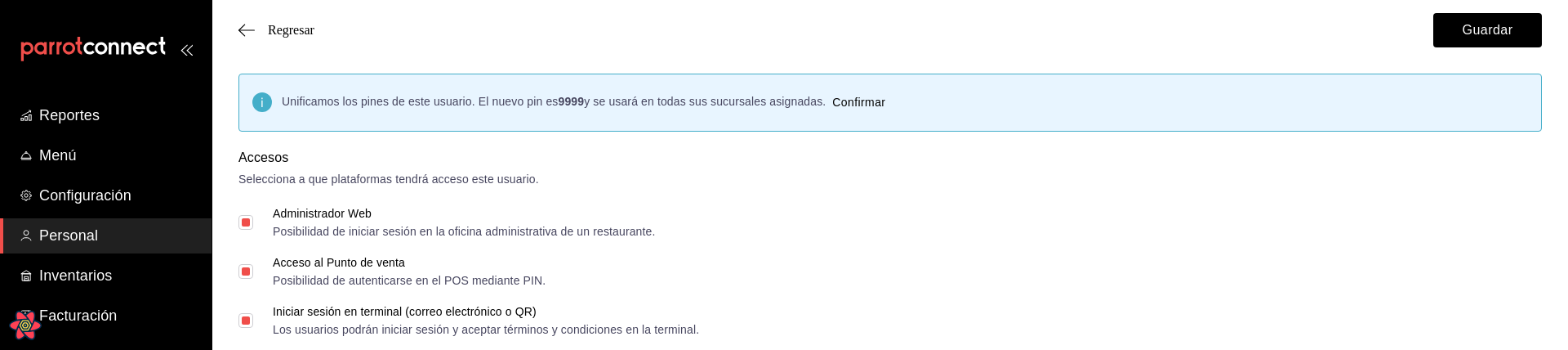
checkbox input "true"
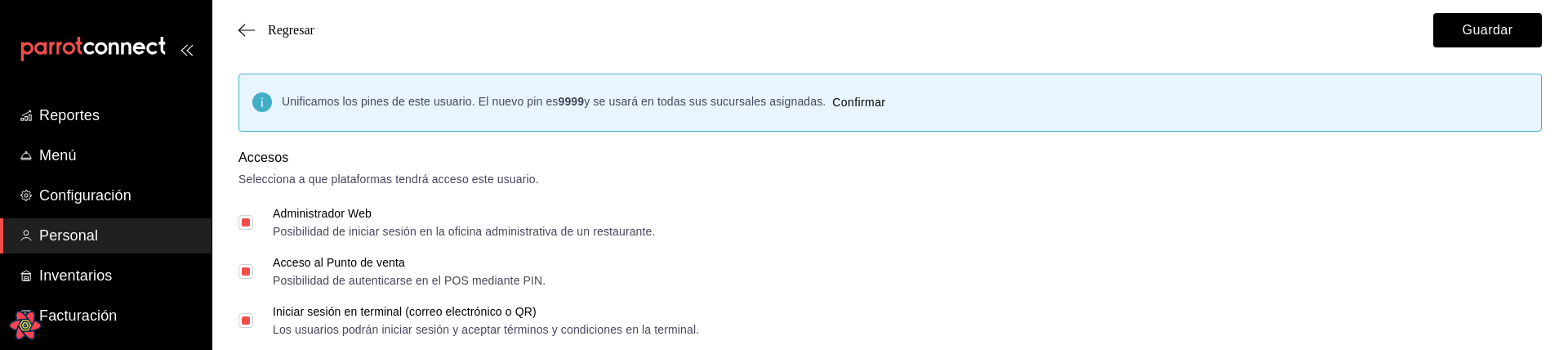
checkbox input "true"
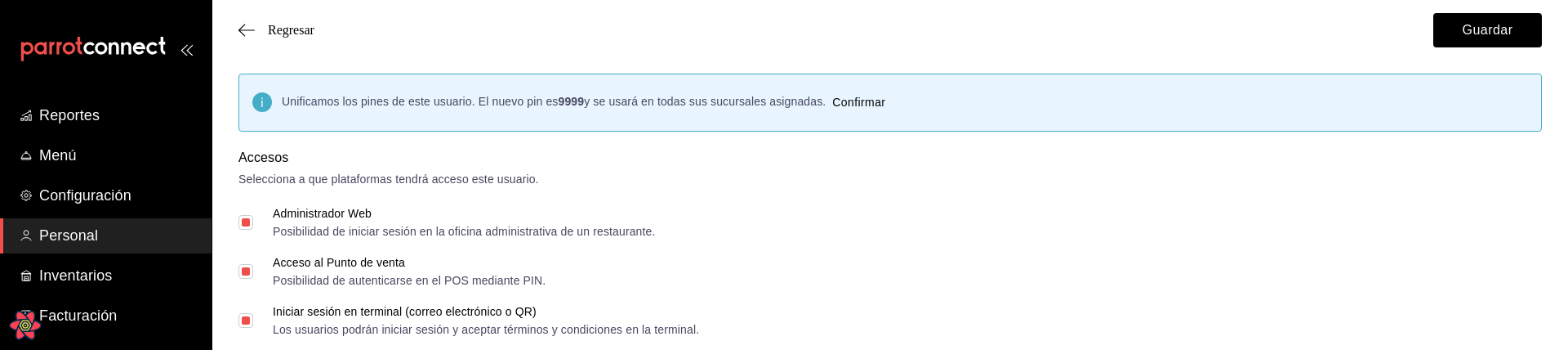
checkbox input "true"
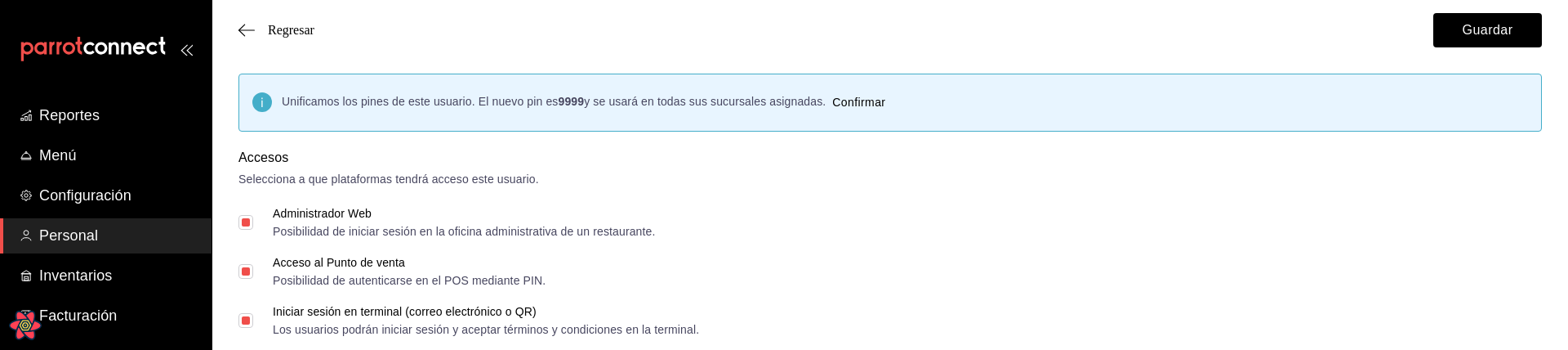
checkbox input "true"
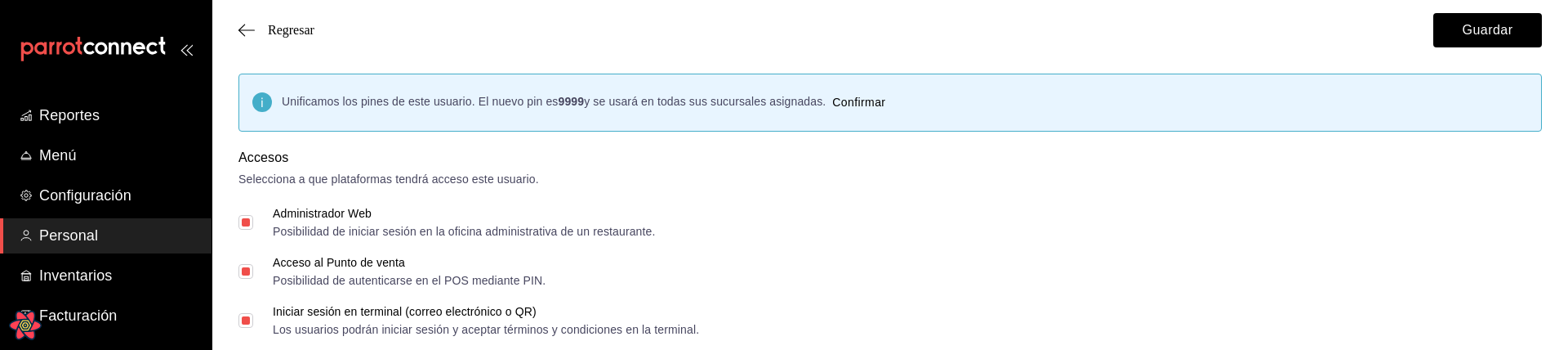
checkbox input "true"
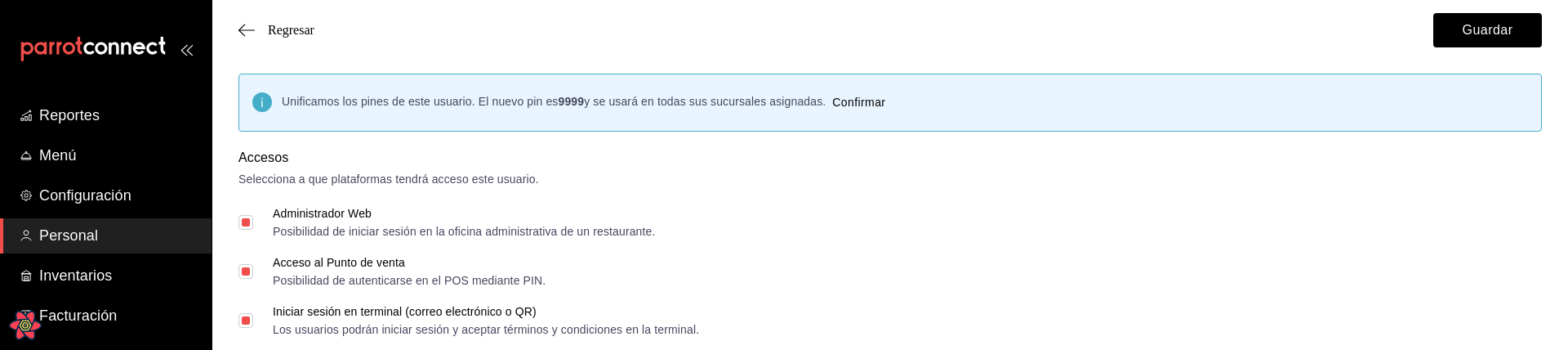
checkbox input "true"
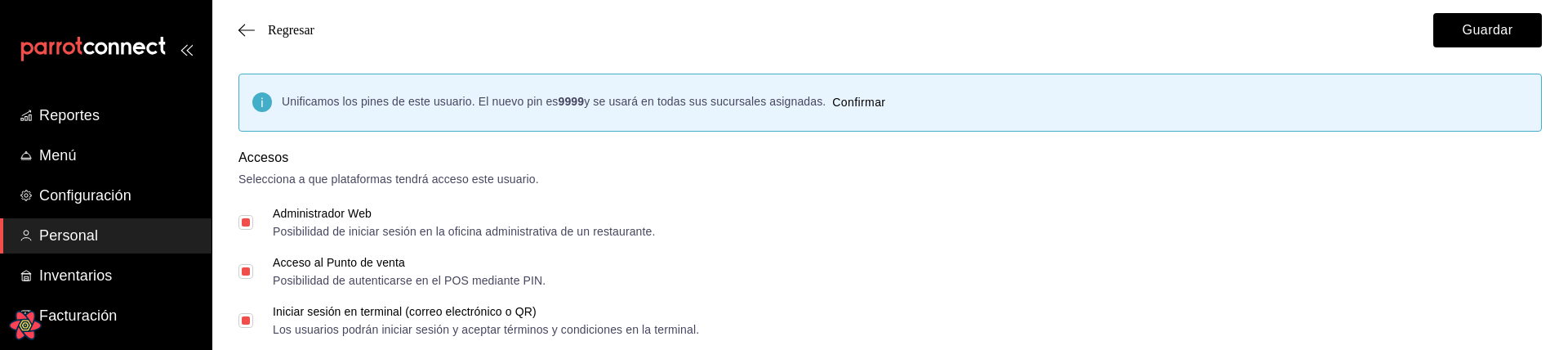
checkbox input "true"
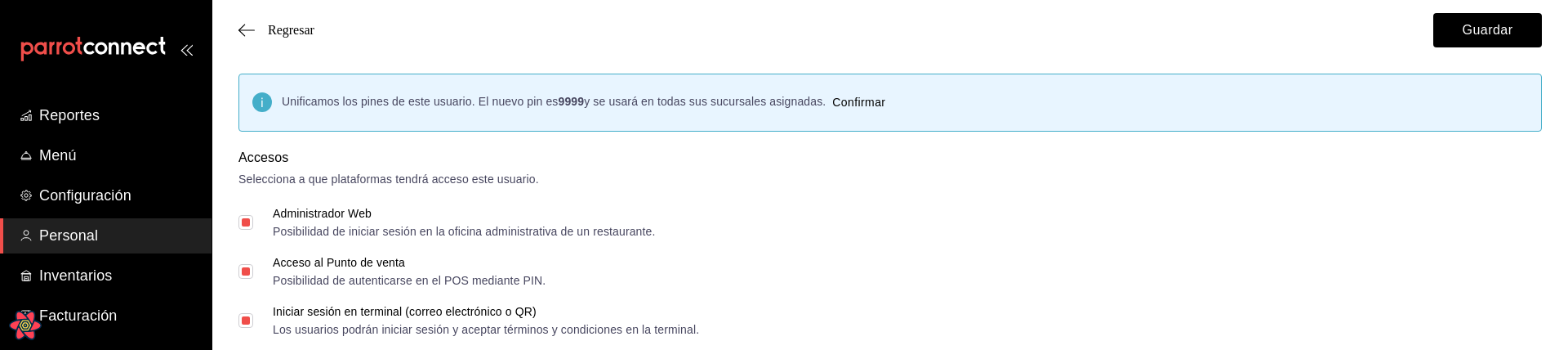
checkbox input "true"
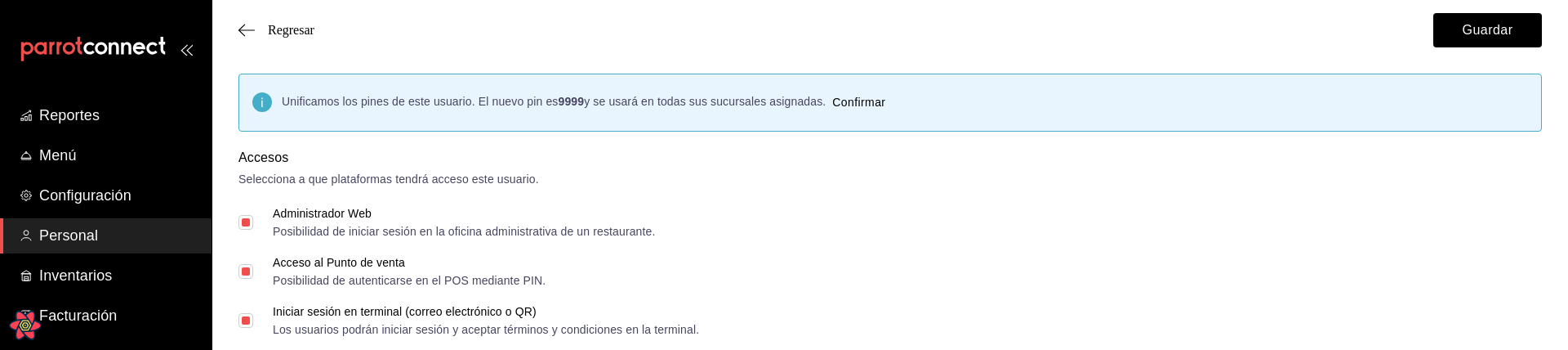
checkbox input "true"
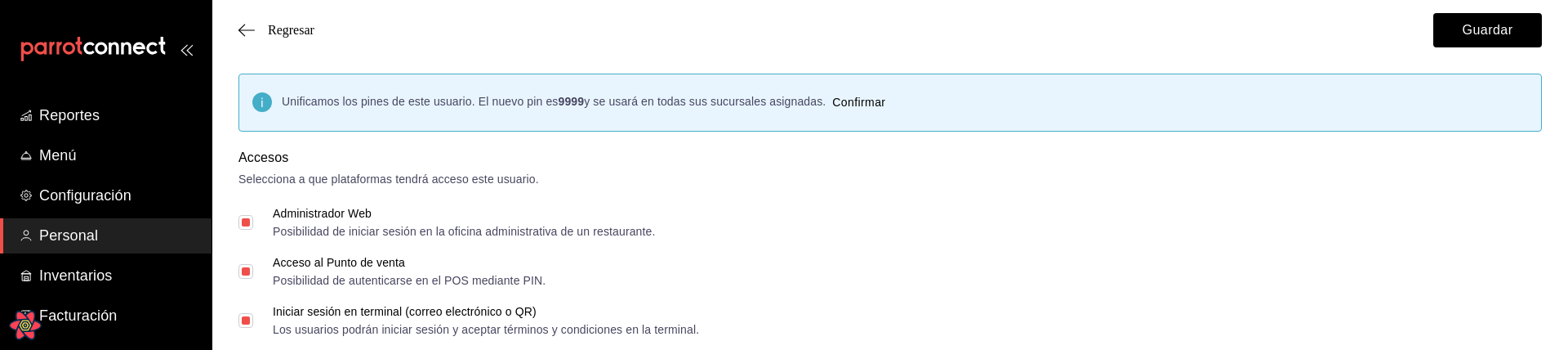
checkbox input "true"
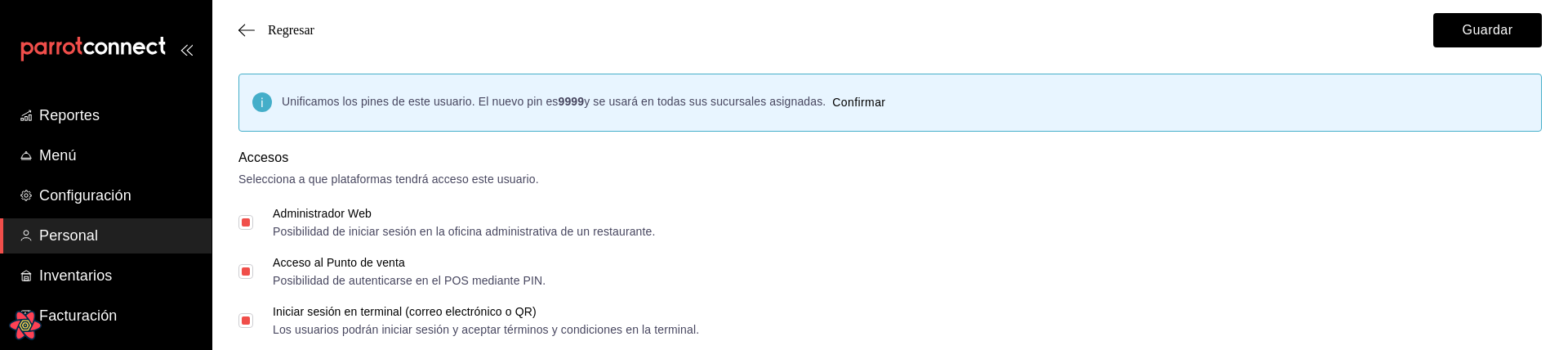
checkbox input "true"
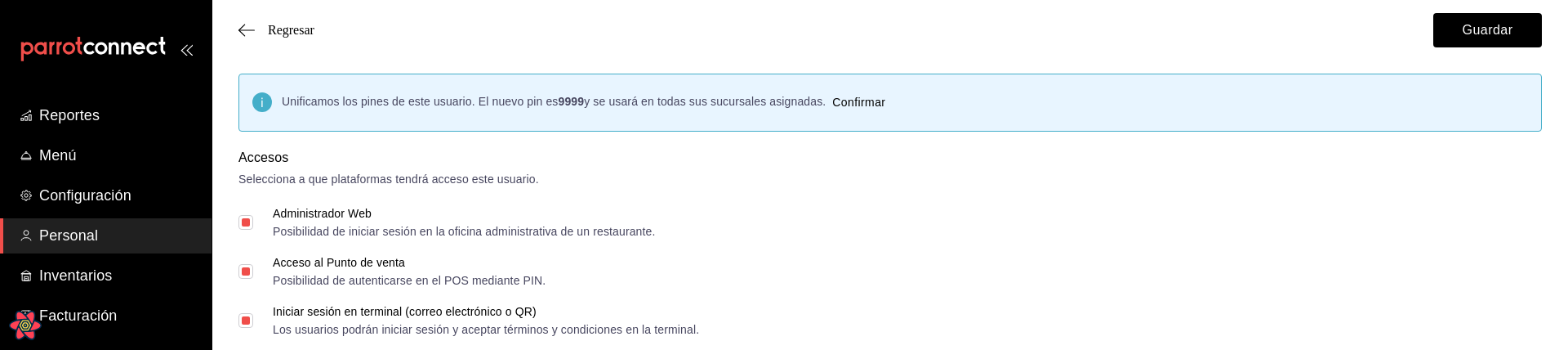
checkbox input "true"
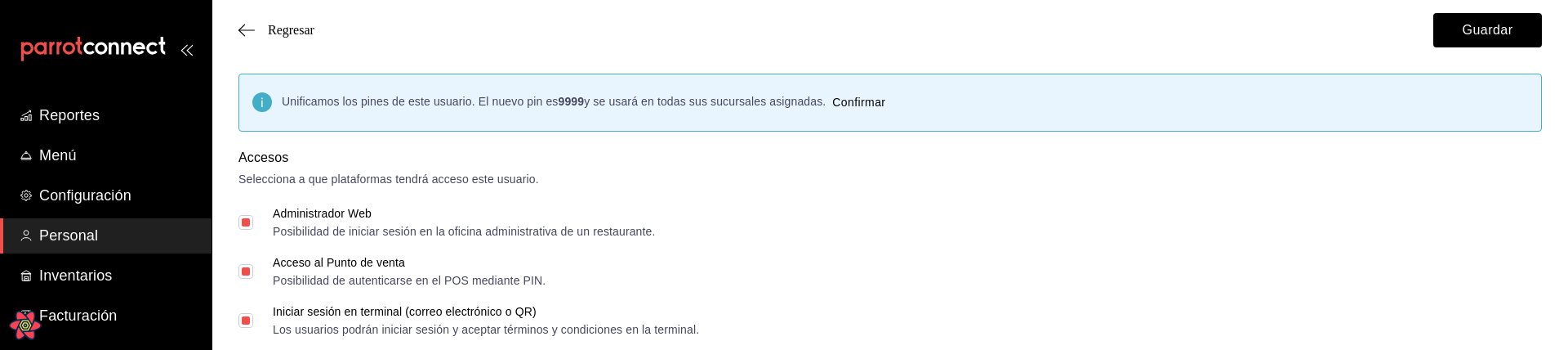
checkbox input "true"
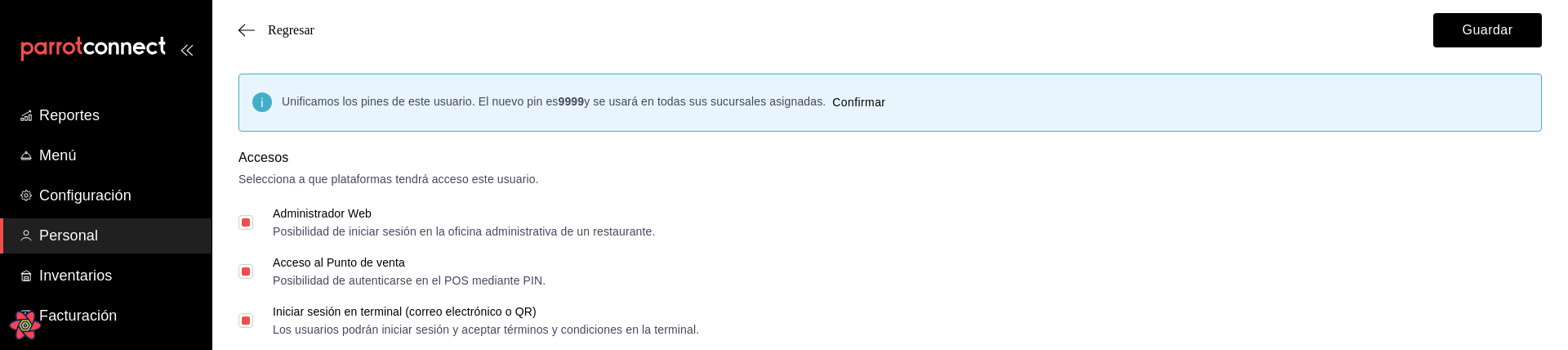
checkbox input "true"
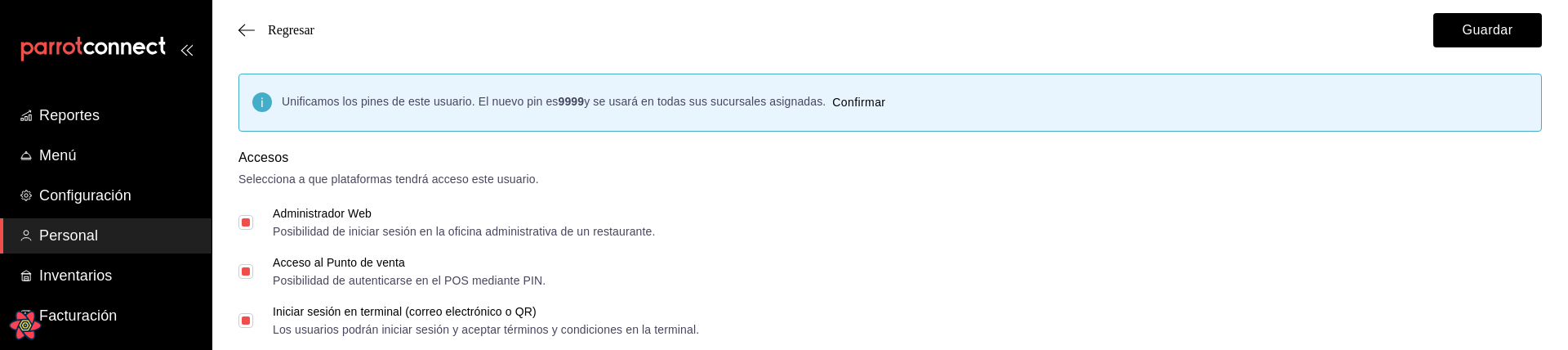
checkbox input "true"
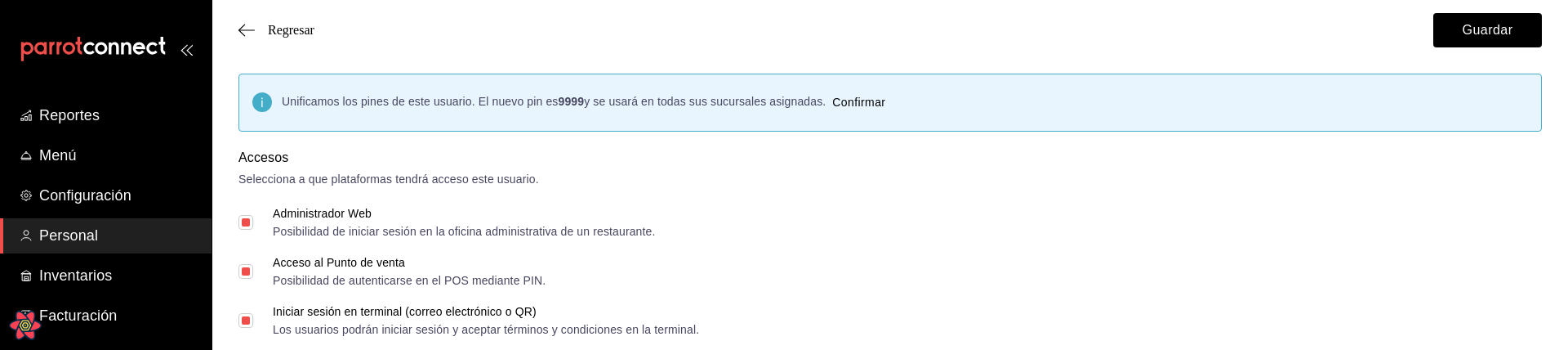
checkbox input "true"
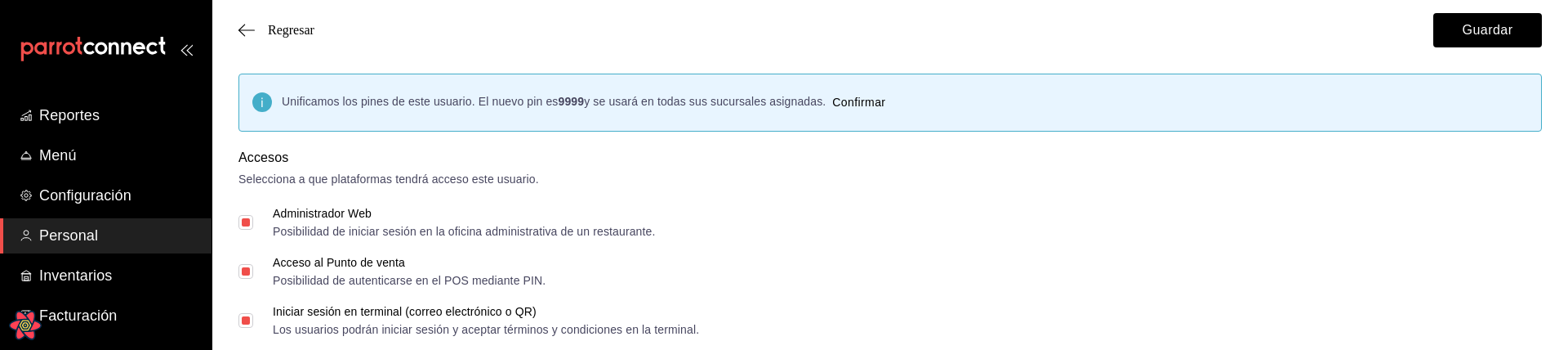
checkbox input "true"
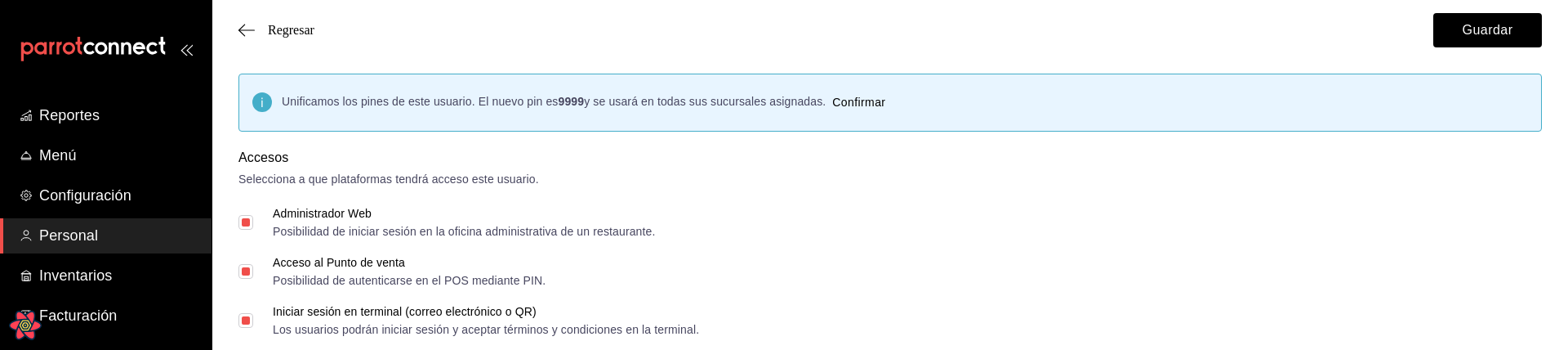
checkbox input "true"
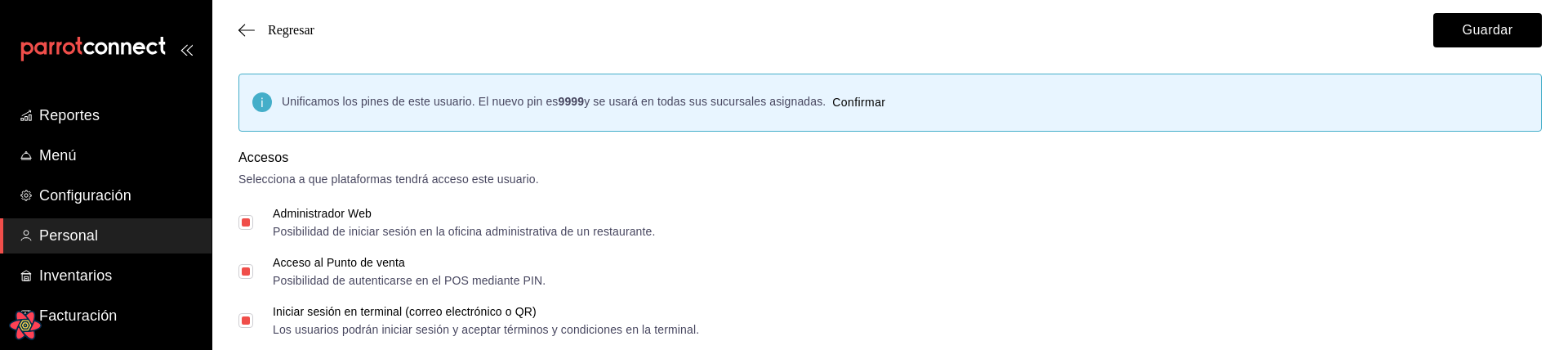
checkbox input "true"
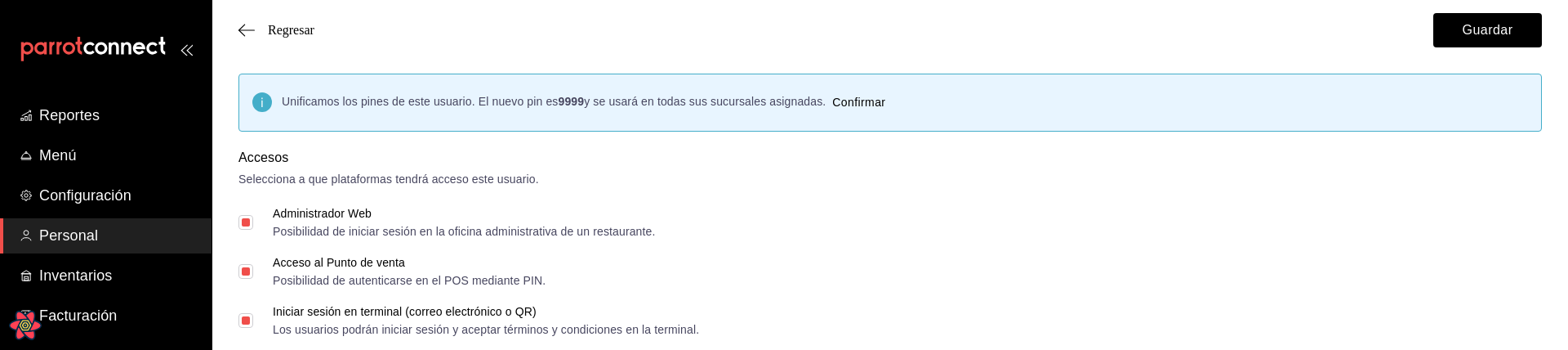
checkbox input "true"
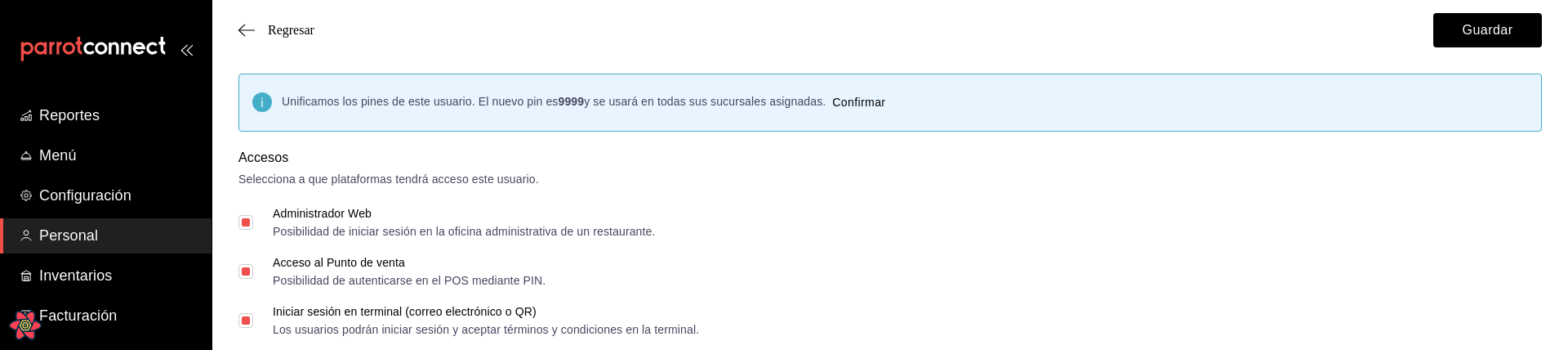
checkbox input "true"
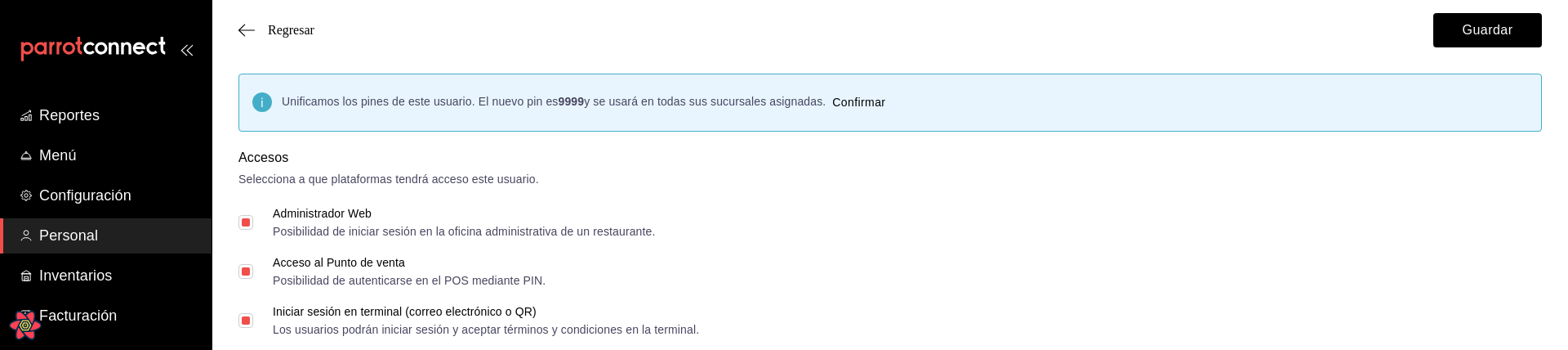
checkbox input "true"
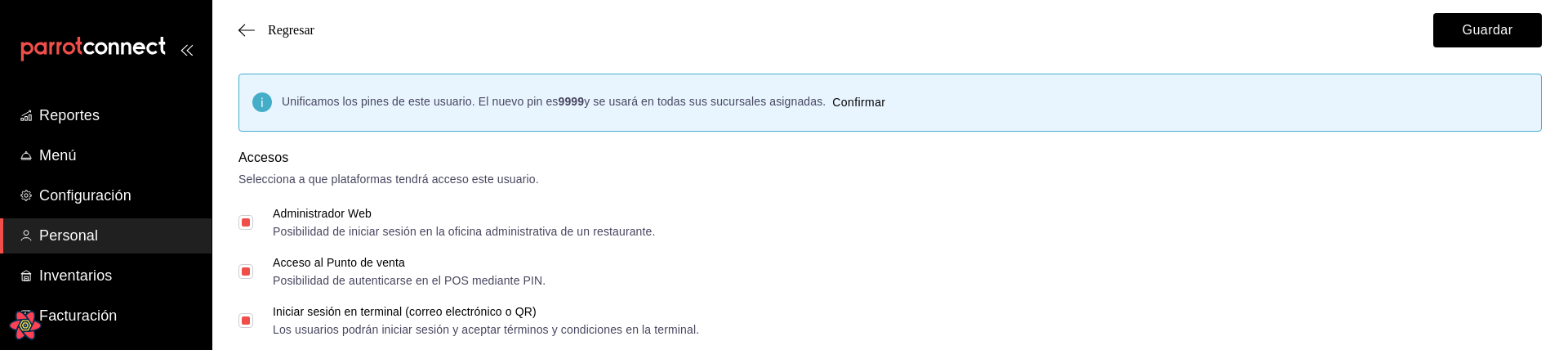
checkbox input "true"
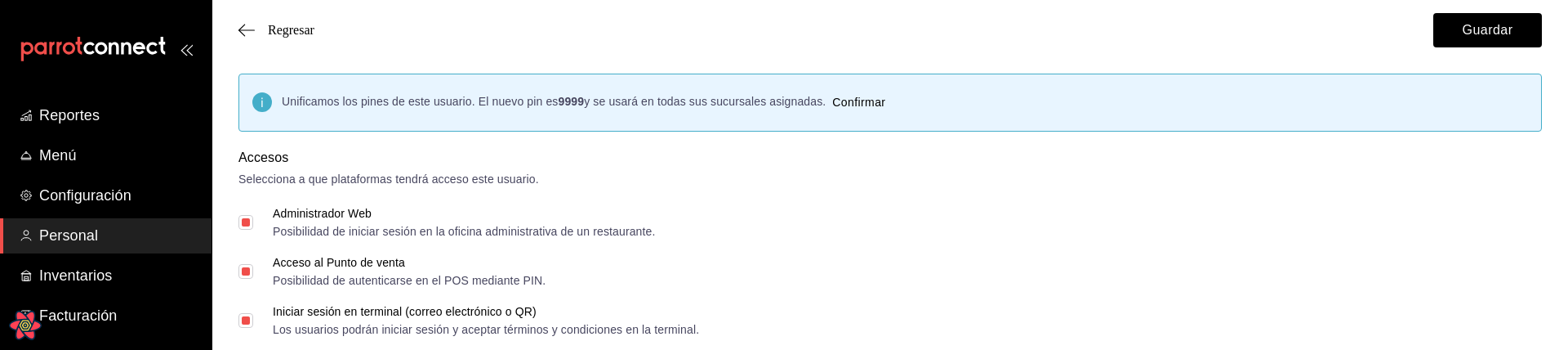
checkbox input "true"
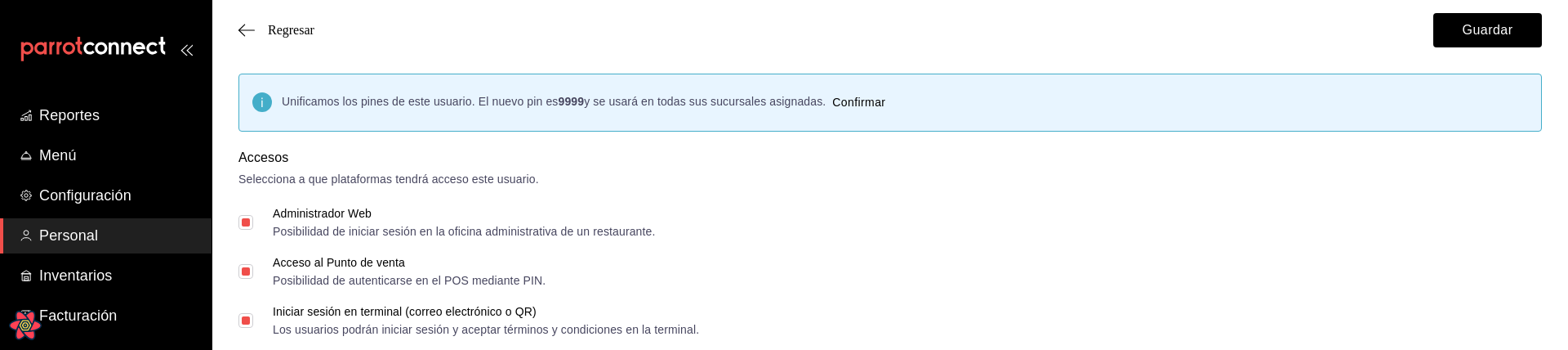
checkbox input "true"
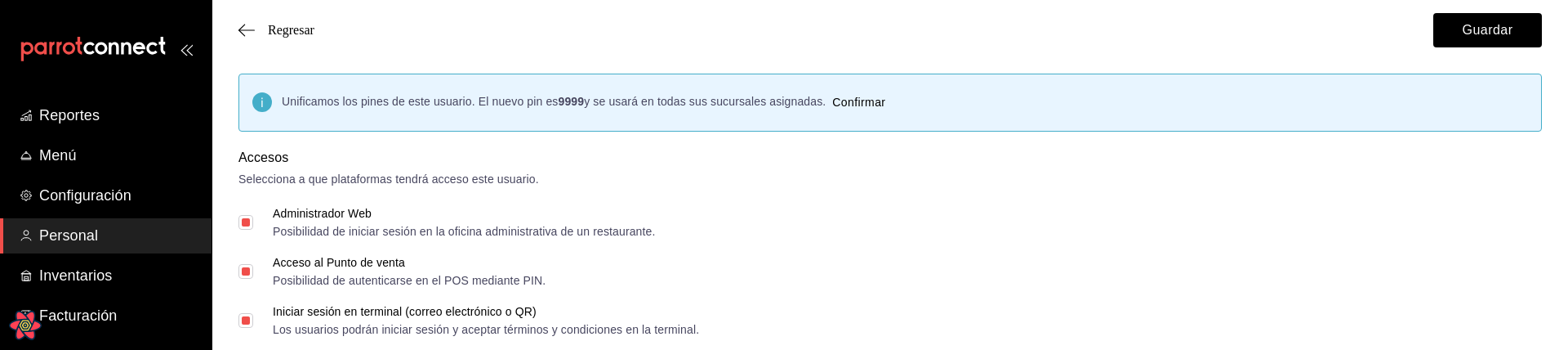
checkbox input "true"
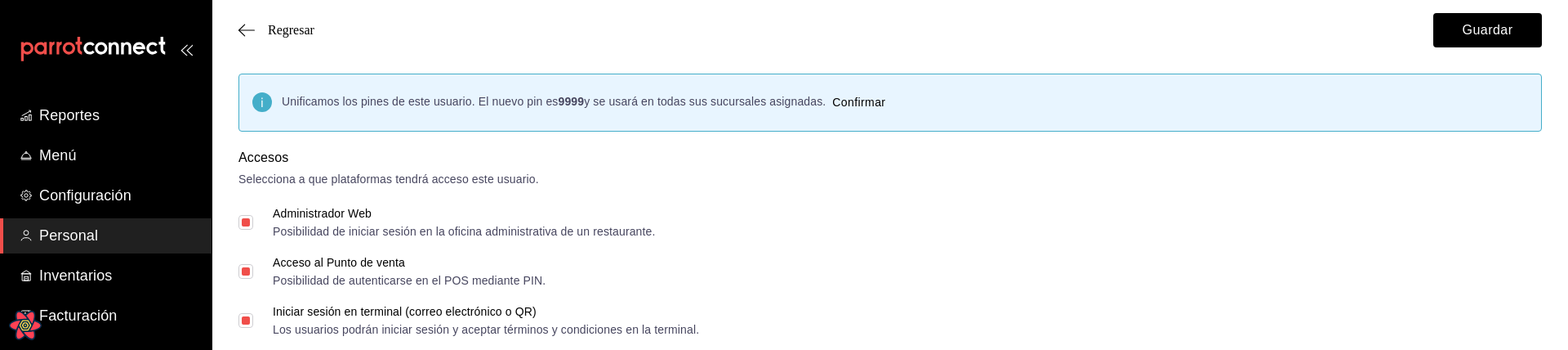
checkbox input "true"
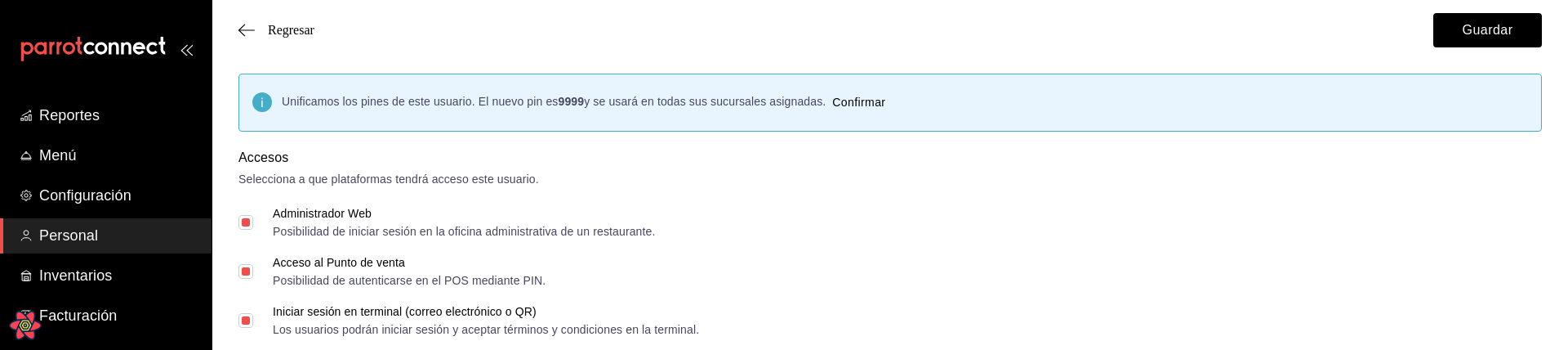
checkbox input "true"
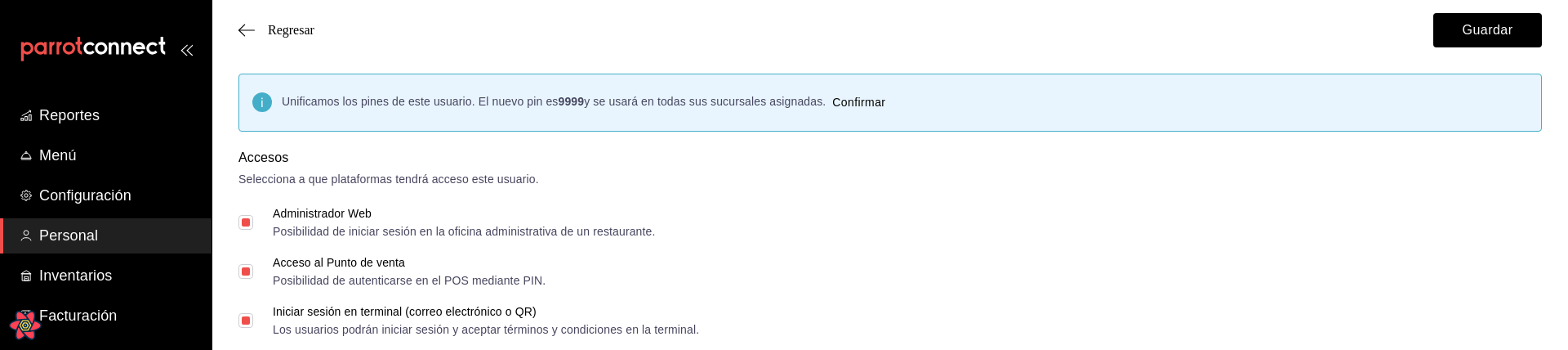
checkbox input "true"
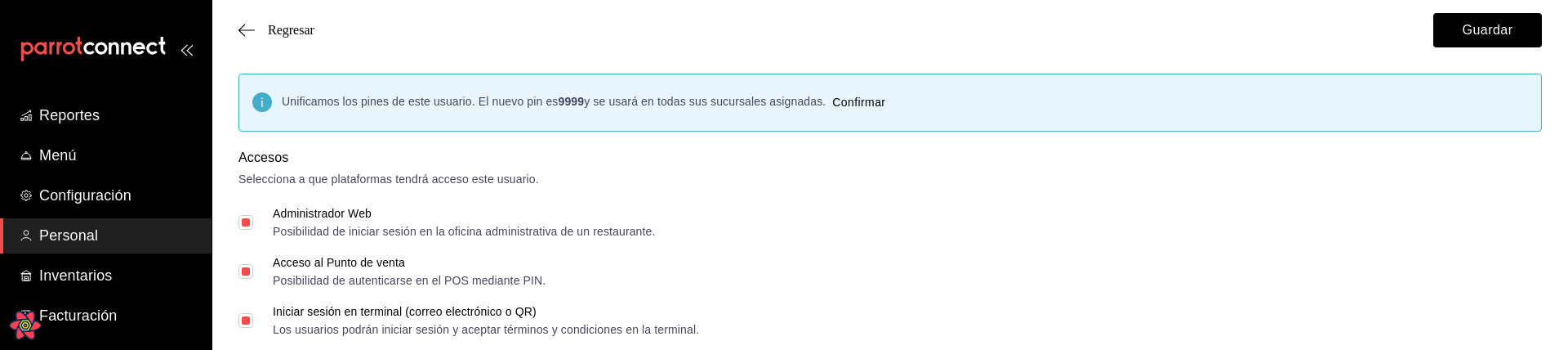
checkbox input "true"
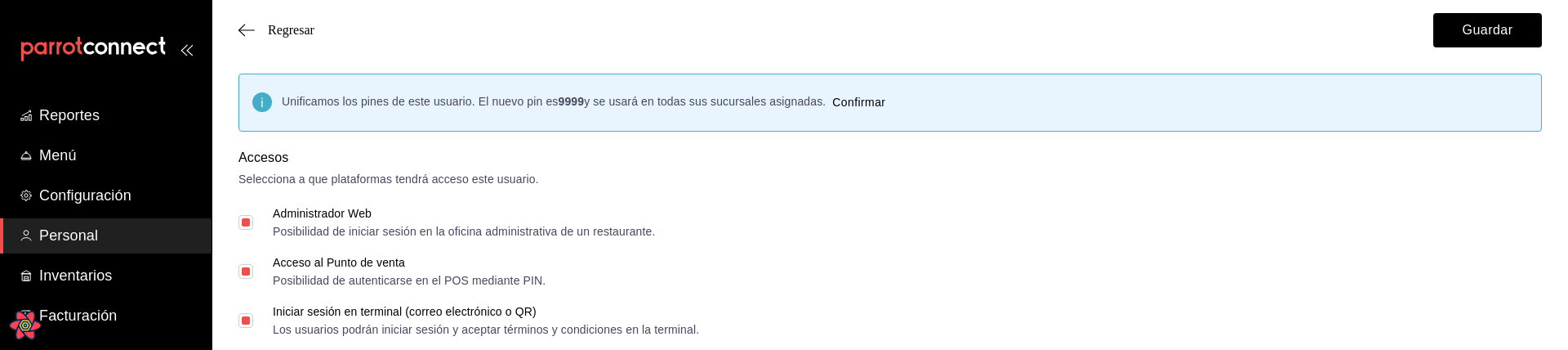
checkbox input "true"
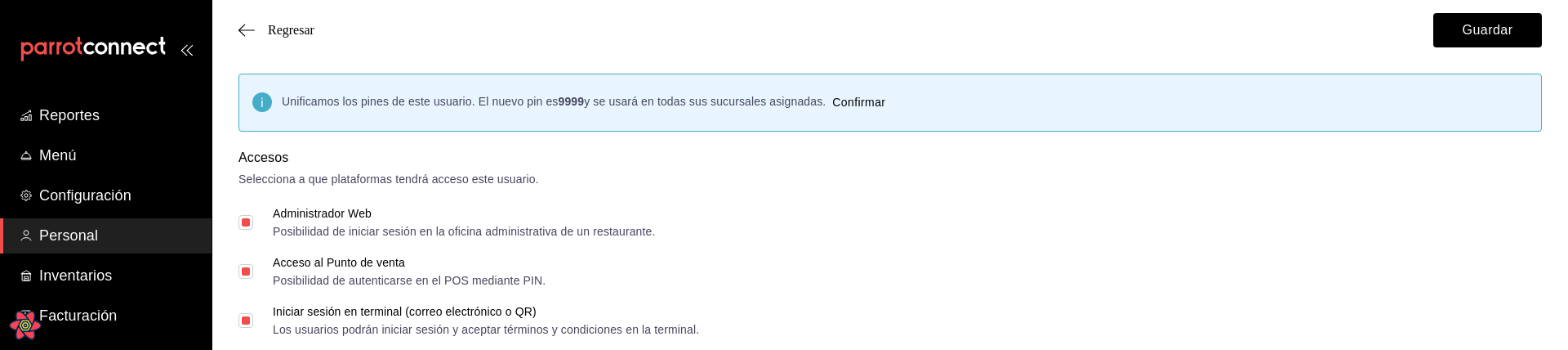
checkbox input "true"
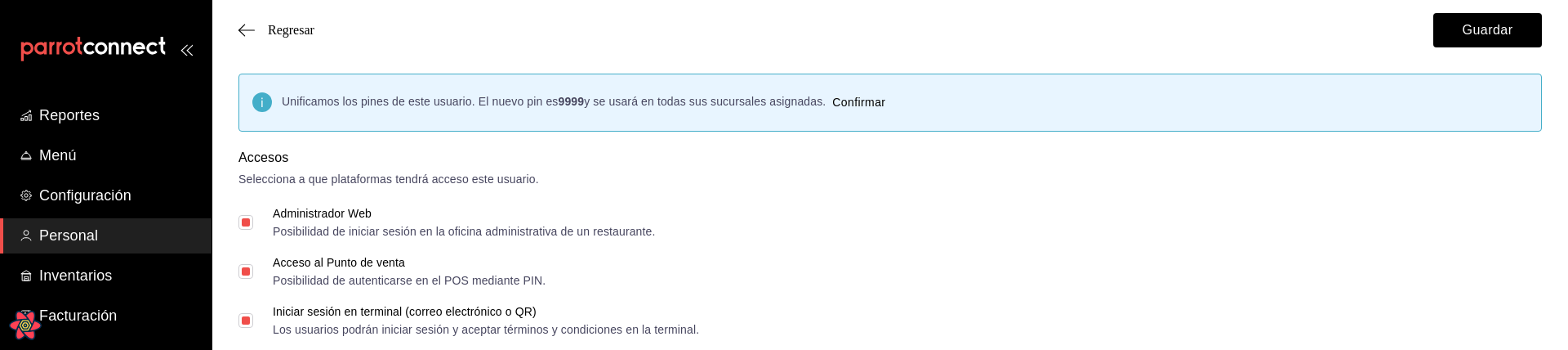
checkbox input "true"
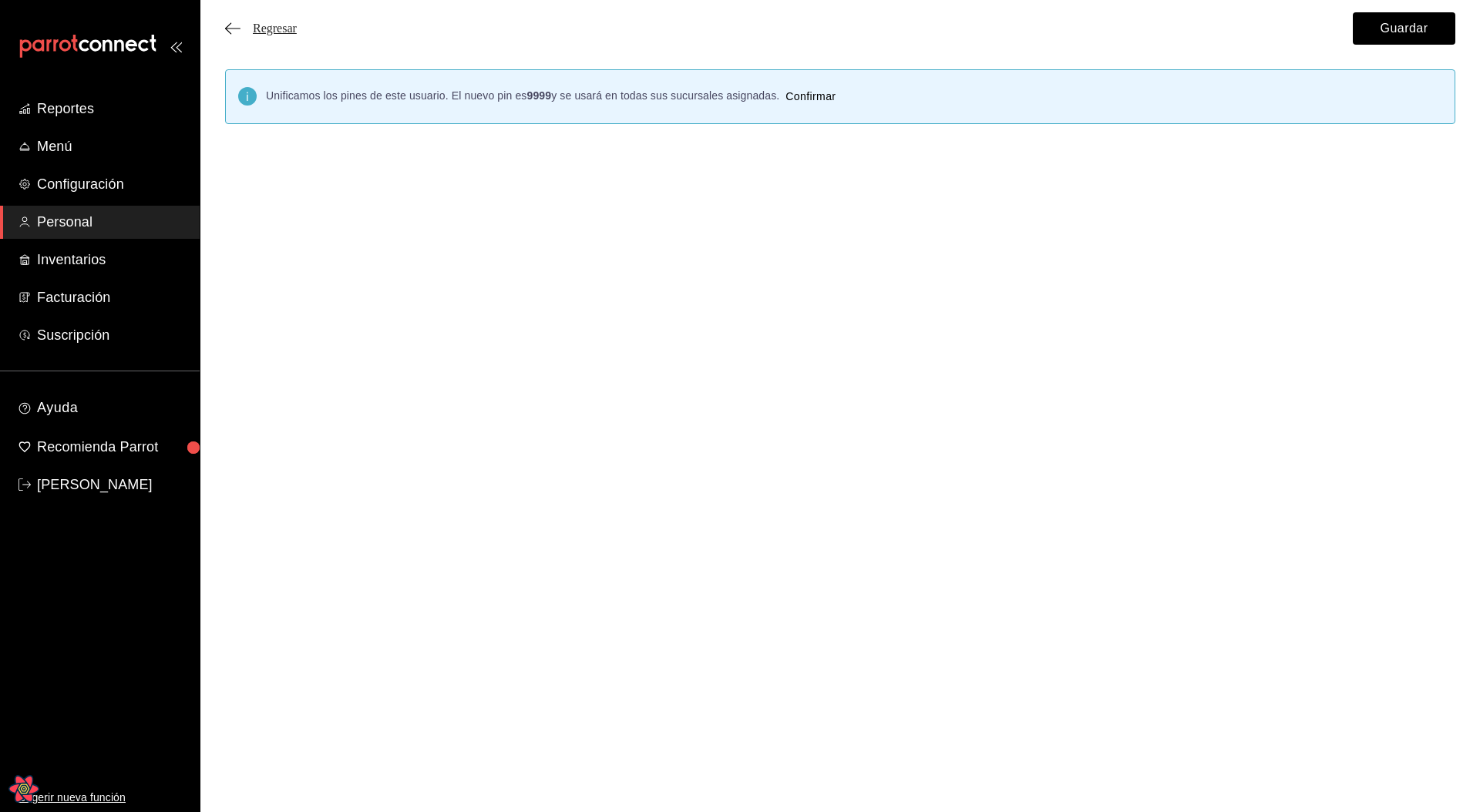
click at [292, 26] on span "Regresar" at bounding box center [274, 28] width 44 height 14
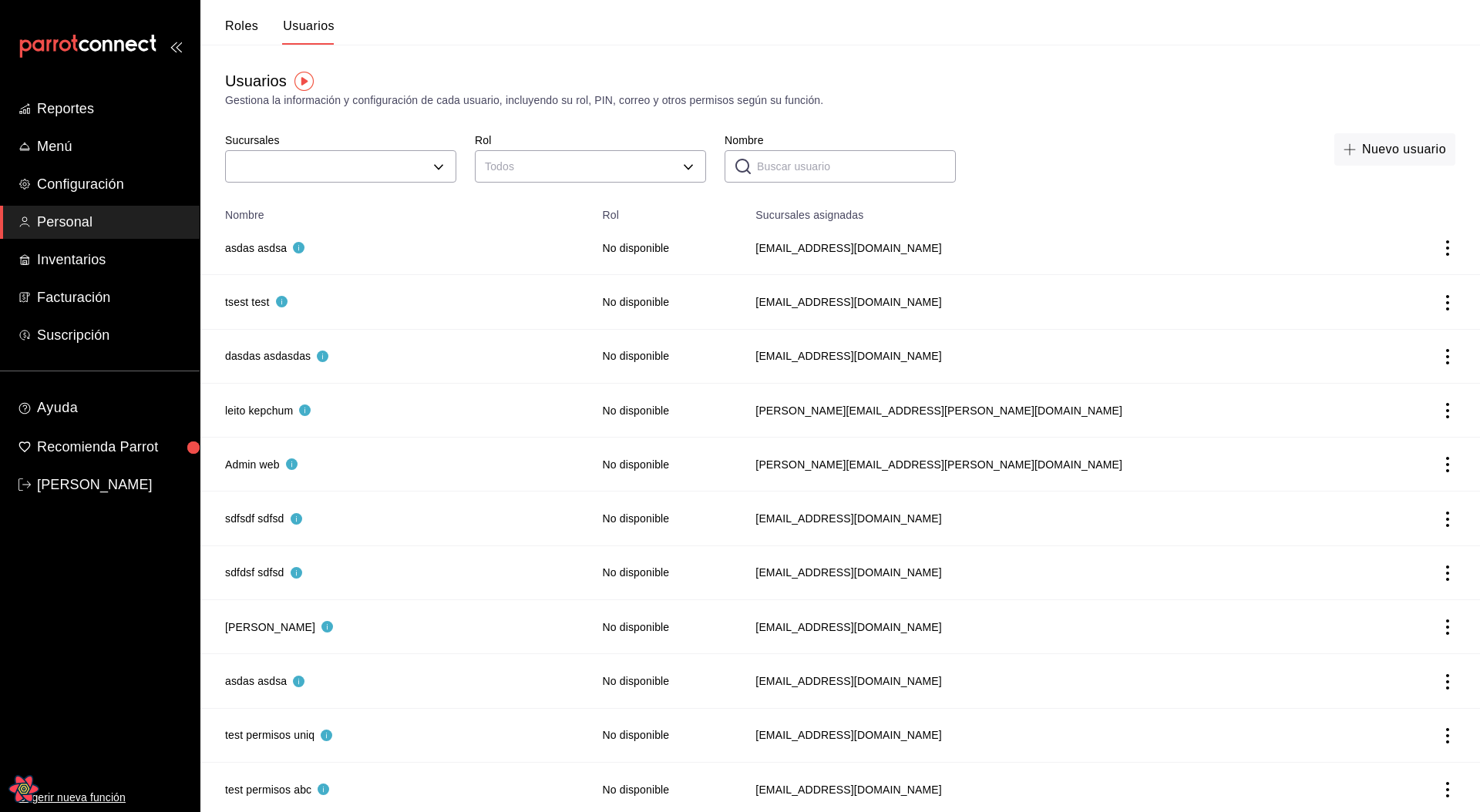
click at [252, 29] on button "Roles" at bounding box center [241, 31] width 33 height 27
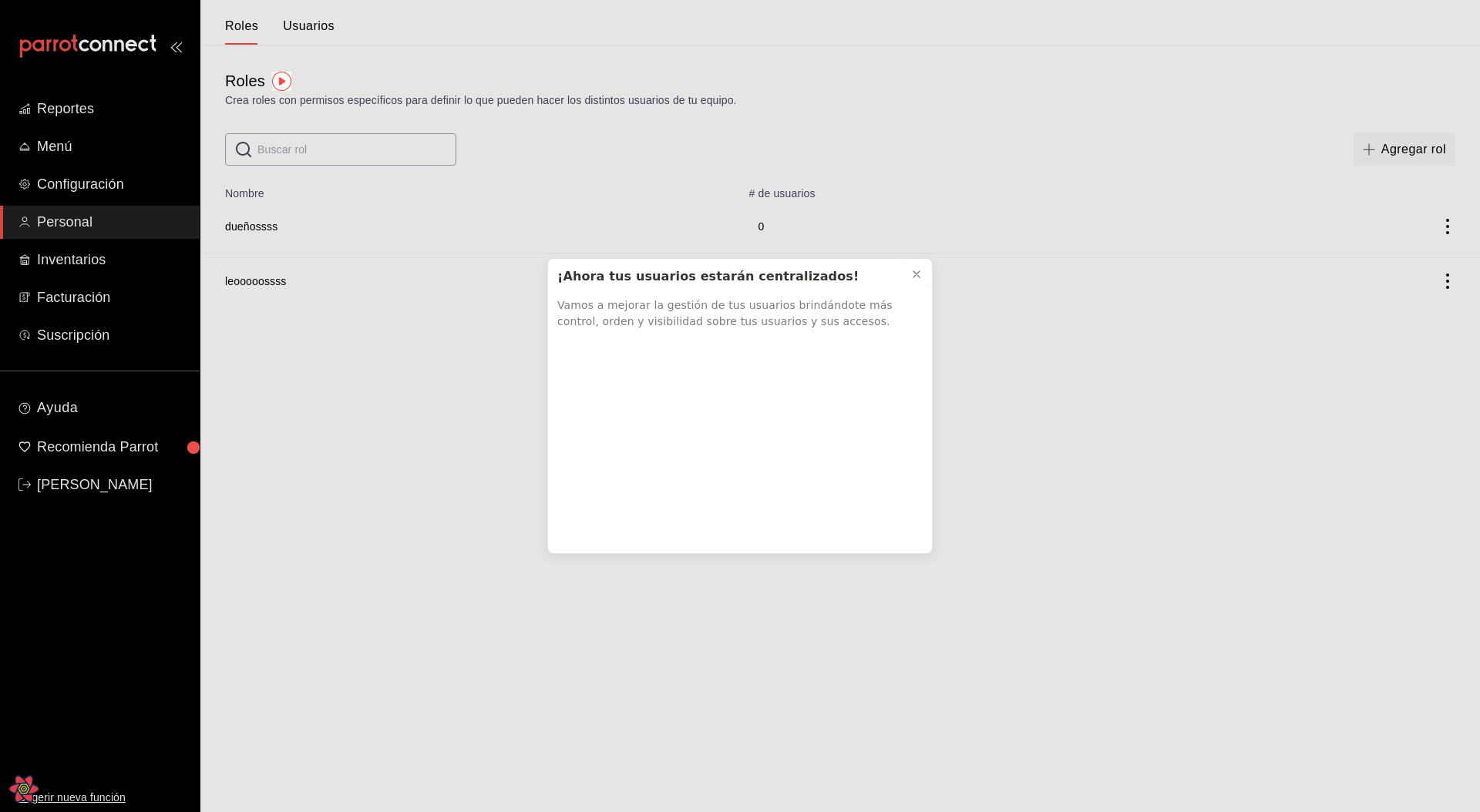
click at [922, 272] on icon at bounding box center [916, 273] width 12 height 12
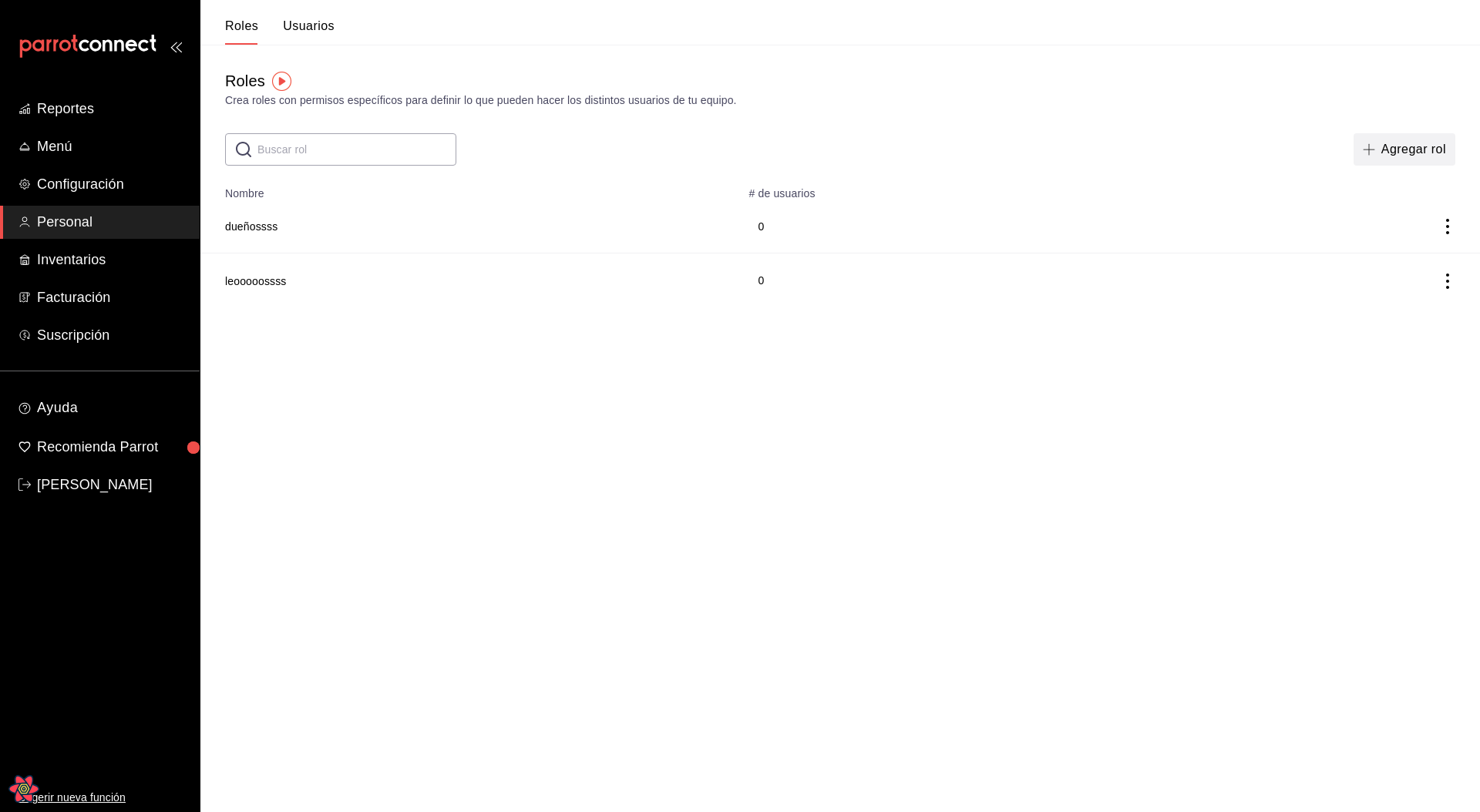
click at [1393, 159] on button "Agregar rol" at bounding box center [1404, 149] width 102 height 32
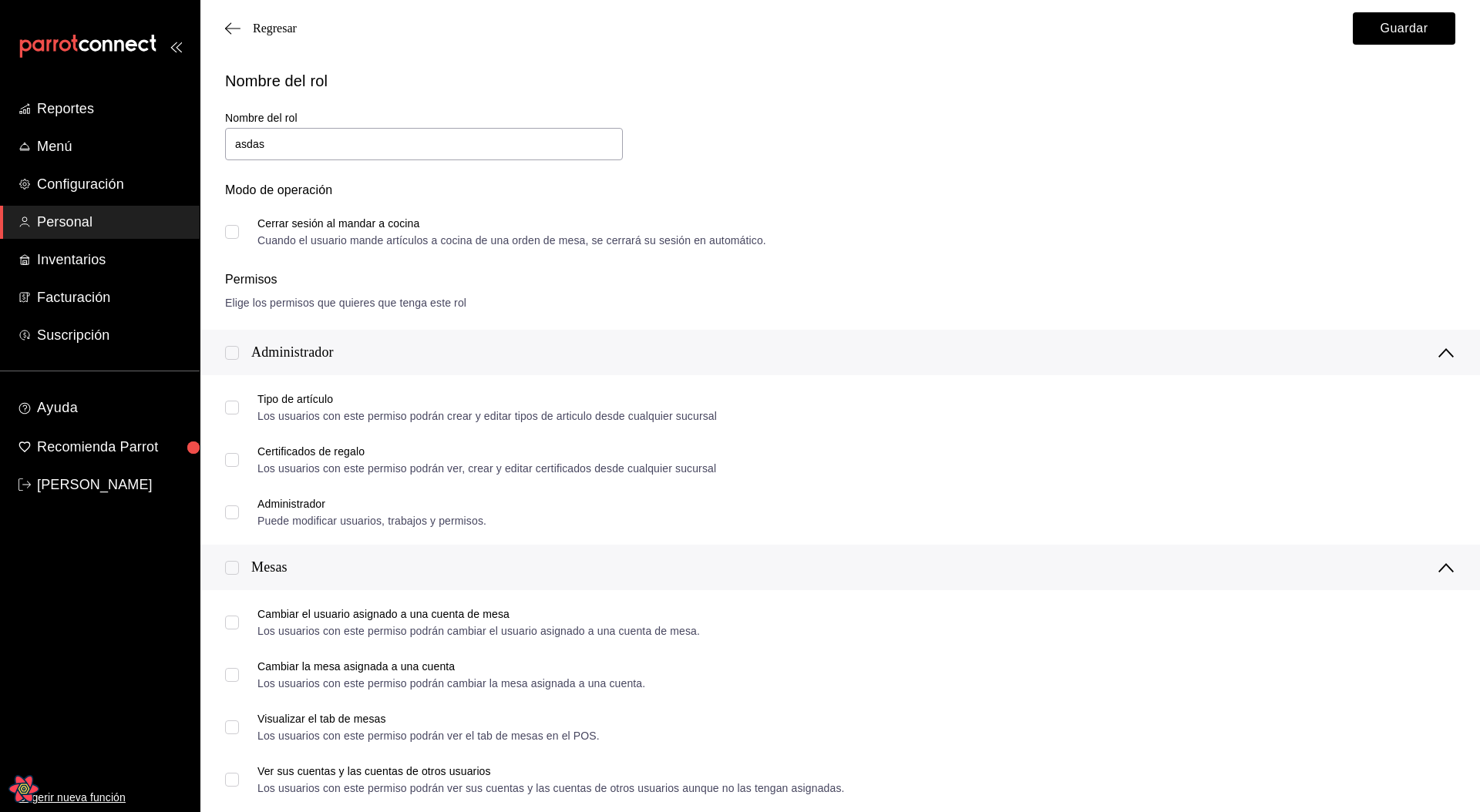
click at [239, 233] on span "Cerrar sesión al mandar a cocina Cuando el usuario mande artículos a cocina de …" at bounding box center [502, 232] width 527 height 27
click at [239, 233] on input "Cerrar sesión al mandar a cocina Cuando el usuario mande artículos a cocina de …" at bounding box center [231, 231] width 14 height 14
click at [232, 349] on input "checkbox" at bounding box center [231, 352] width 14 height 14
click at [1395, 37] on button "Guardar" at bounding box center [1404, 27] width 102 height 32
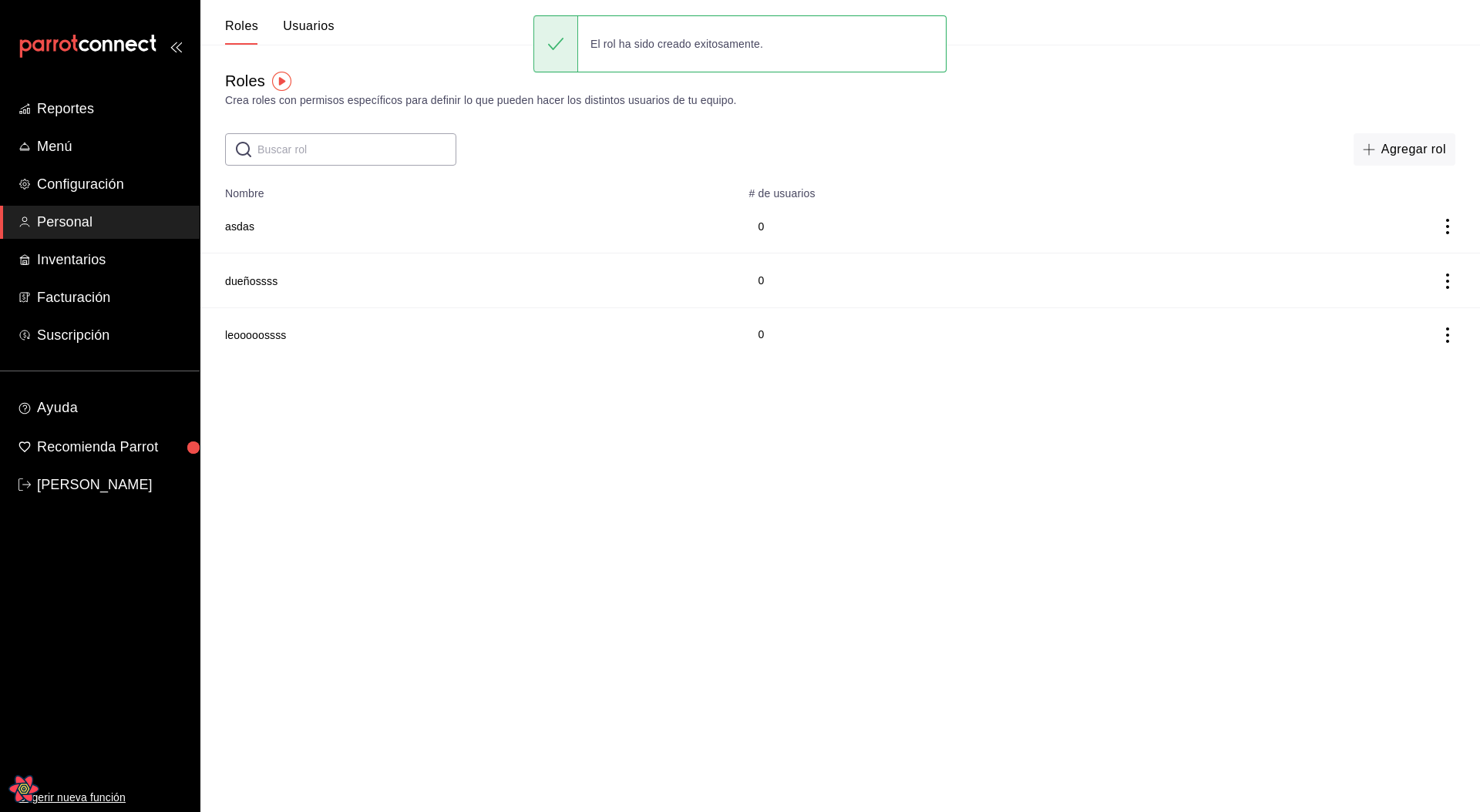
click at [599, 42] on div "El rol ha sido creado exitosamente." at bounding box center [677, 43] width 198 height 34
copy body "El rol ha sido creado exitosamente. fresh ( 0 ) fetching ( 2 ) stale ( 1 ) inac…"
